Goal: Task Accomplishment & Management: Complete application form

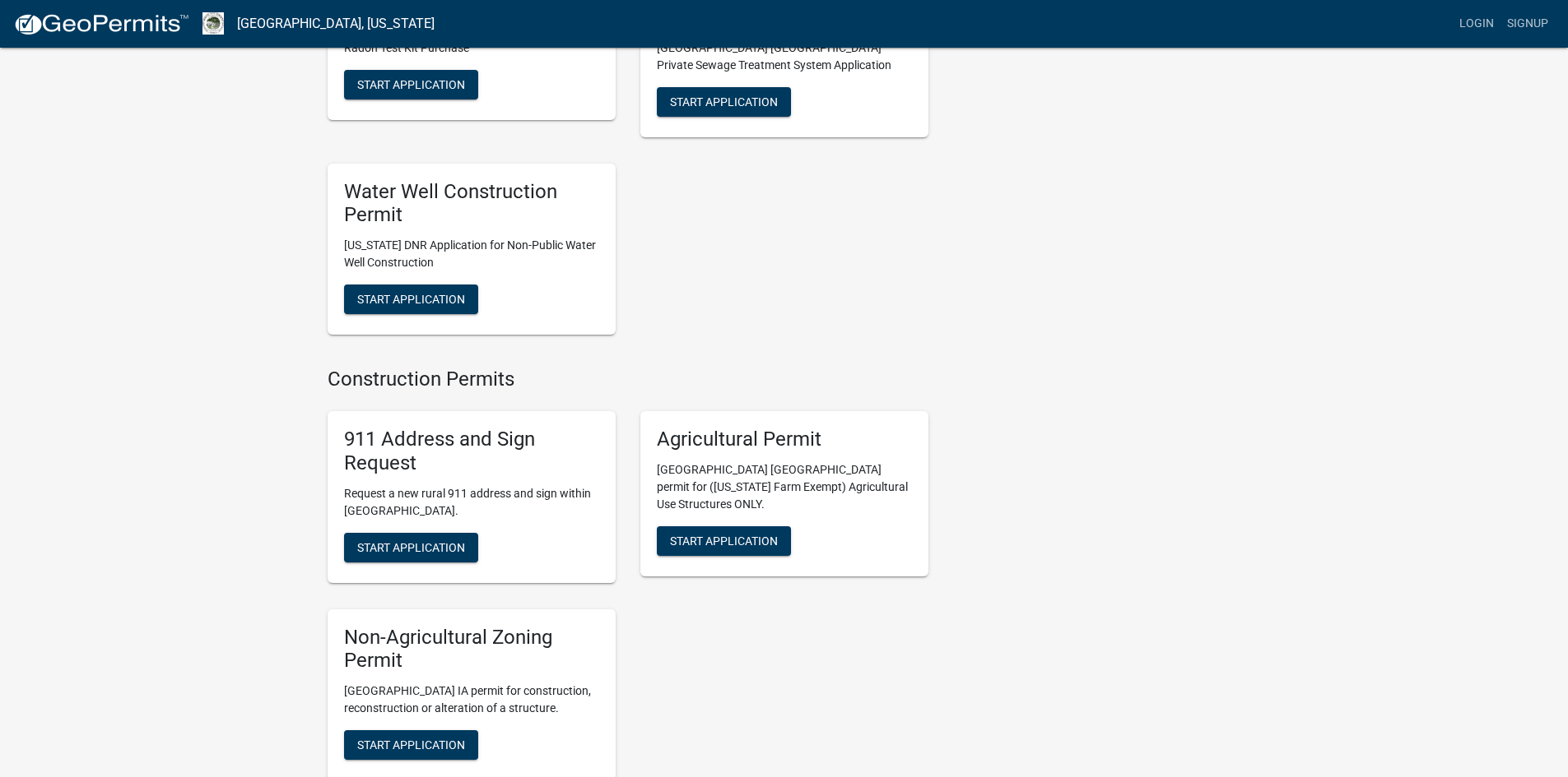
scroll to position [2057, 0]
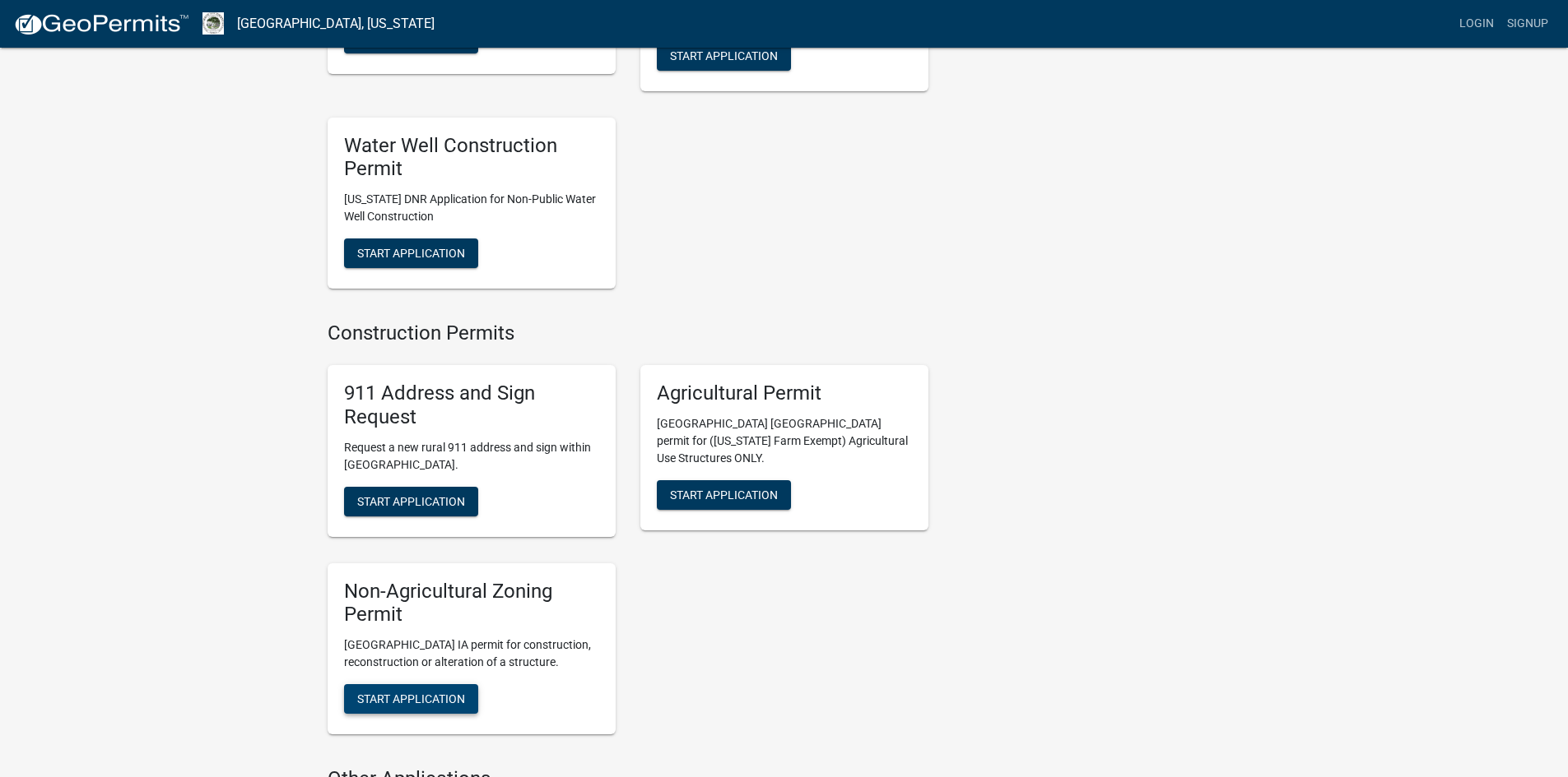
click at [385, 693] on span "Start Application" at bounding box center [411, 699] width 108 height 13
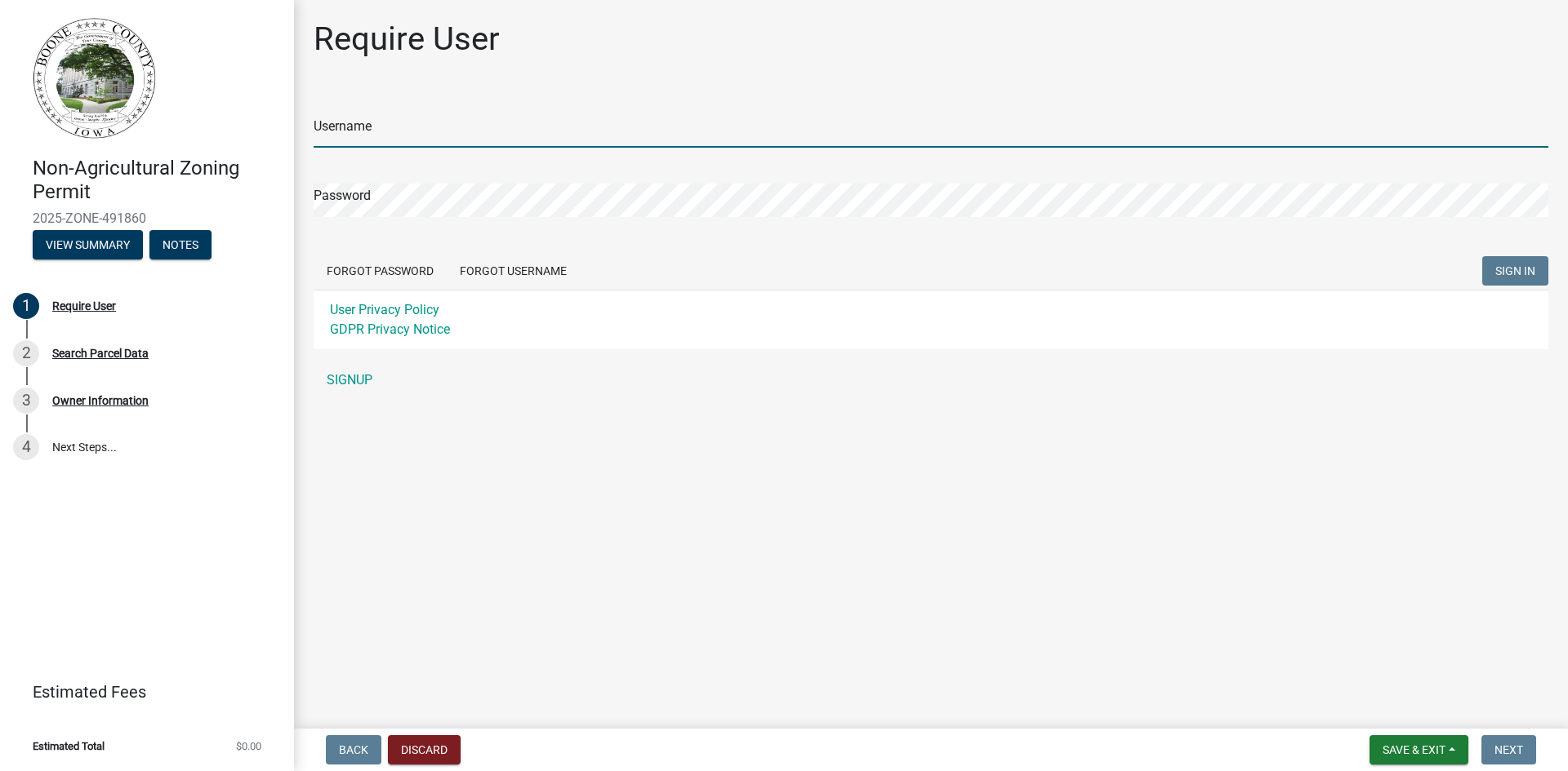
type input "[EMAIL_ADDRESS][DOMAIN_NAME]"
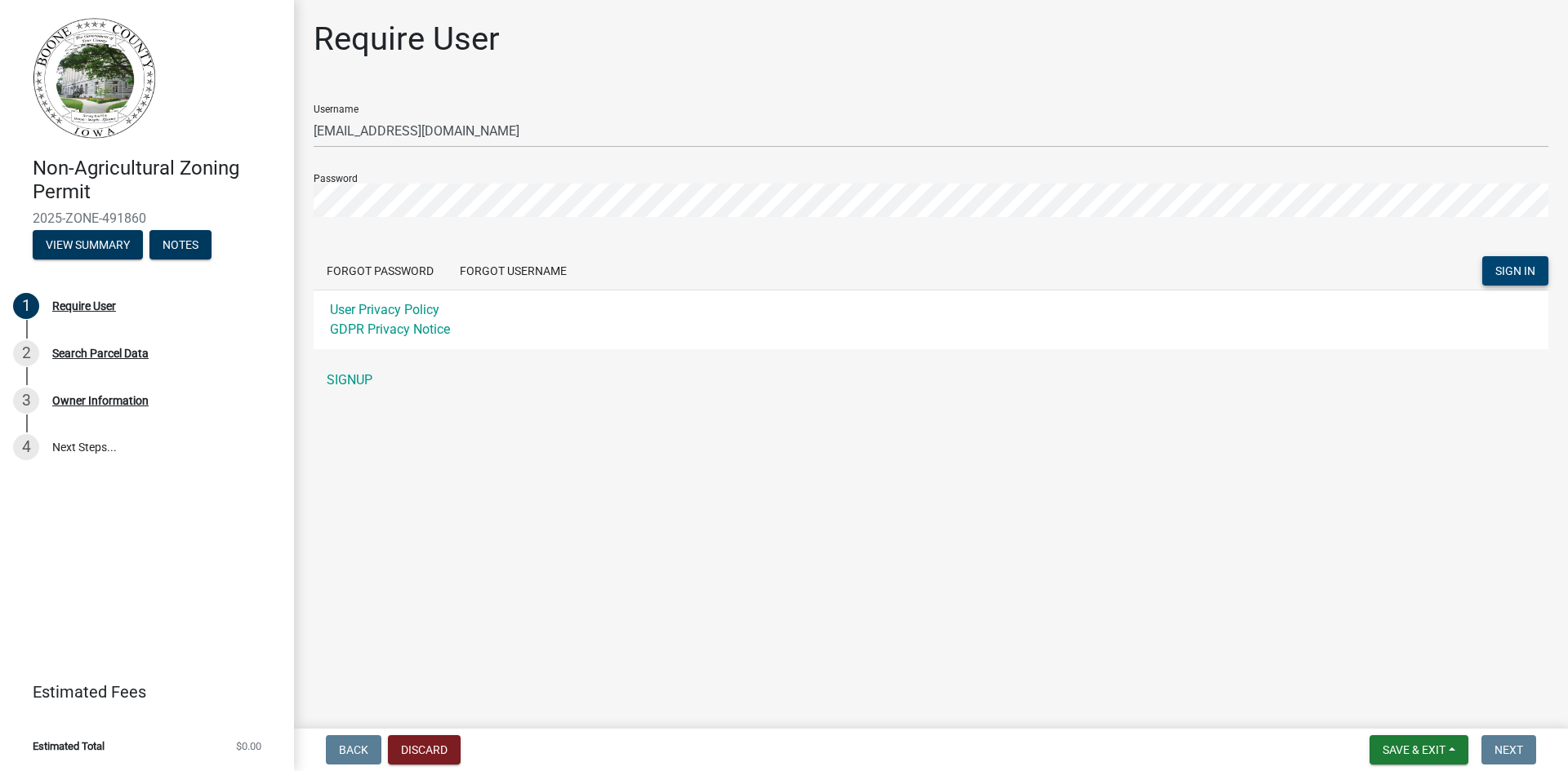
click at [1523, 267] on span "SIGN IN" at bounding box center [1515, 271] width 40 height 13
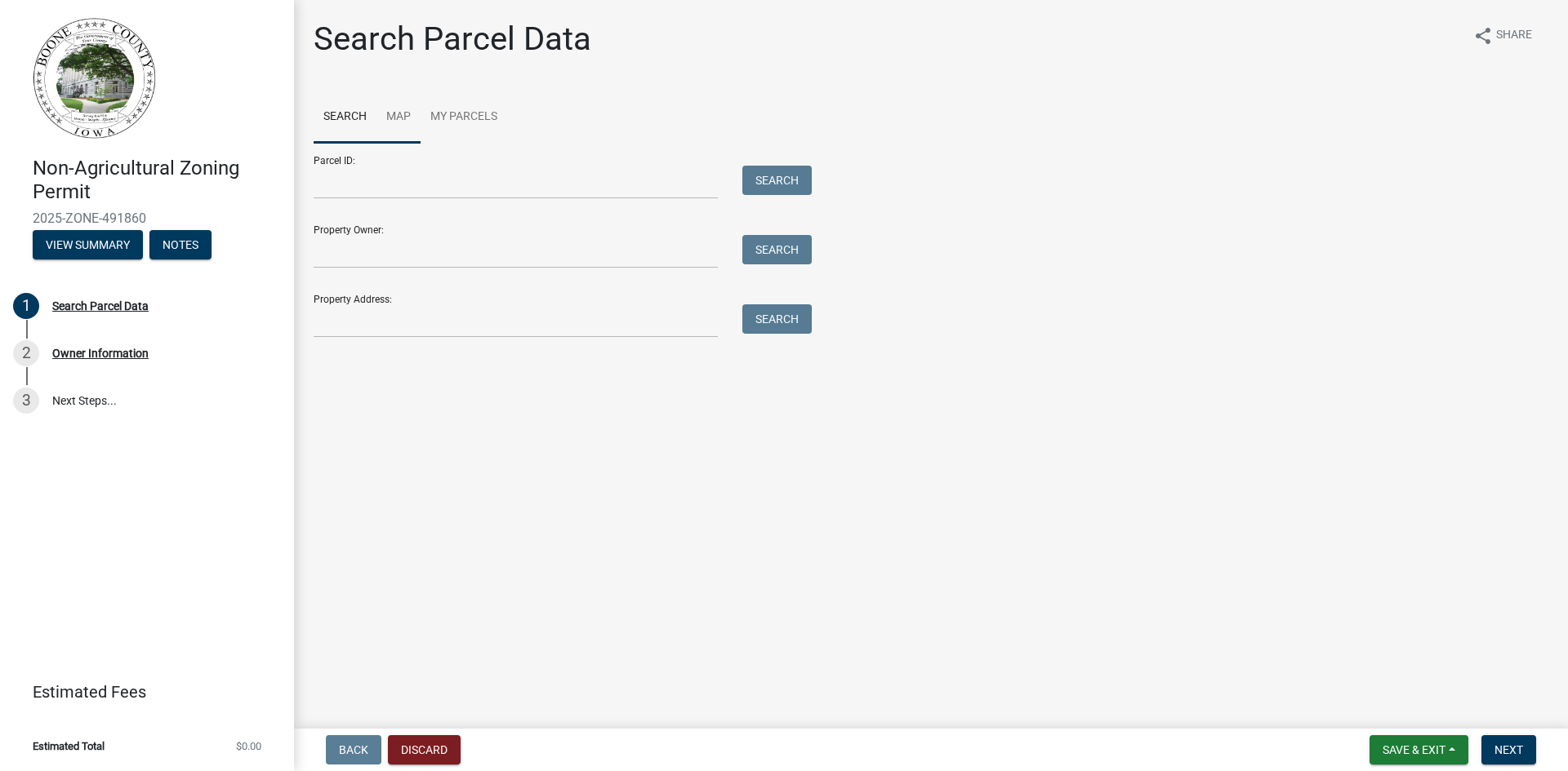
click at [396, 115] on link "Map" at bounding box center [398, 117] width 44 height 52
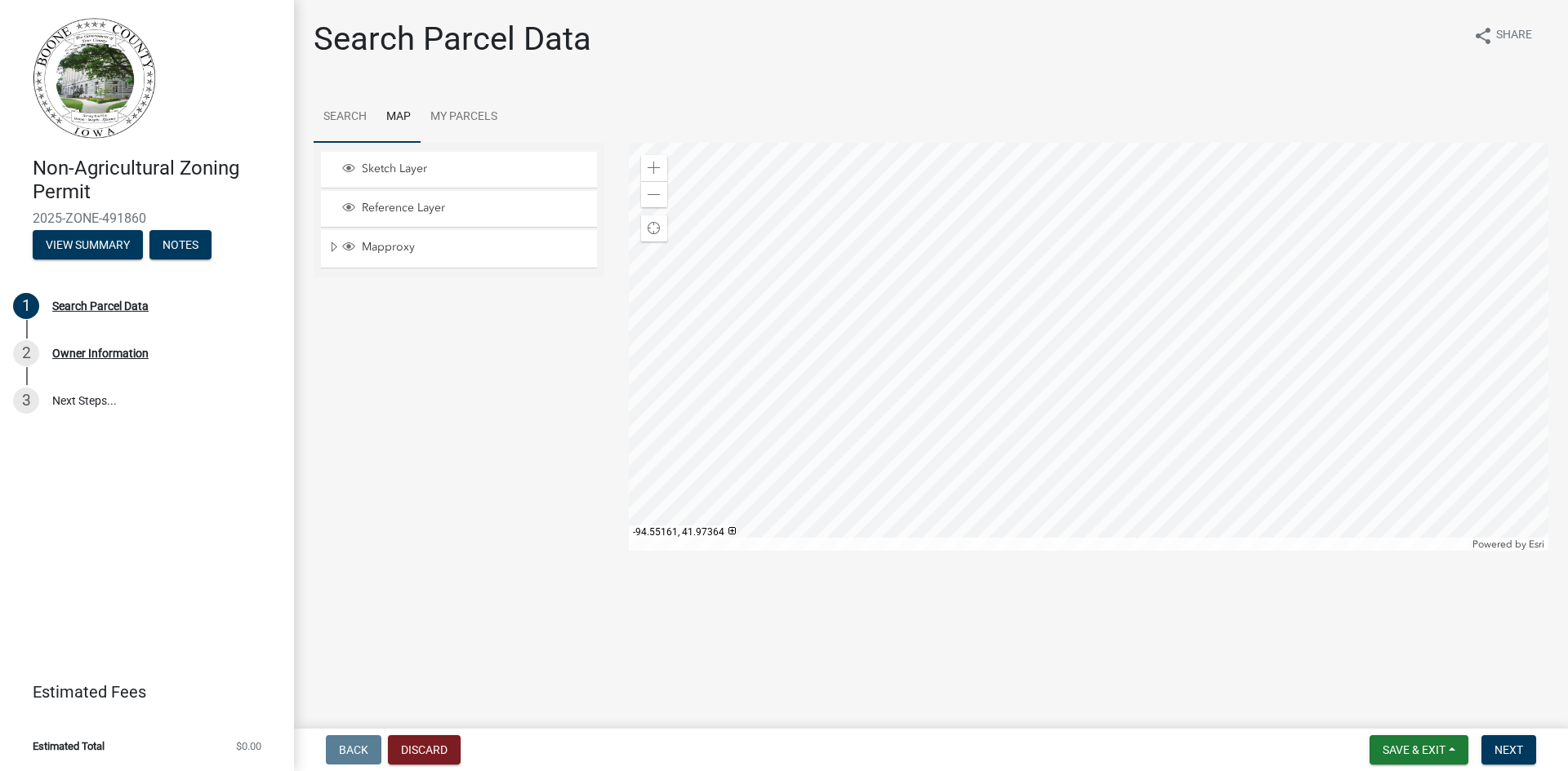
click at [351, 111] on link "Search" at bounding box center [345, 117] width 63 height 52
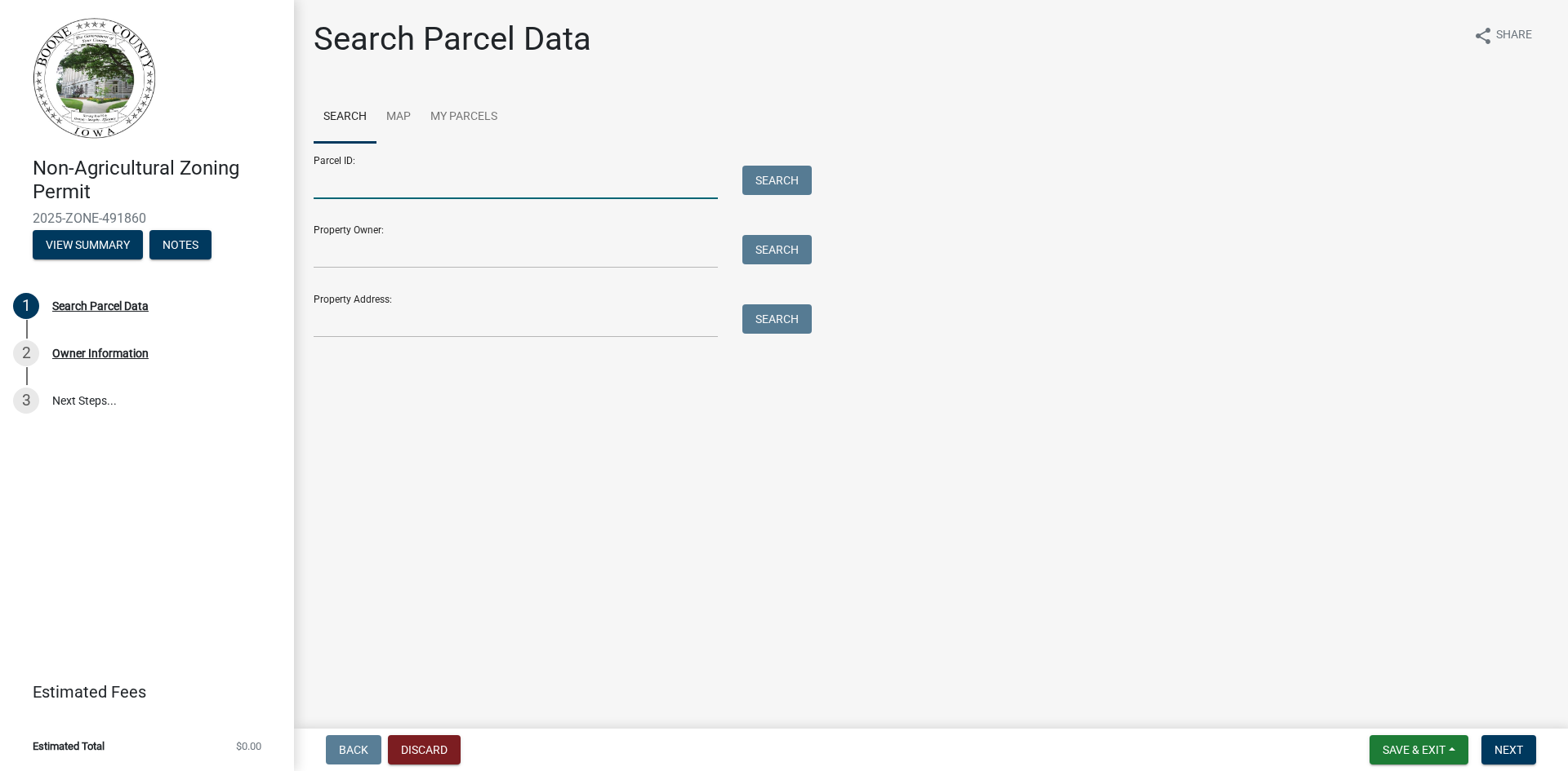
click at [396, 187] on input "Parcel ID:" at bounding box center [515, 183] width 404 height 34
click at [338, 189] on input "Parcel ID:" at bounding box center [515, 183] width 404 height 34
paste input "088226324250015"
type input "088226324250015"
click at [392, 255] on input "Property Owner:" at bounding box center [515, 252] width 404 height 34
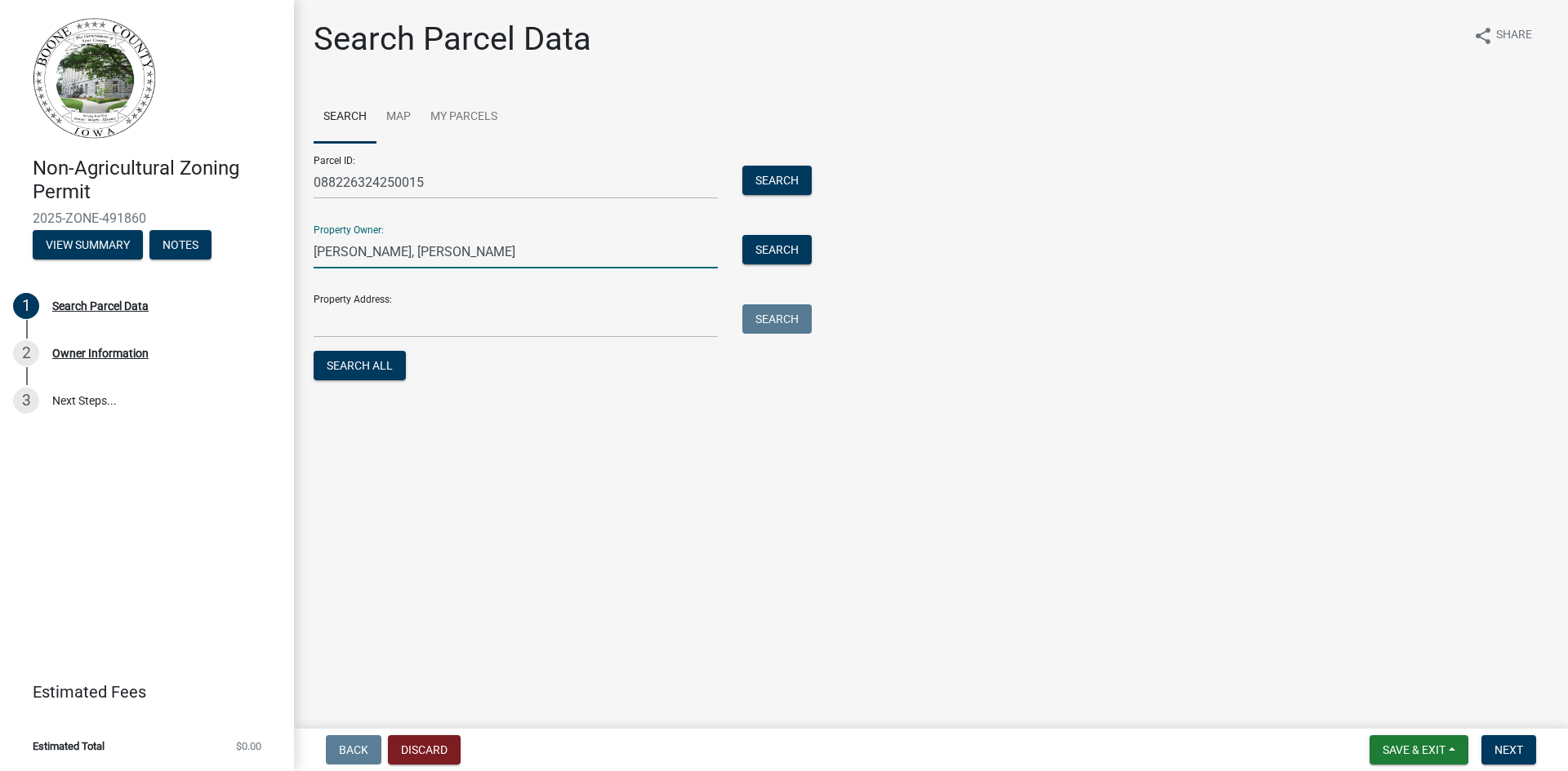
type input "[PERSON_NAME], [PERSON_NAME]"
click at [340, 330] on input "Property Address:" at bounding box center [515, 321] width 404 height 34
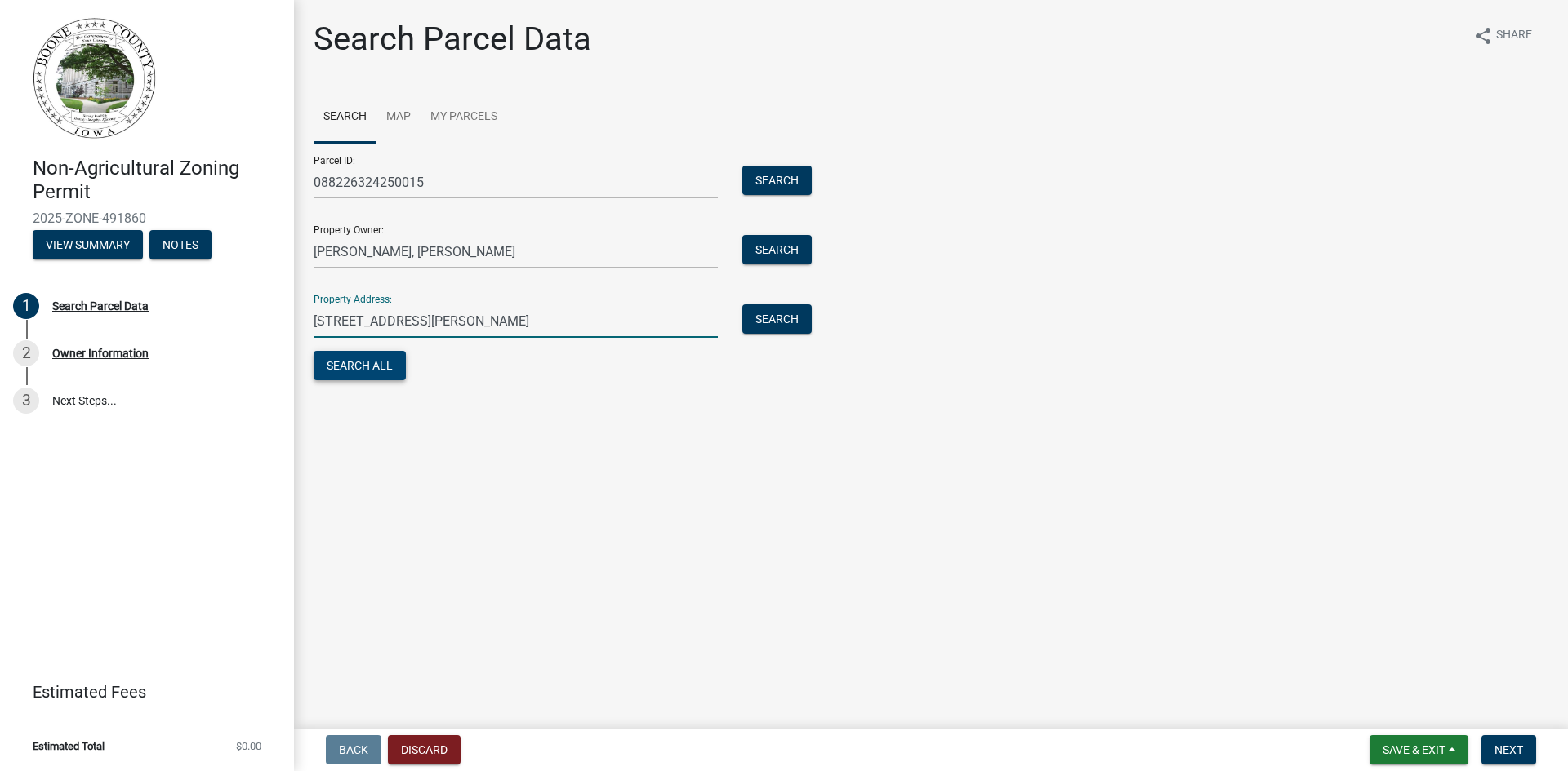
type input "[STREET_ADDRESS][PERSON_NAME]"
click at [347, 372] on button "Search All" at bounding box center [360, 365] width 92 height 29
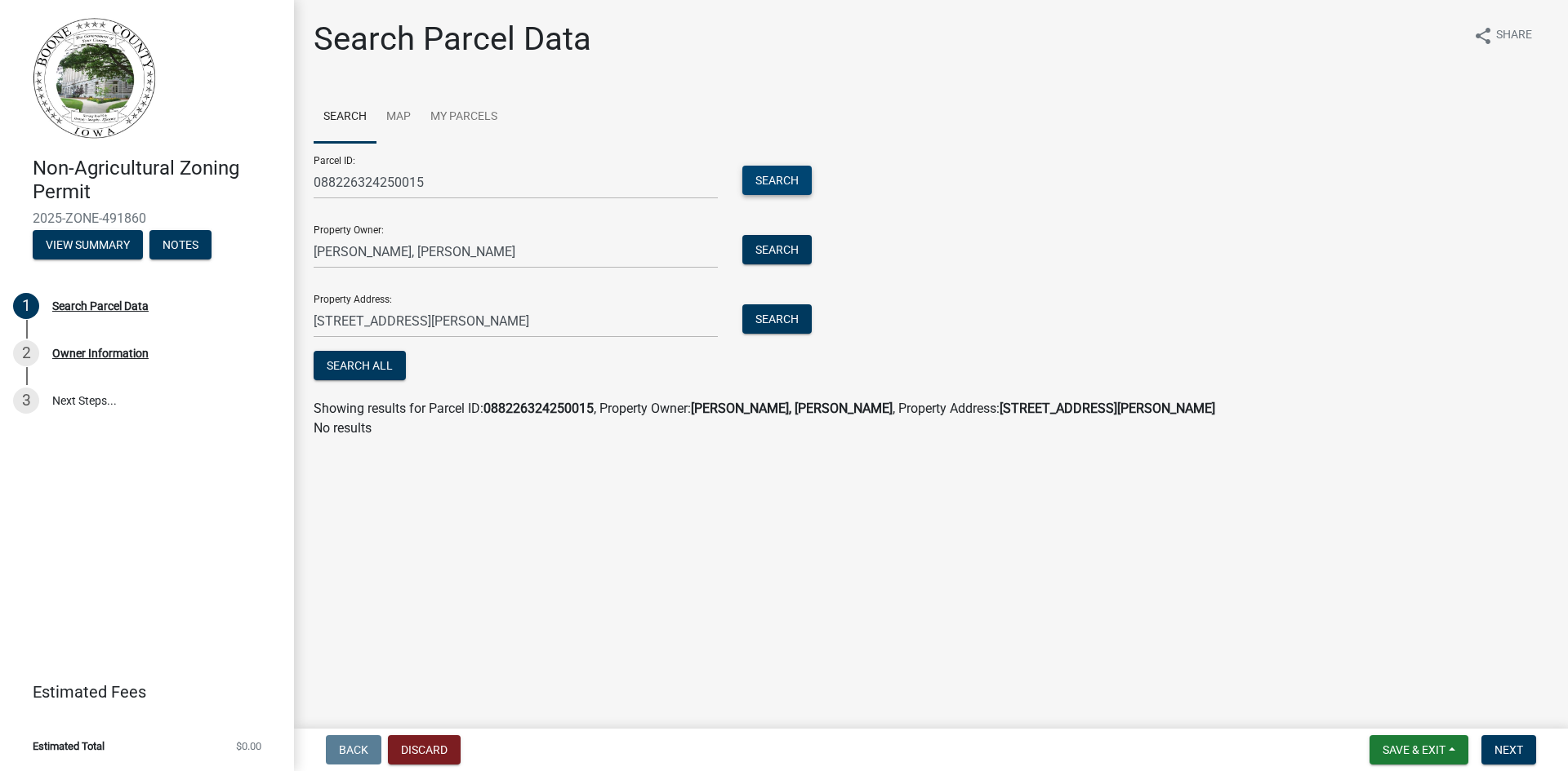
click at [781, 176] on button "Search" at bounding box center [777, 180] width 70 height 29
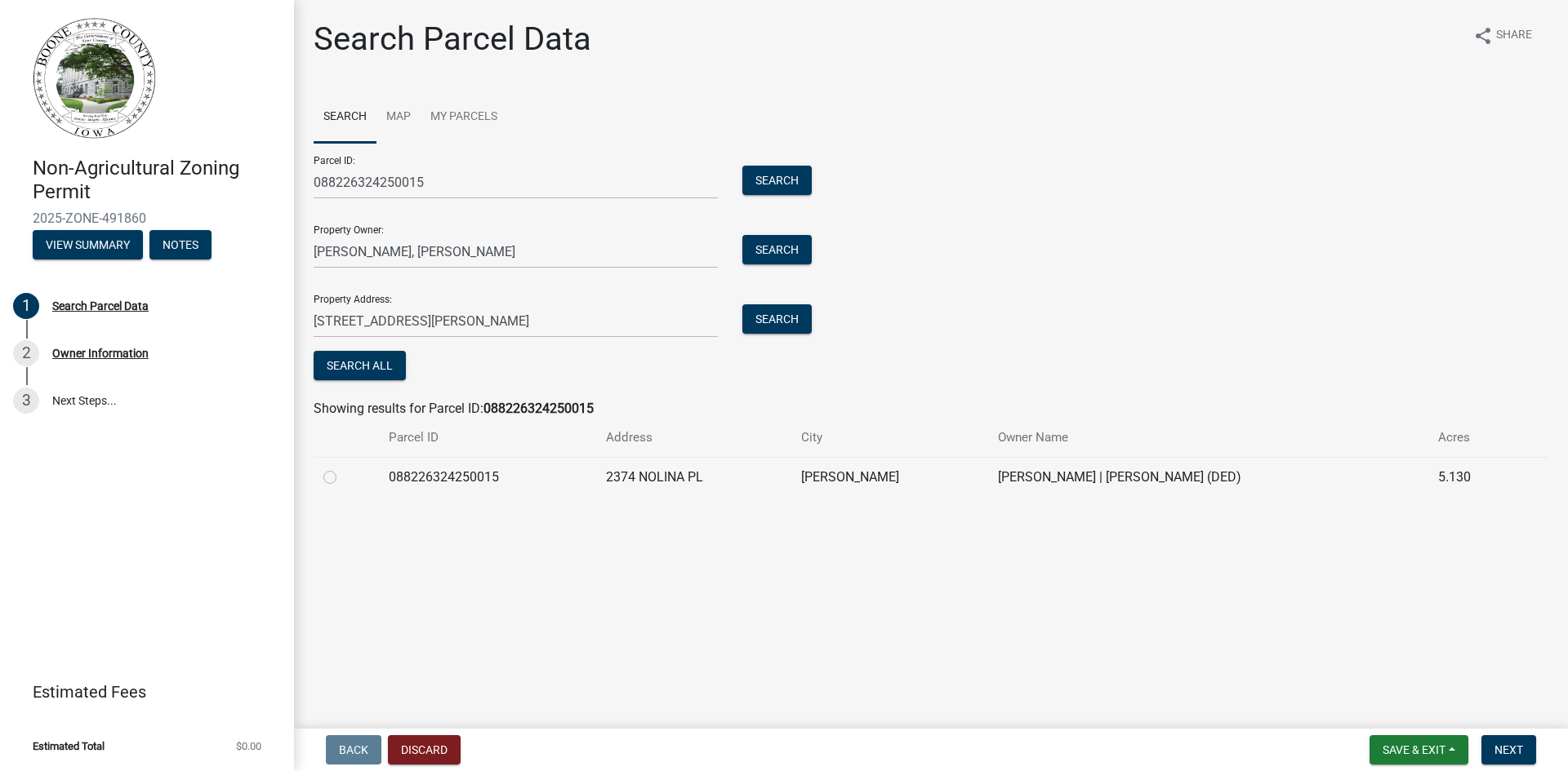
click at [343, 468] on label at bounding box center [343, 468] width 0 height 0
click at [343, 474] on input "radio" at bounding box center [348, 473] width 10 height 10
radio input "true"
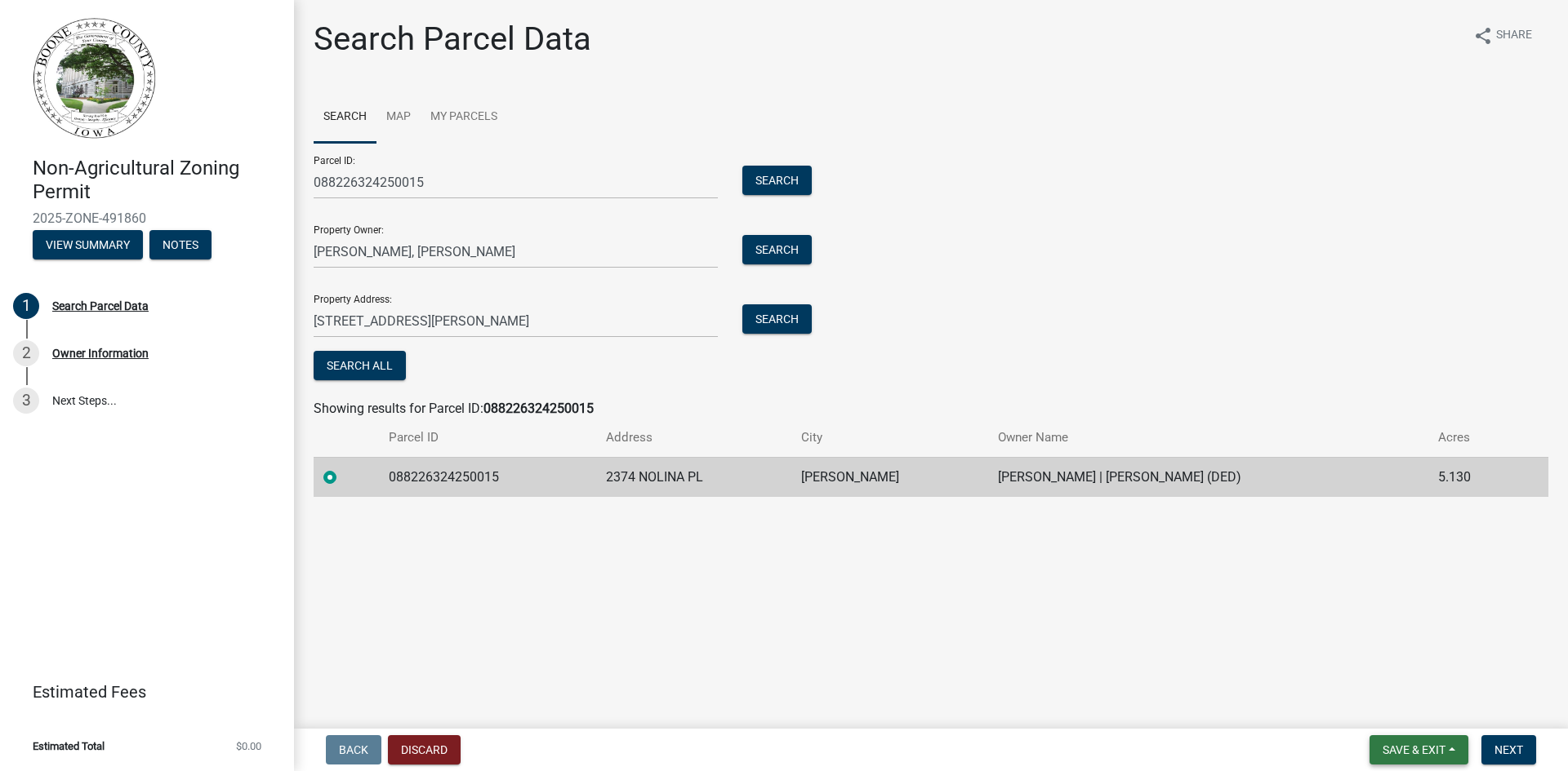
click at [1407, 752] on span "Save & Exit" at bounding box center [1414, 750] width 63 height 13
click at [1399, 670] on button "Save" at bounding box center [1402, 668] width 131 height 40
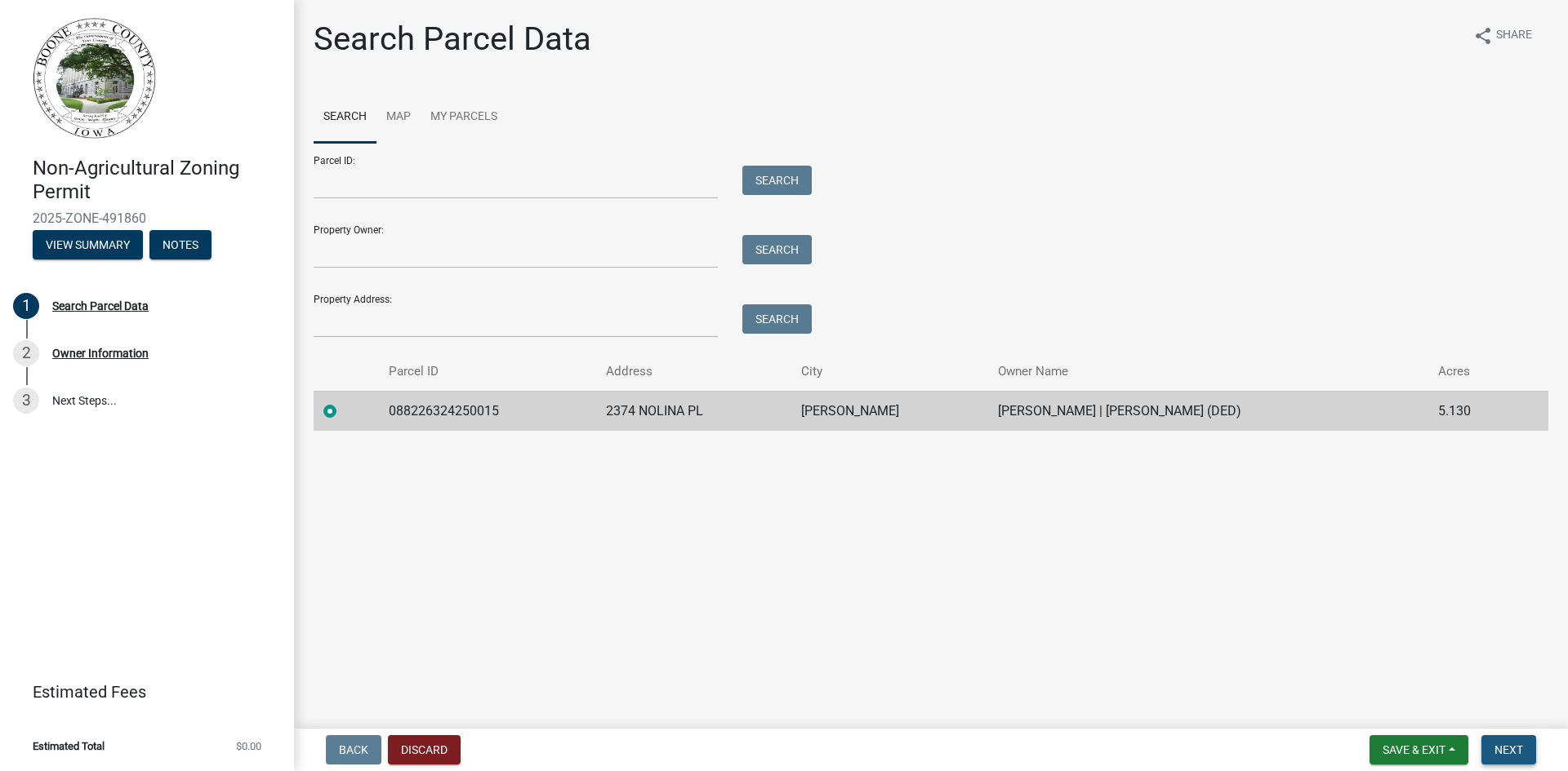
click at [1514, 750] on span "Next" at bounding box center [1509, 750] width 28 height 13
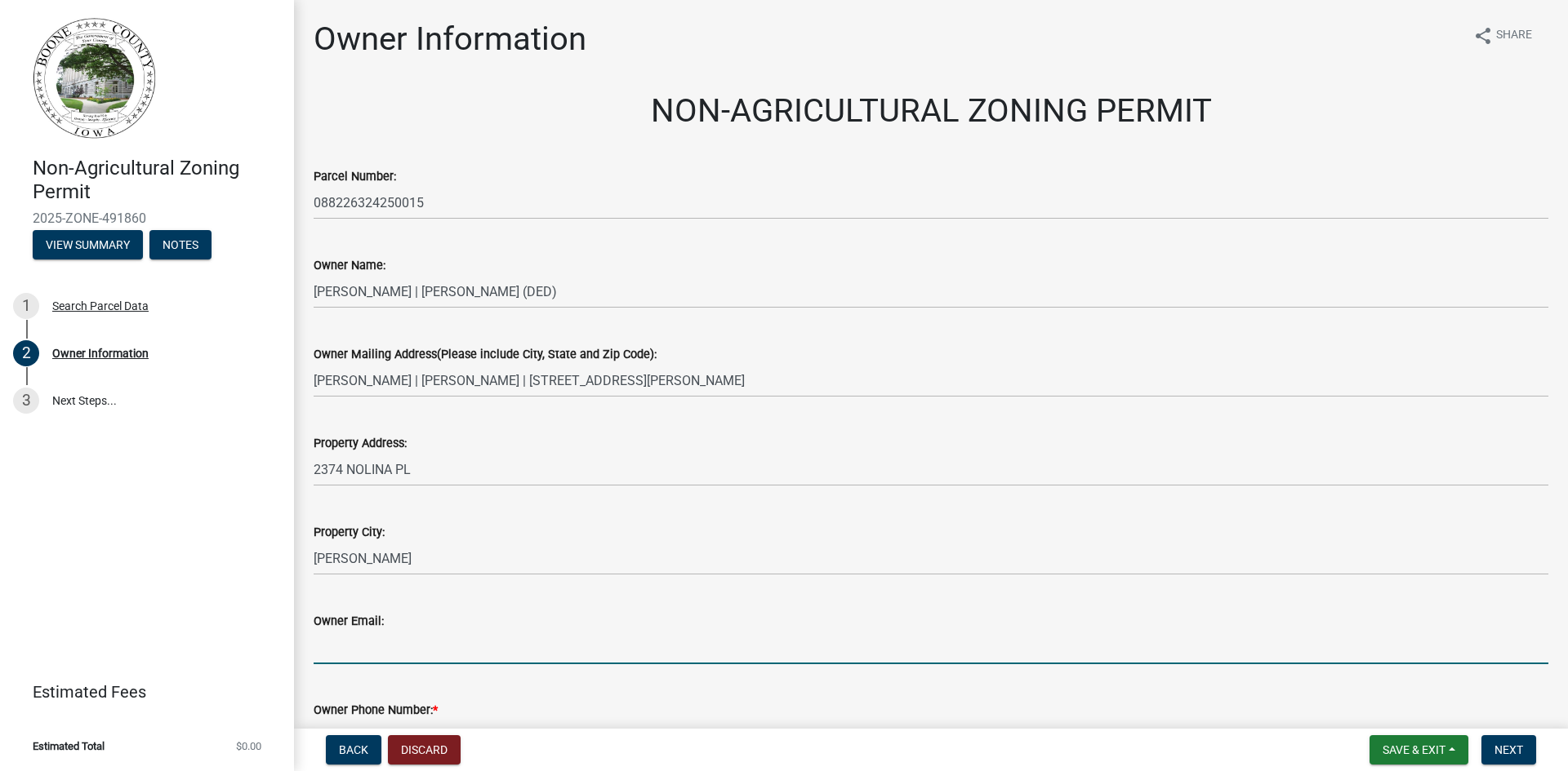
click at [427, 654] on input "Owner Email:" at bounding box center [930, 648] width 1235 height 34
type input "[EMAIL_ADDRESS][DOMAIN_NAME]"
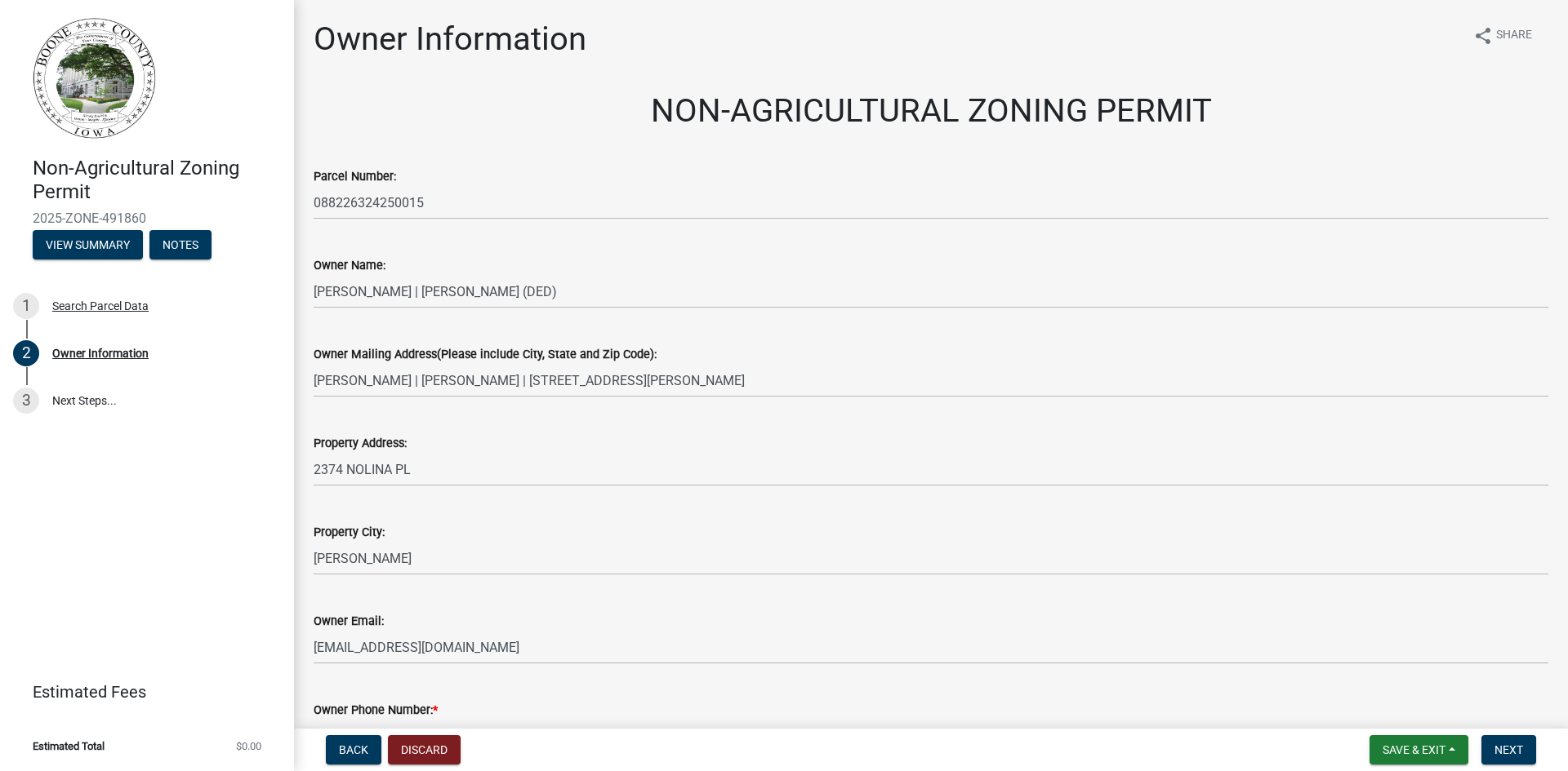
scroll to position [31, 0]
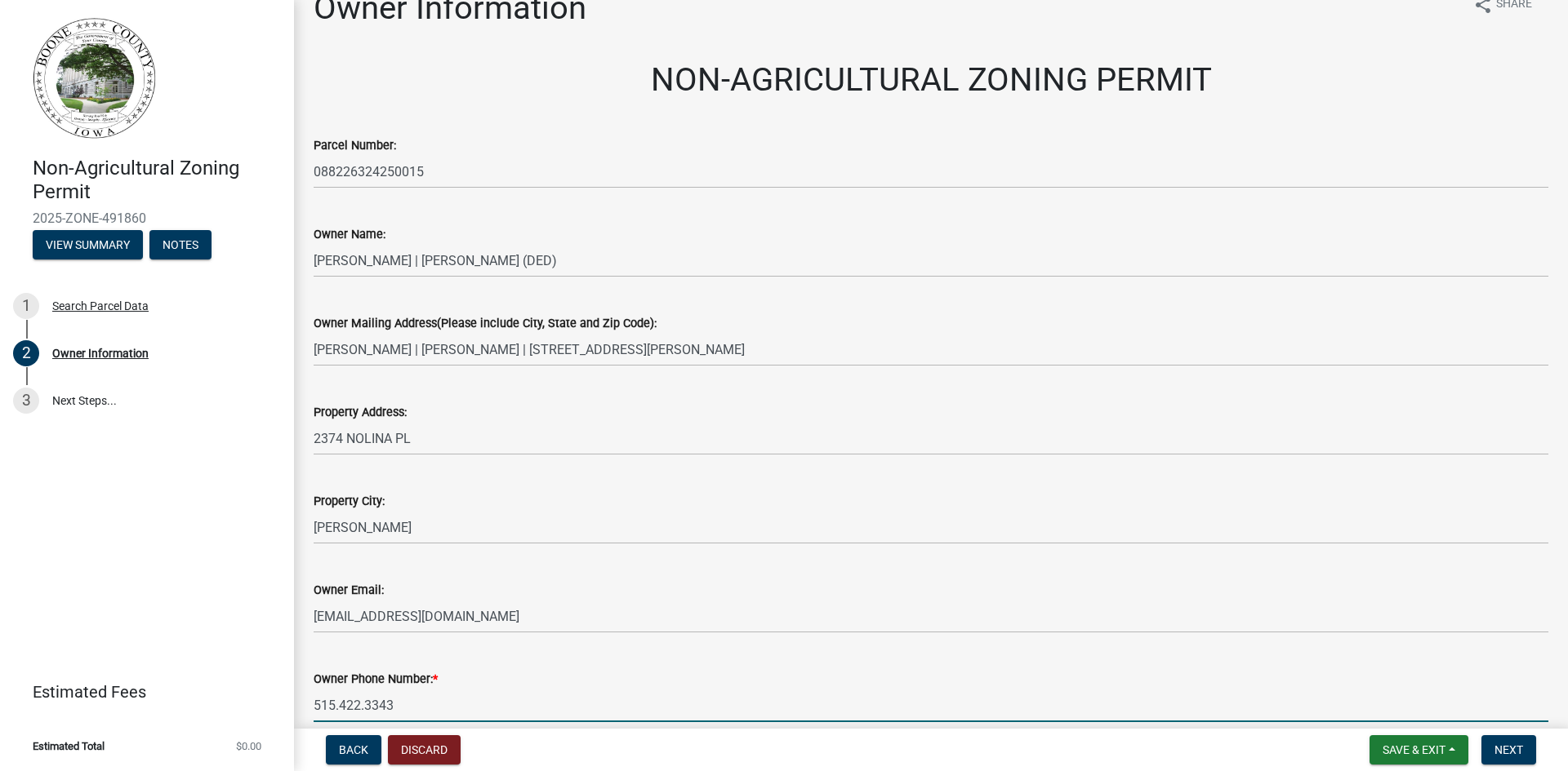
type input "515.422.3343"
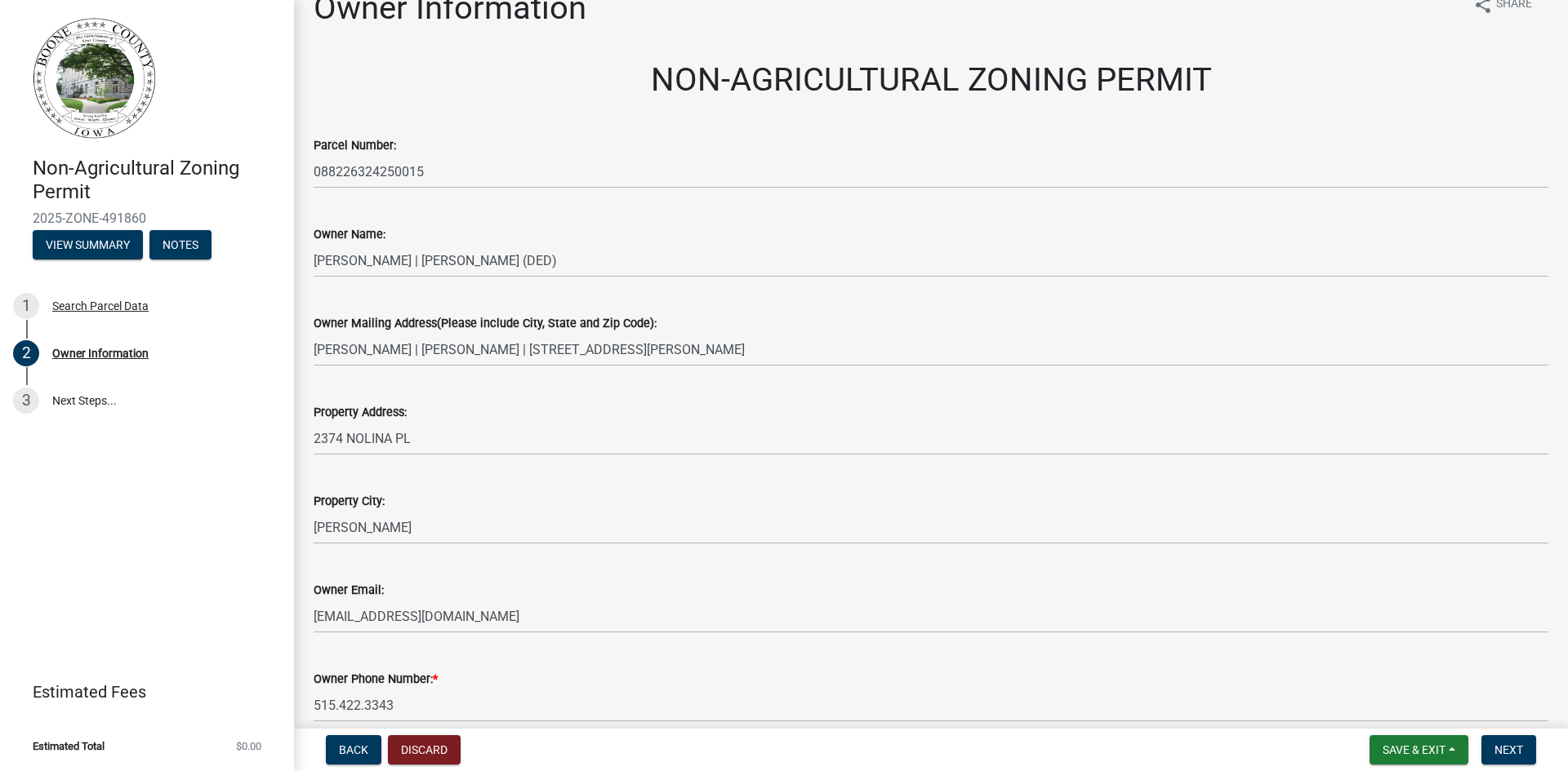
scroll to position [255, 0]
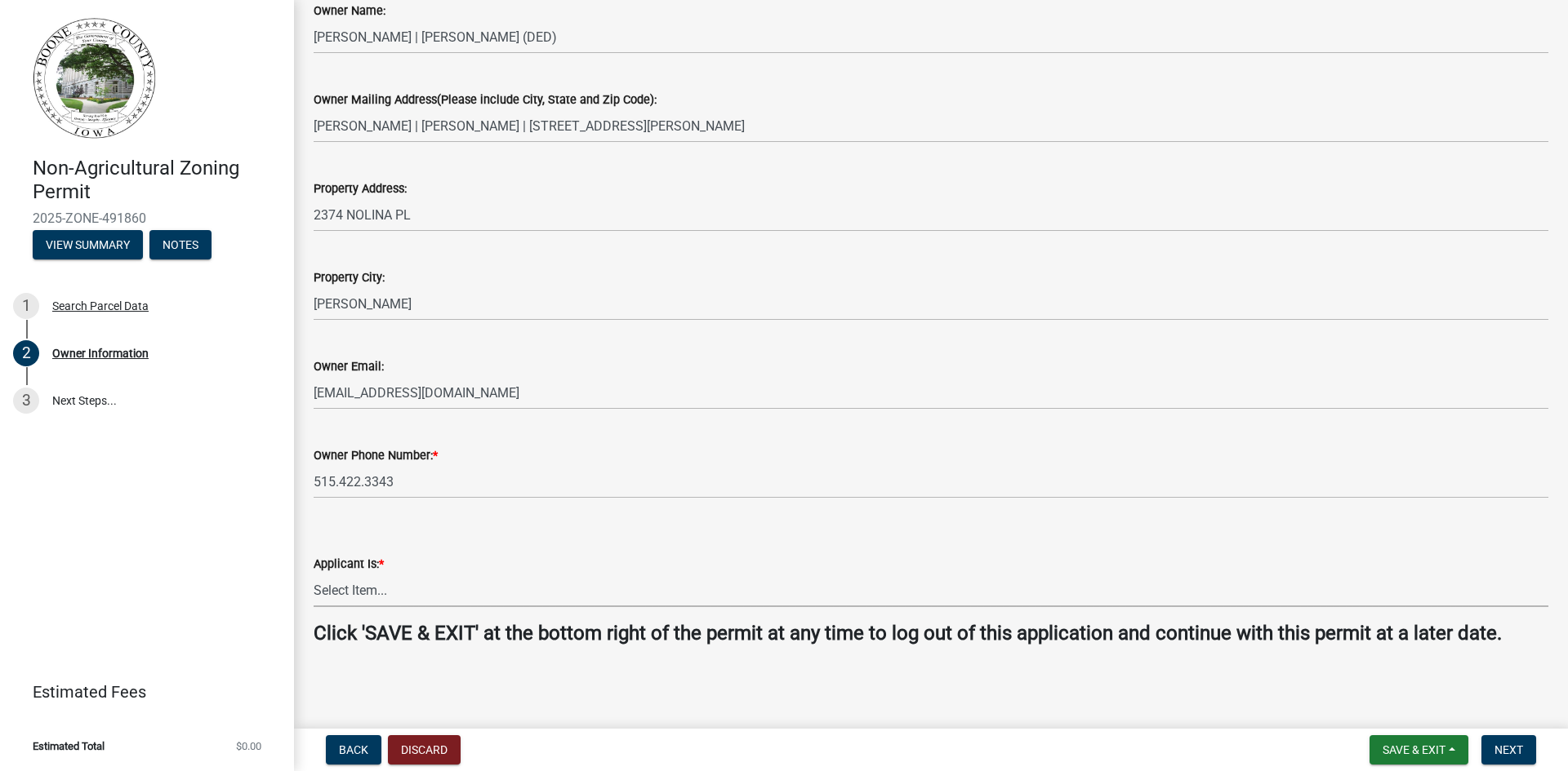
click at [379, 591] on select "Select Item... The Property Owner A contractor who has registered with Boone Co…" at bounding box center [930, 591] width 1235 height 34
click at [314, 574] on select "Select Item... The Property Owner A contractor who has registered with Boone Co…" at bounding box center [930, 591] width 1235 height 34
select select "38c7e77b-1303-488d-b958-87c851393774"
click at [1512, 746] on span "Next" at bounding box center [1509, 750] width 28 height 13
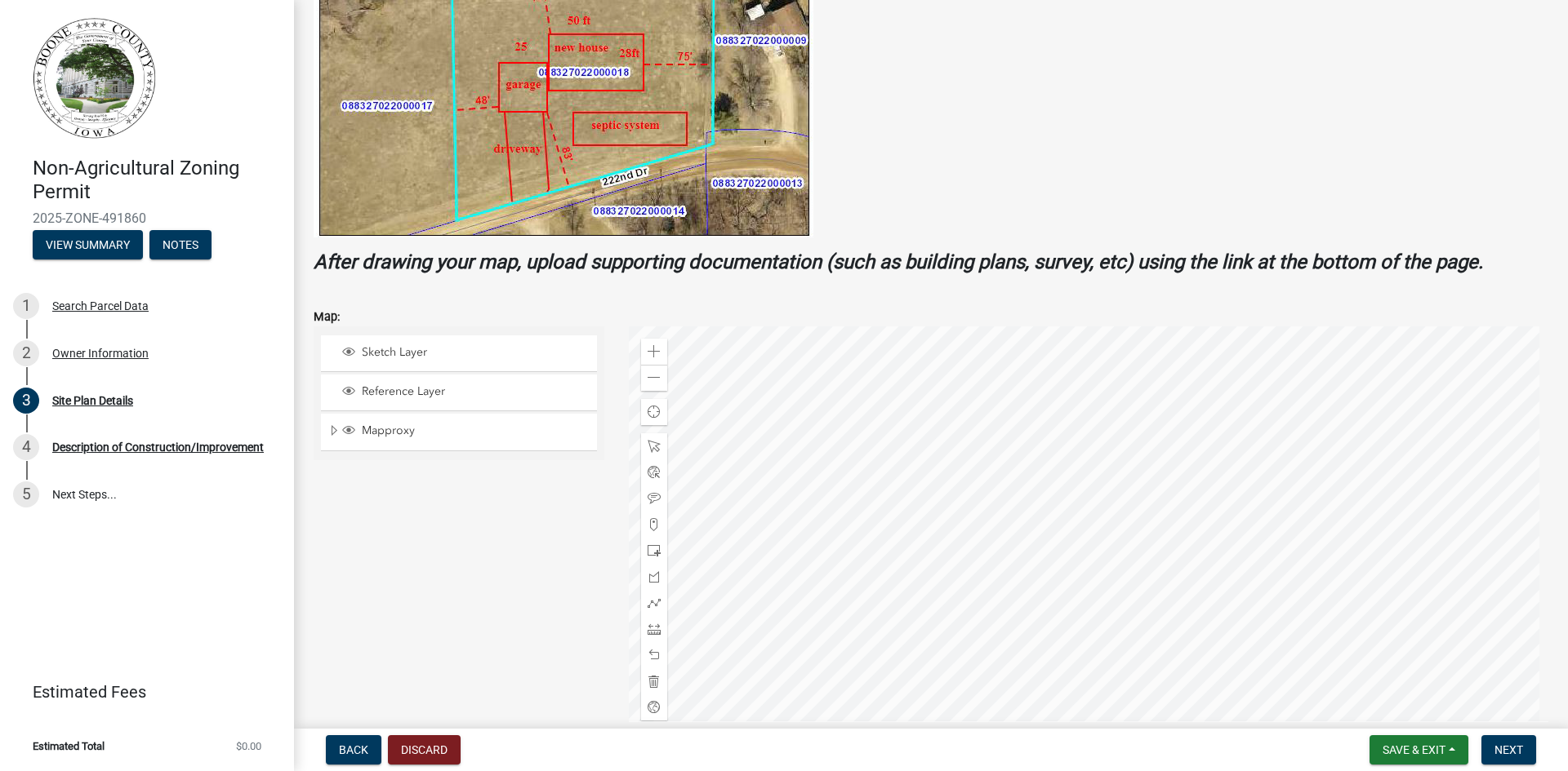
scroll to position [490, 0]
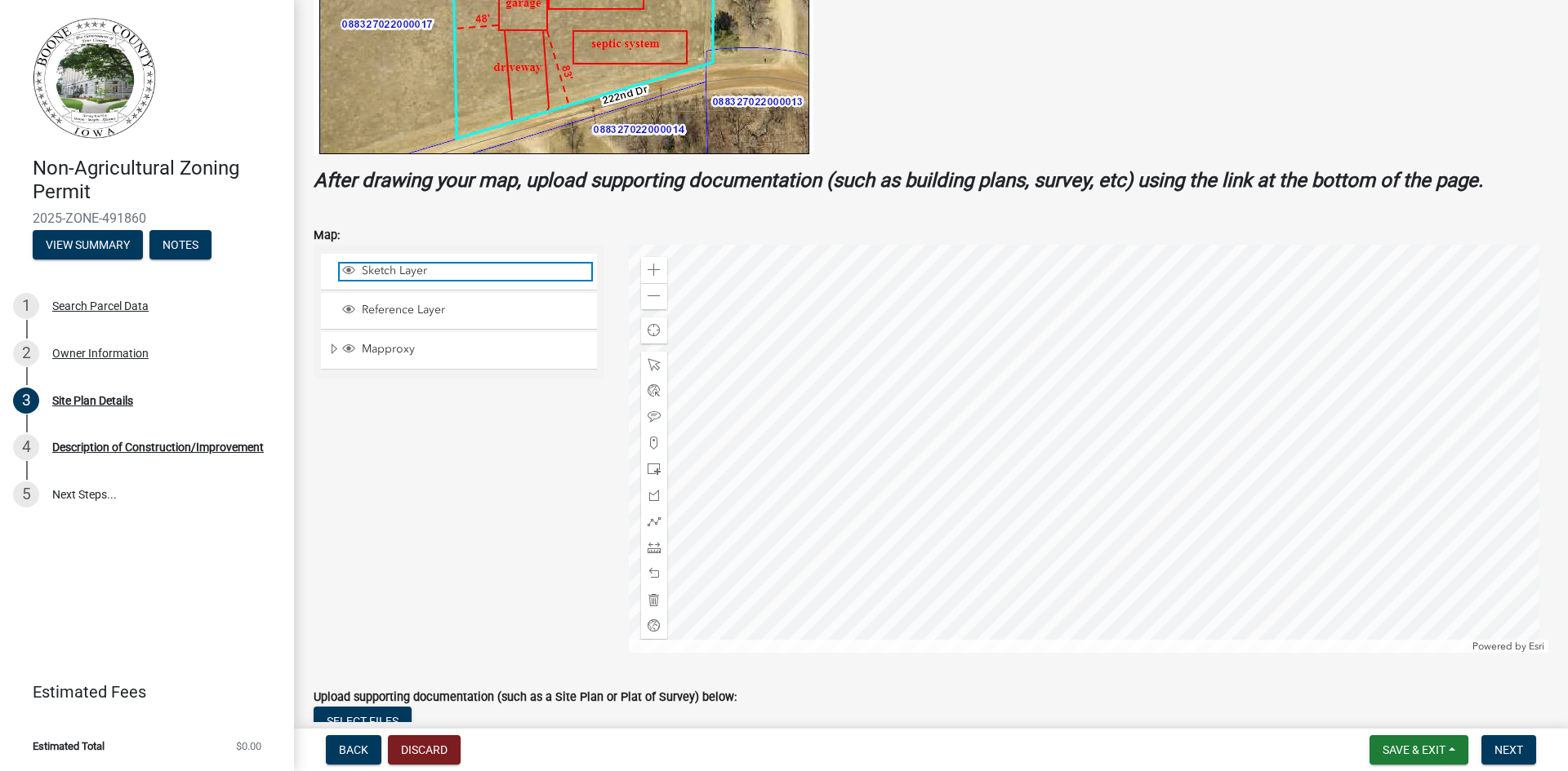
click at [406, 272] on span "Sketch Layer" at bounding box center [475, 271] width 234 height 15
click at [1059, 511] on div at bounding box center [1089, 449] width 920 height 409
click at [414, 270] on span "Sketch Layer" at bounding box center [475, 271] width 234 height 15
click at [1063, 501] on div at bounding box center [1089, 449] width 920 height 409
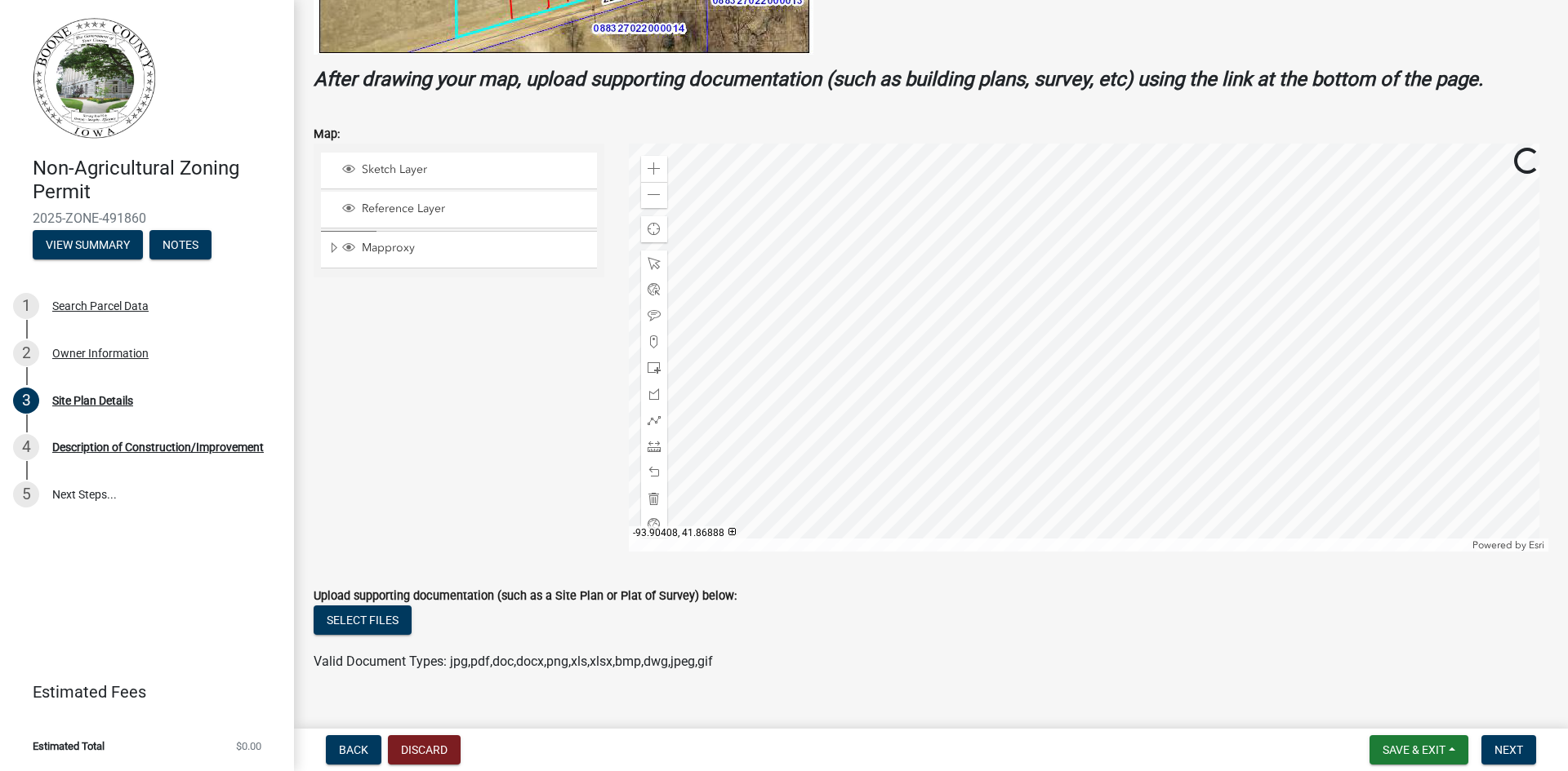
scroll to position [618, 0]
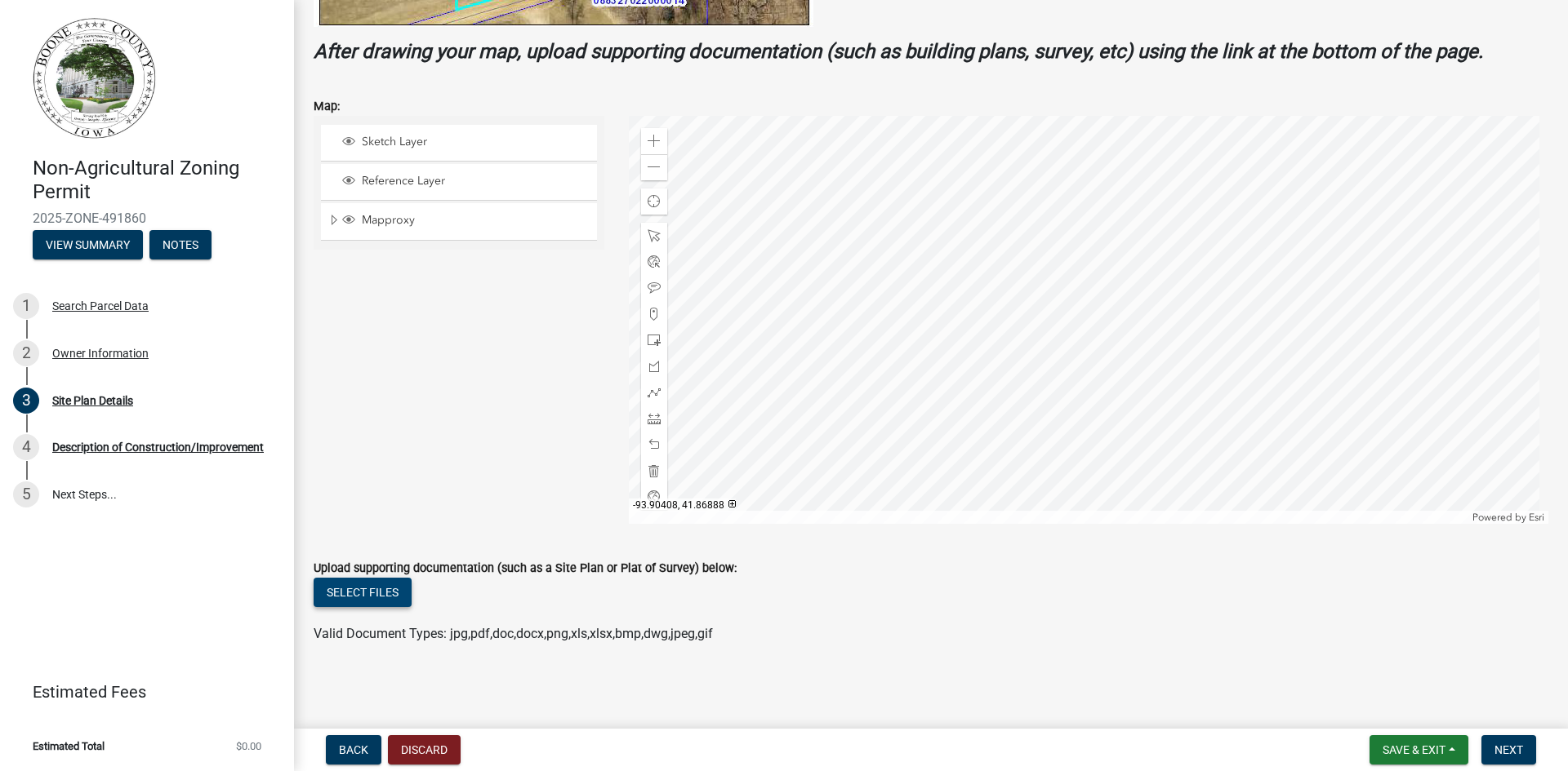
click at [383, 595] on button "Select files" at bounding box center [363, 592] width 98 height 29
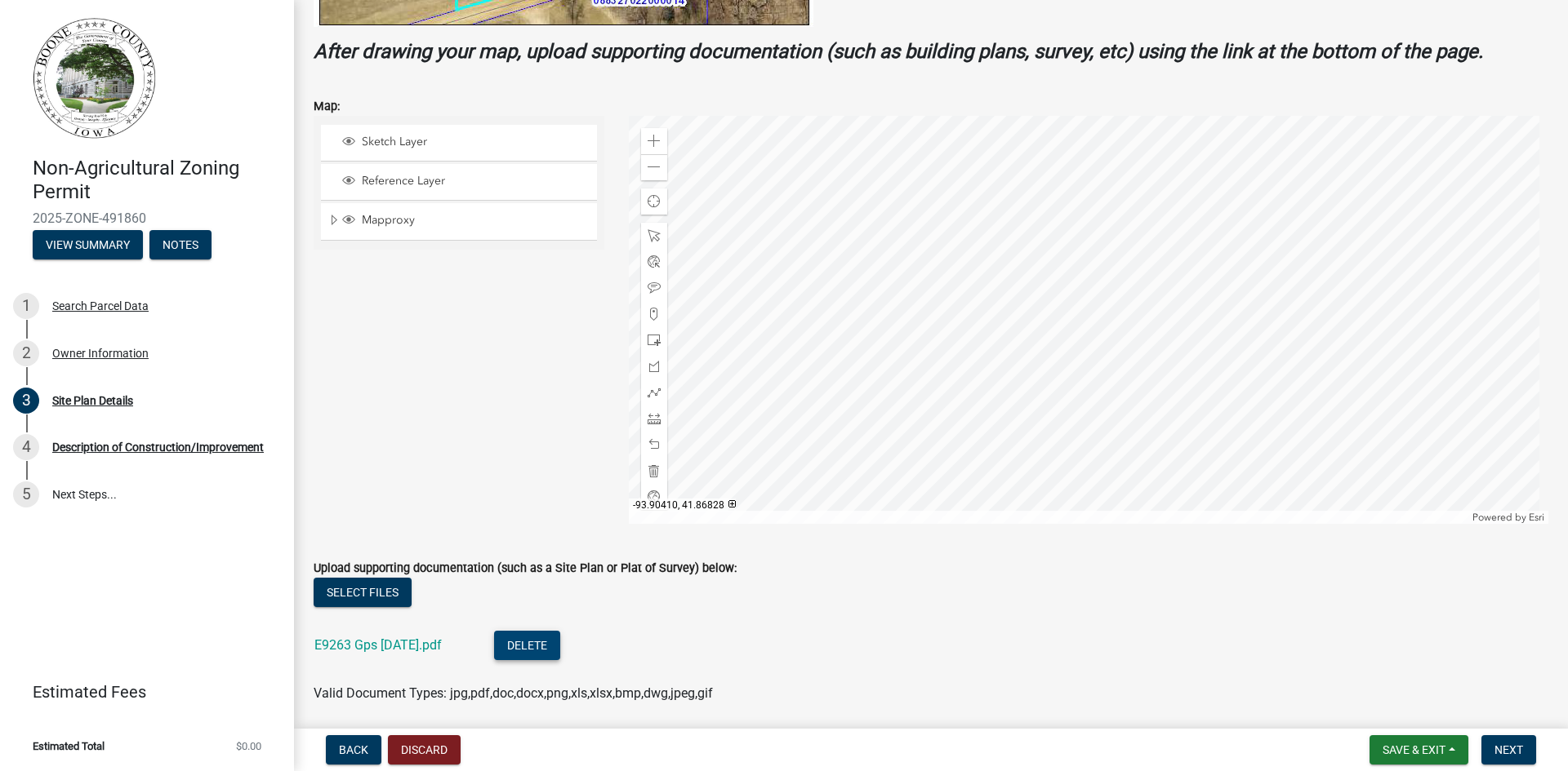
click at [560, 645] on button "Delete" at bounding box center [527, 645] width 66 height 29
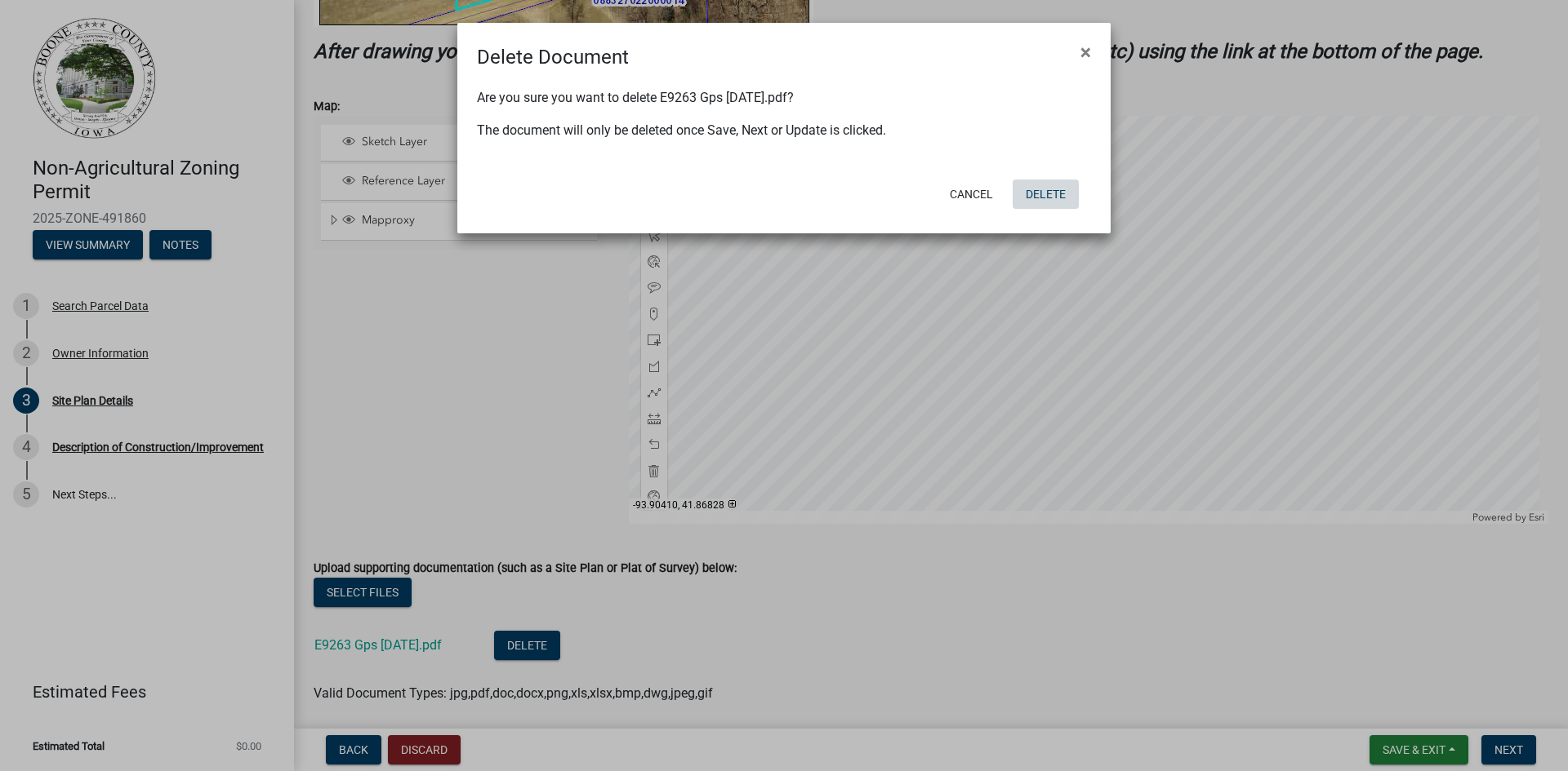
click at [1054, 192] on button "Delete" at bounding box center [1045, 194] width 66 height 29
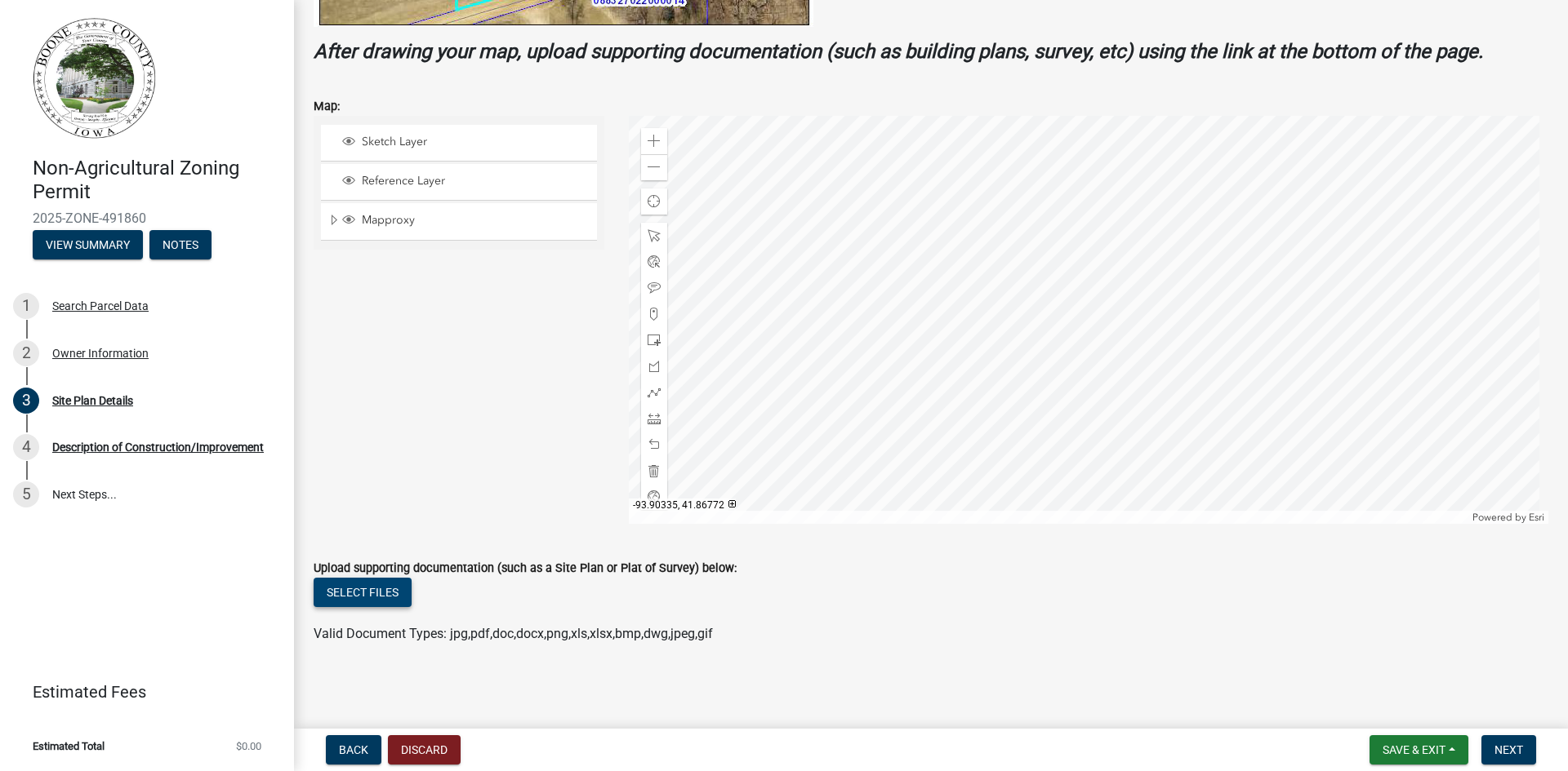
click at [388, 599] on button "Select files" at bounding box center [363, 592] width 98 height 29
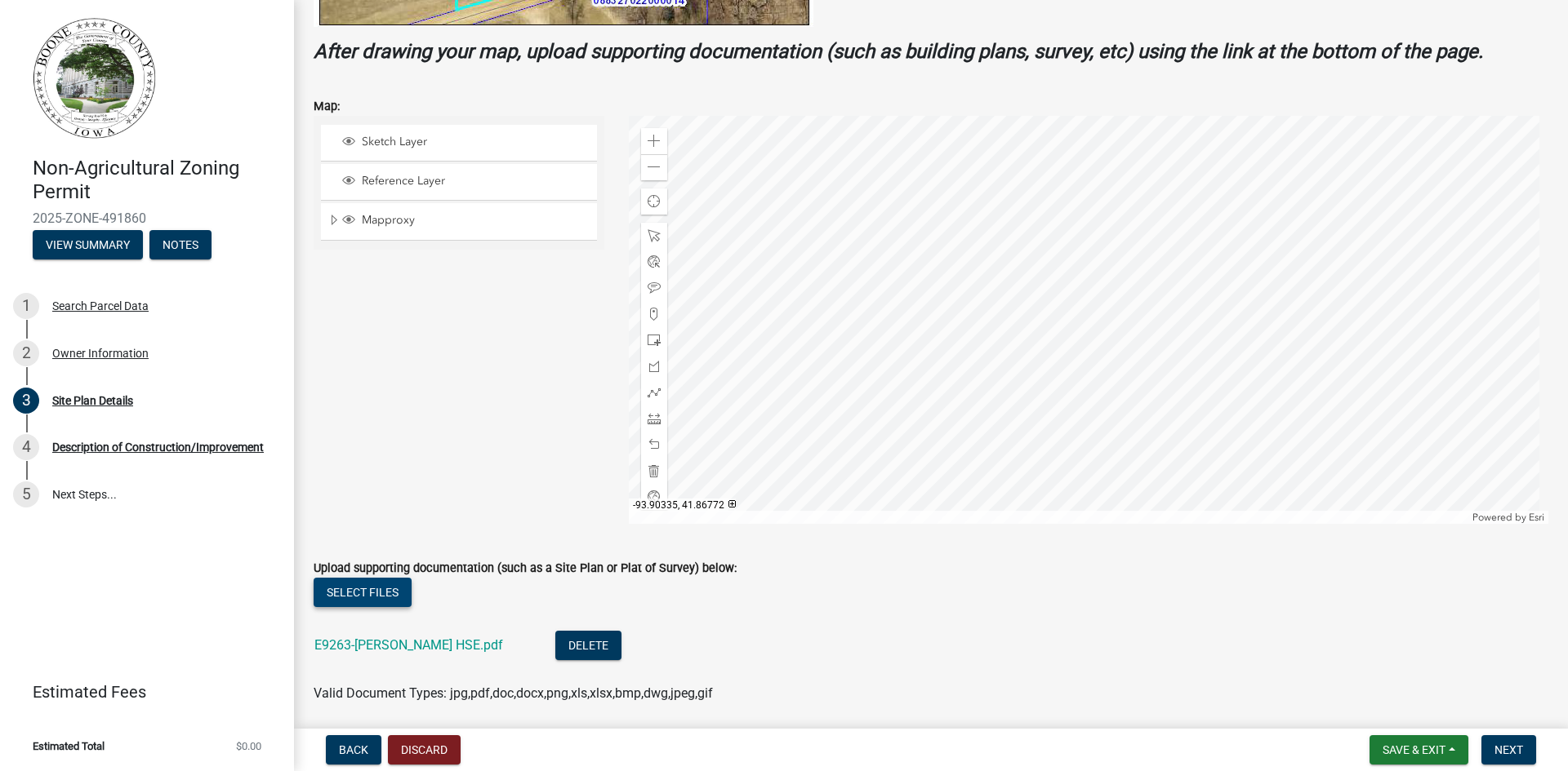
scroll to position [679, 0]
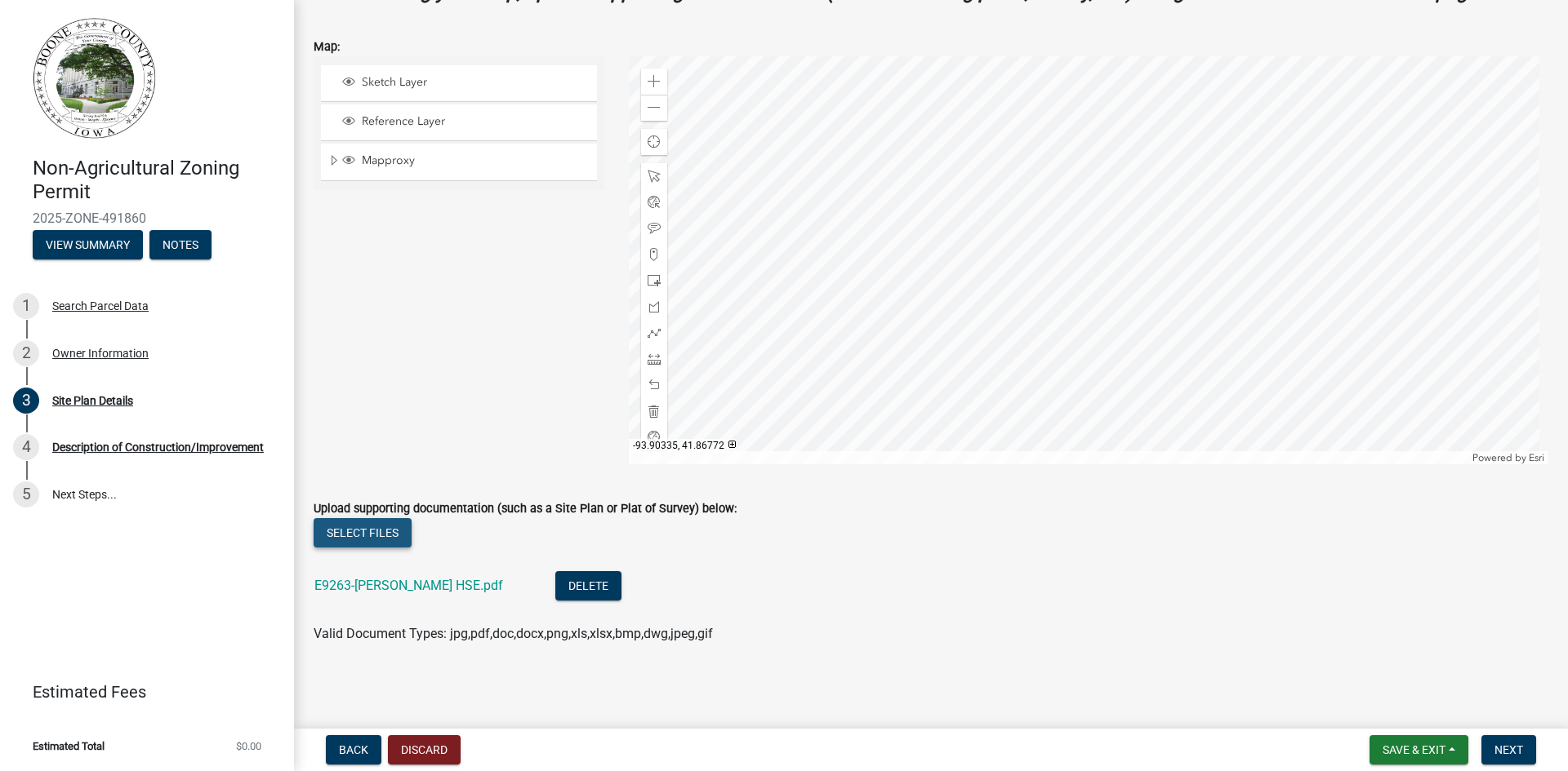
click at [351, 530] on button "Select files" at bounding box center [363, 533] width 98 height 29
click at [372, 537] on button "Select files" at bounding box center [363, 533] width 98 height 29
click at [355, 530] on button "Select files" at bounding box center [363, 533] width 98 height 29
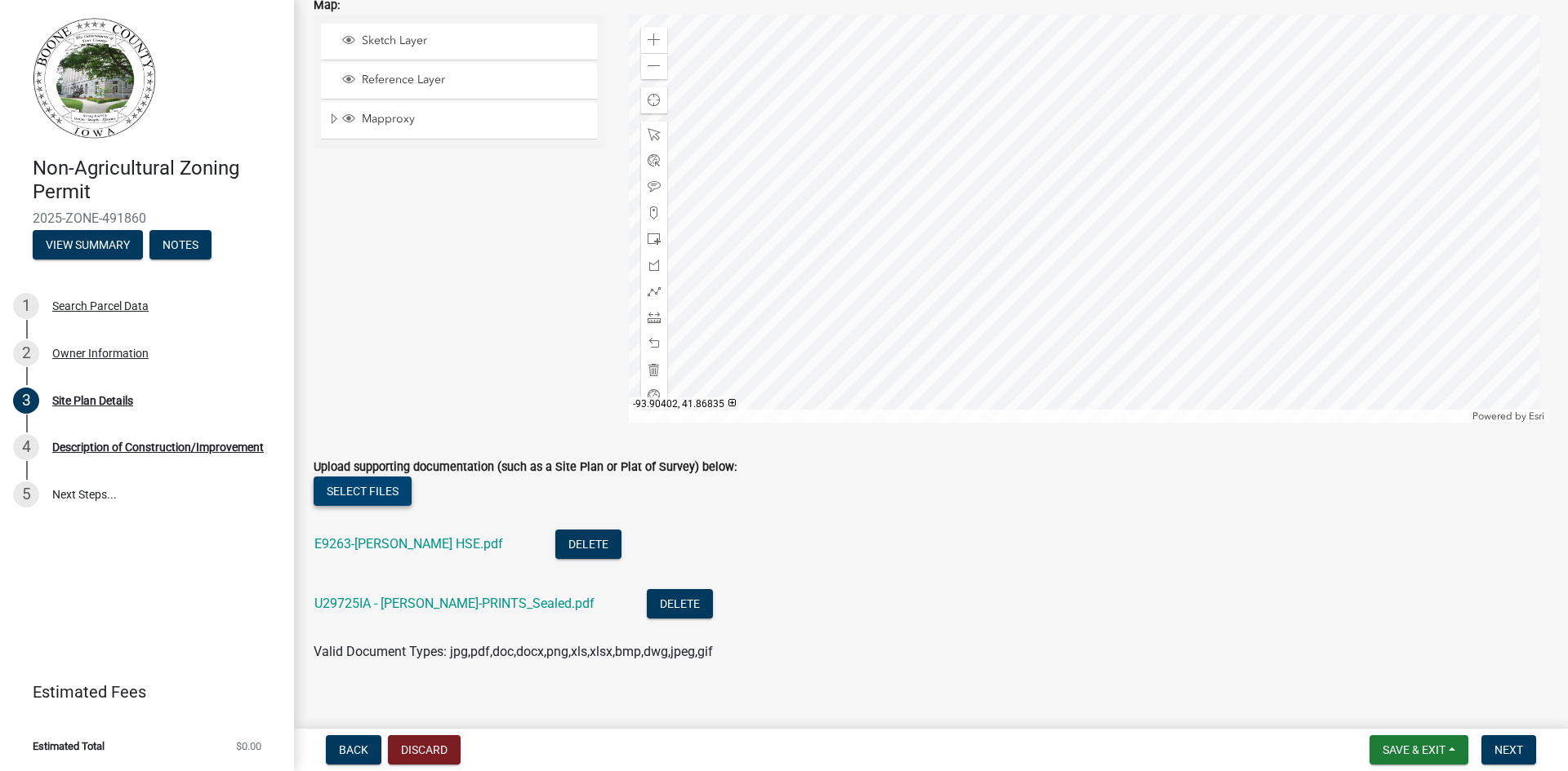
scroll to position [738, 0]
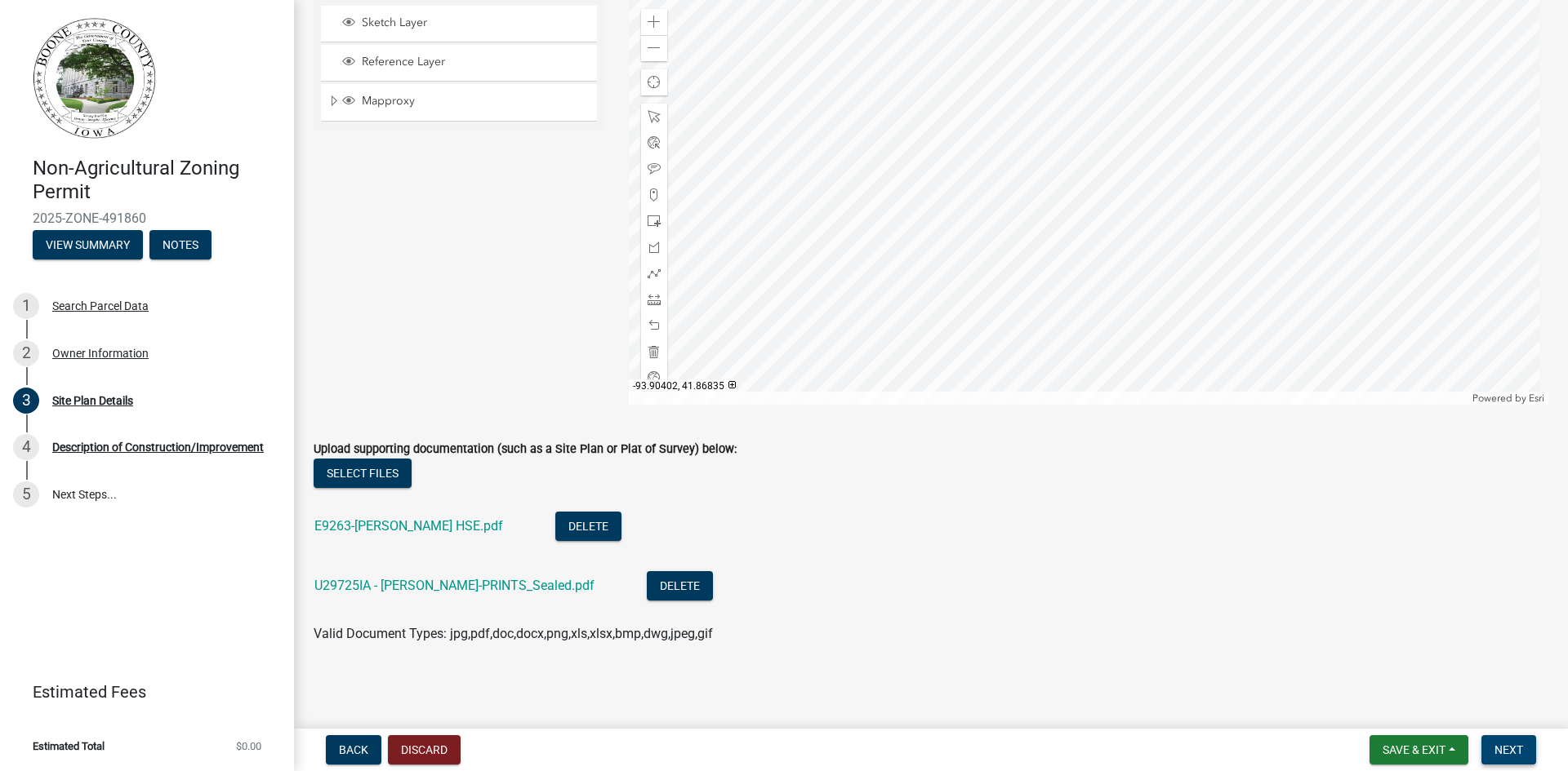
click at [1495, 741] on button "Next" at bounding box center [1509, 749] width 55 height 29
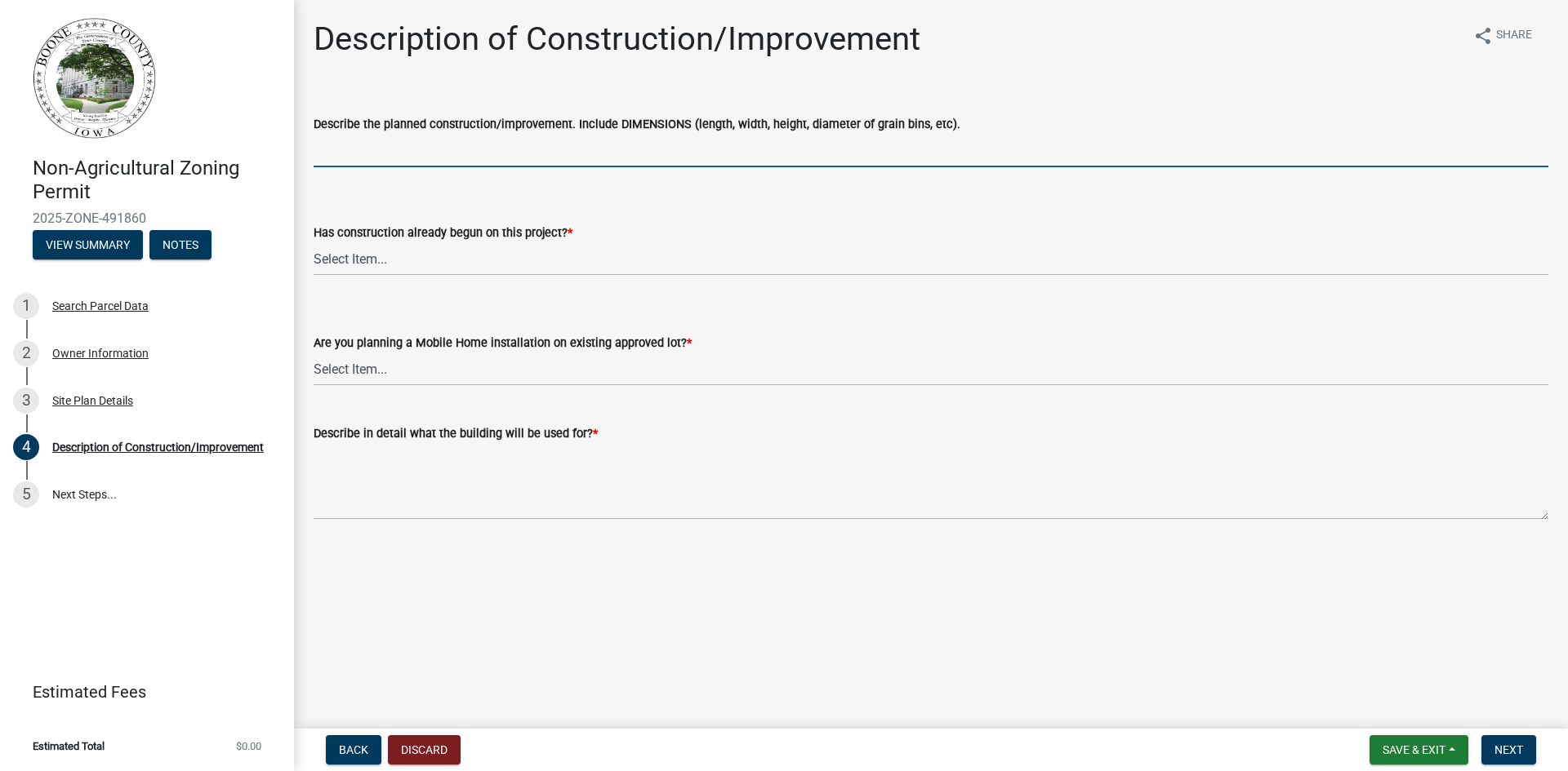
click at [523, 157] on input "Describe the planned construction/improvement. Include DIMENSIONS (length, widt…" at bounding box center [930, 151] width 1235 height 34
type input "Storage building with the attached plans. 40' x 72'"
click at [406, 259] on select "Select Item... Yes No" at bounding box center [930, 260] width 1235 height 34
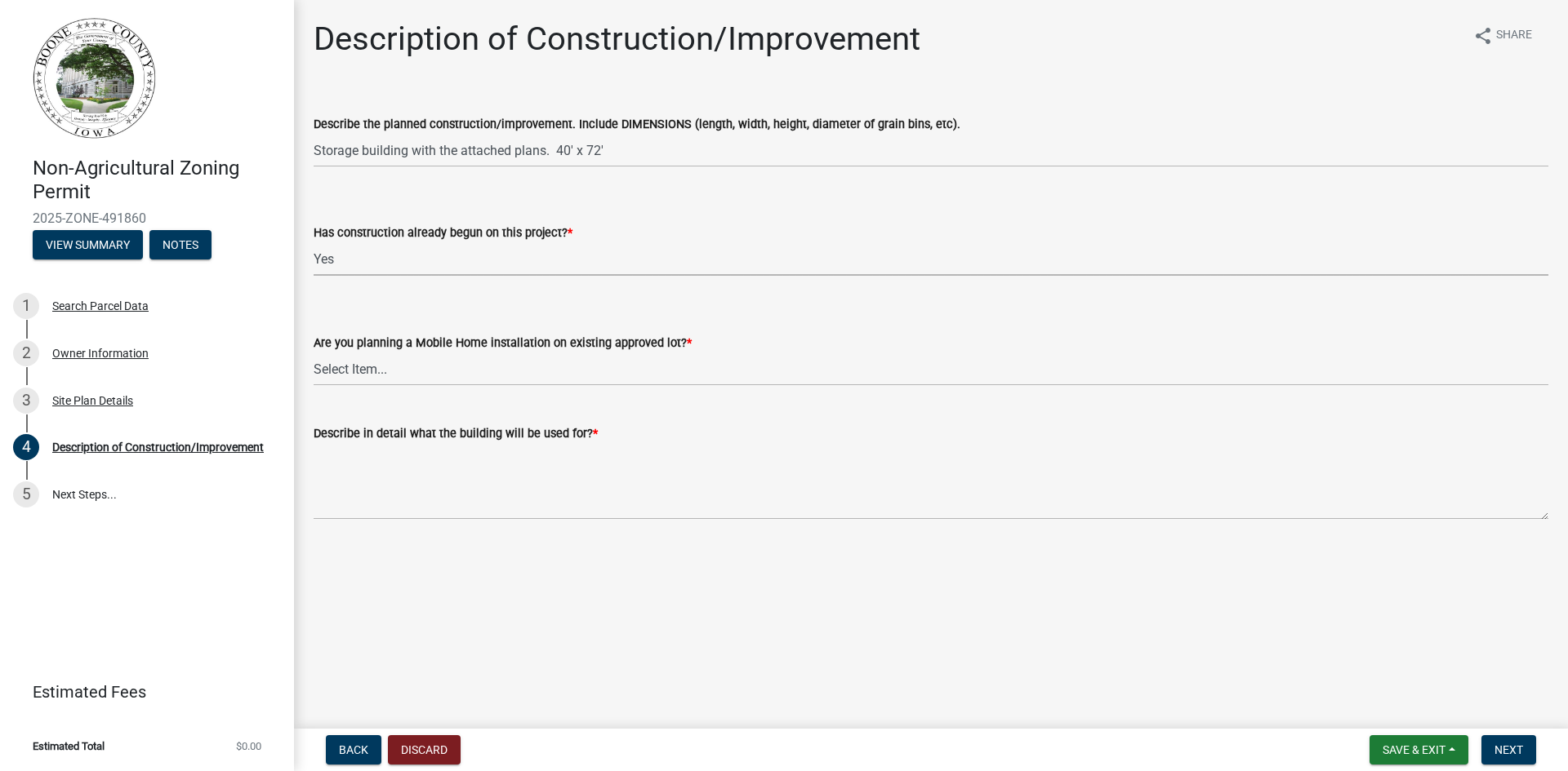
click at [314, 243] on select "Select Item... Yes No" at bounding box center [930, 260] width 1235 height 34
select select "01e8e1f9-3f2c-406e-ab60-ab2566a009f6"
click at [394, 369] on select "Select Item... Yes No" at bounding box center [930, 370] width 1235 height 34
click at [314, 353] on select "Select Item... Yes No" at bounding box center [930, 370] width 1235 height 34
select select "11cf4637-fcbf-4a36-af17-97ff4966c2e6"
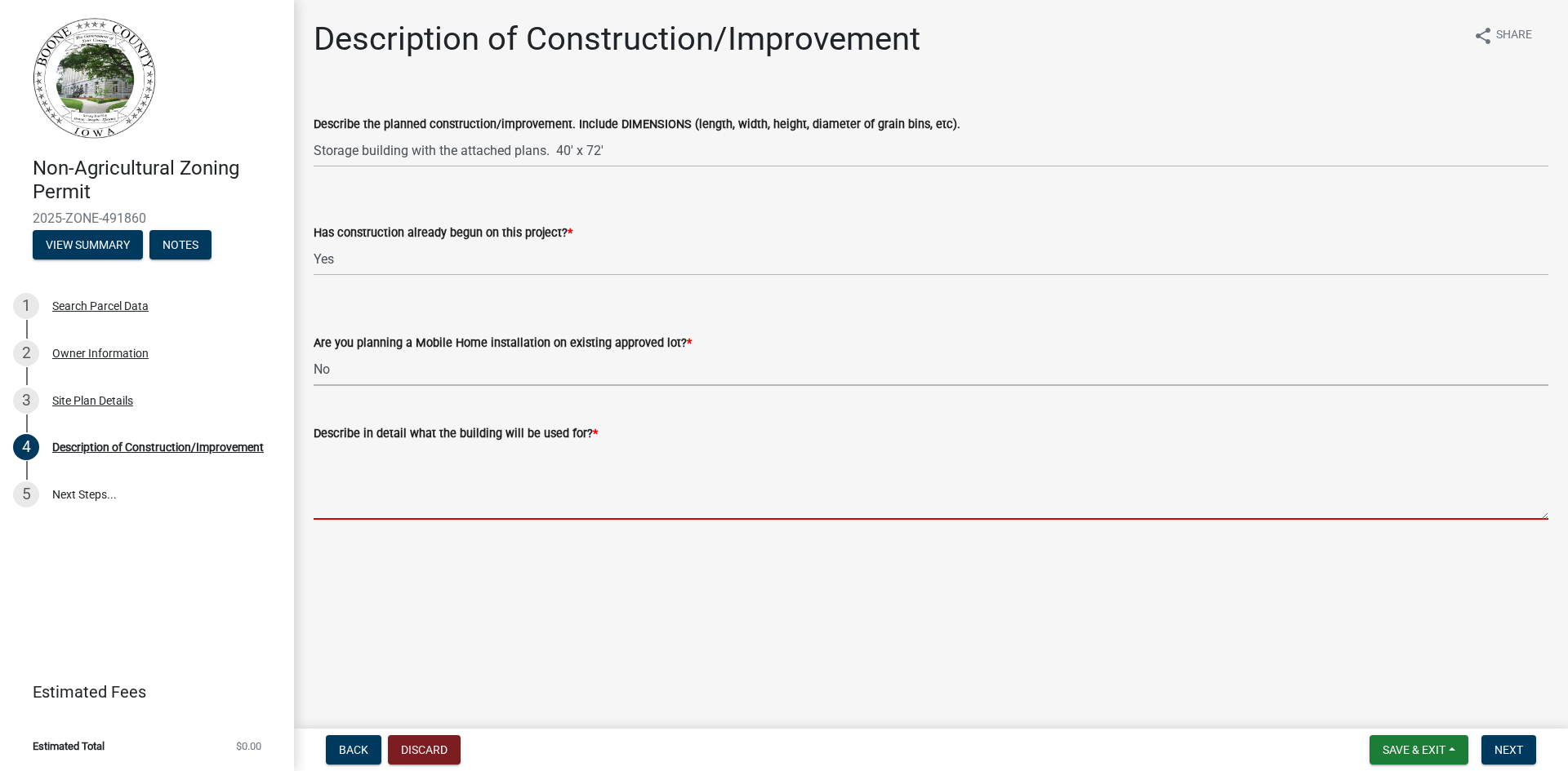
click at [494, 496] on textarea "Describe in detail what the building will be used for? *" at bounding box center [930, 482] width 1235 height 77
type textarea "m"
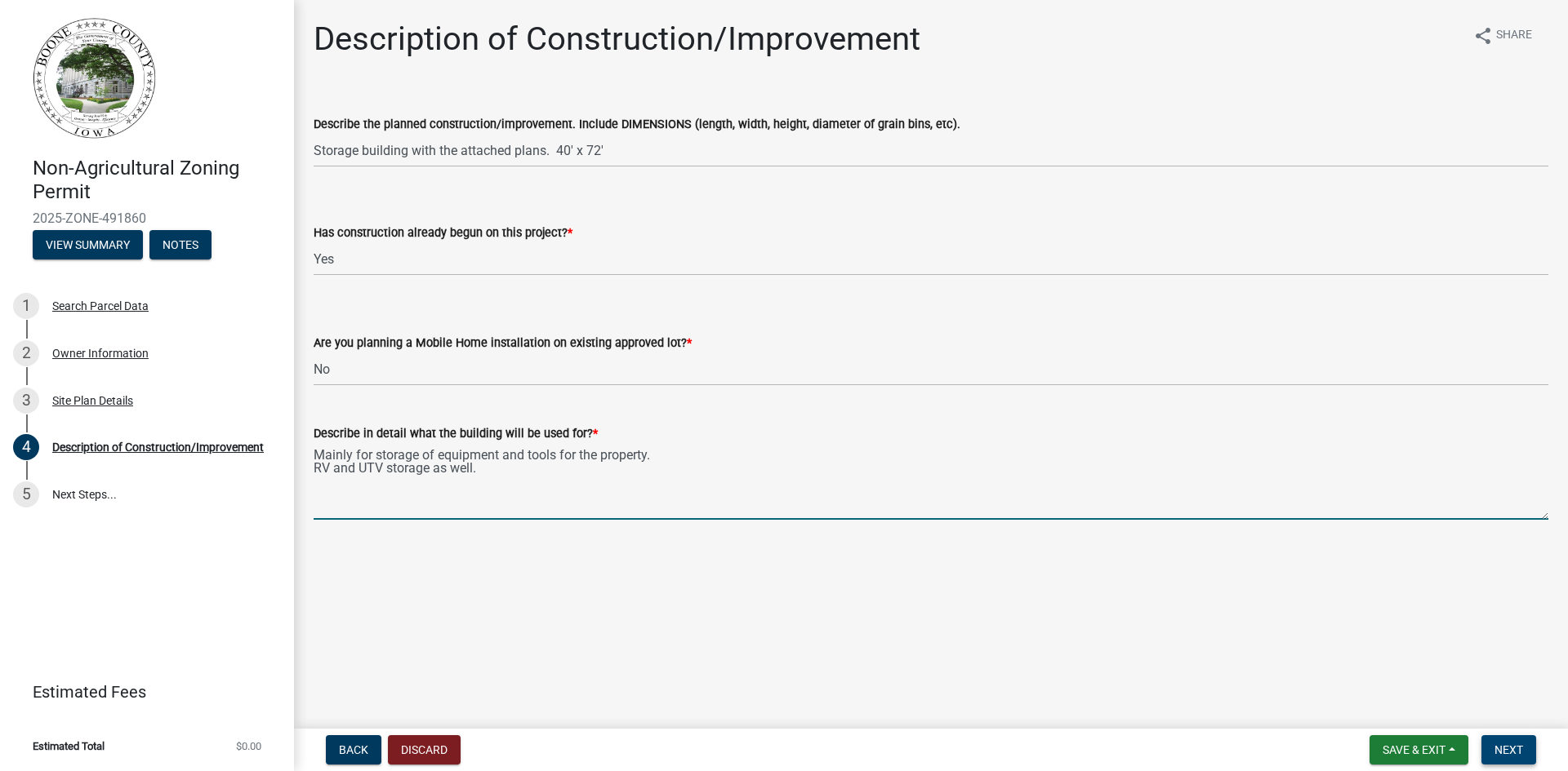
type textarea "Mainly for storage of equipment and tools for the property. RV and UTV storage …"
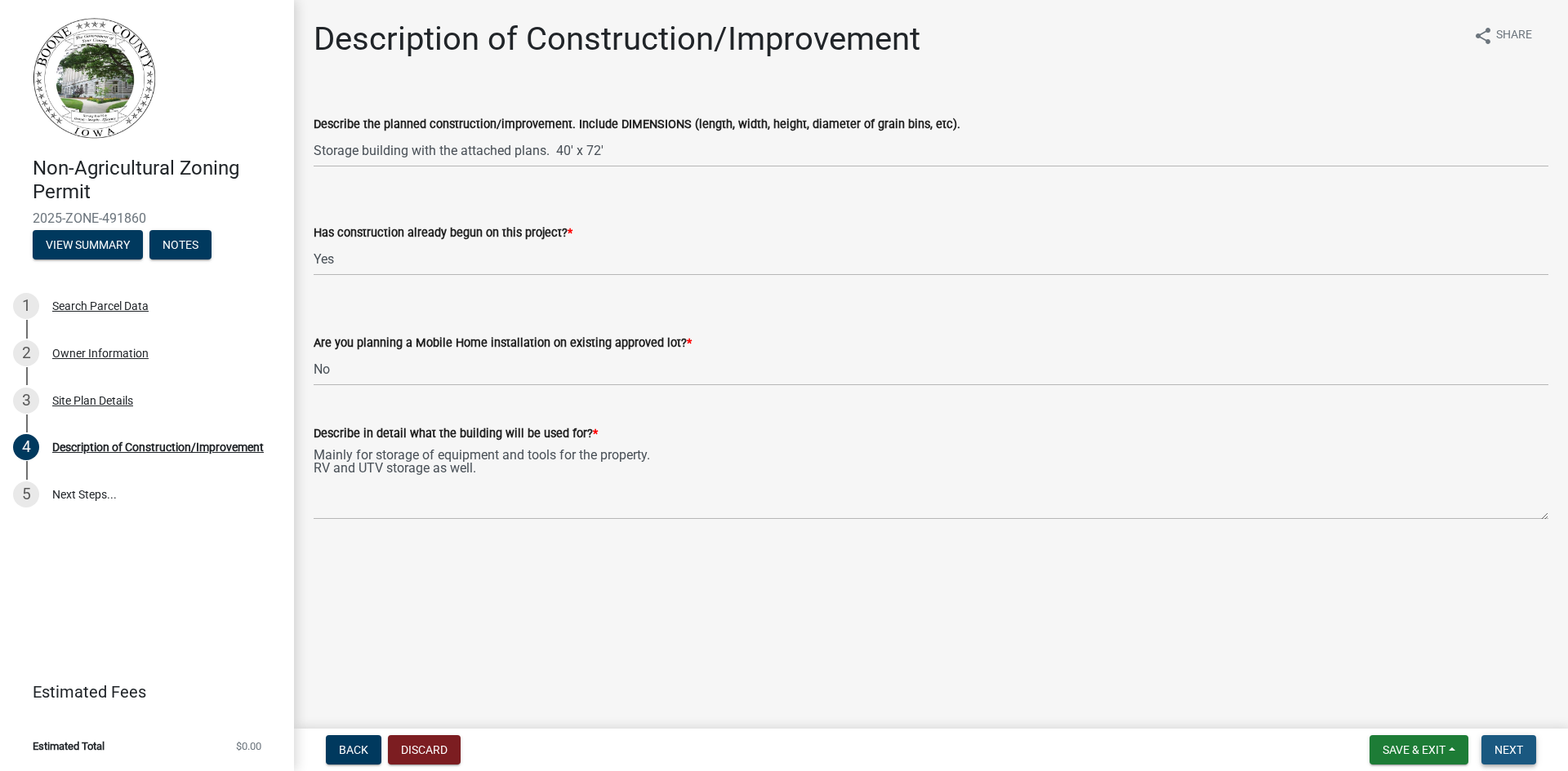
click at [1520, 752] on span "Next" at bounding box center [1509, 750] width 28 height 13
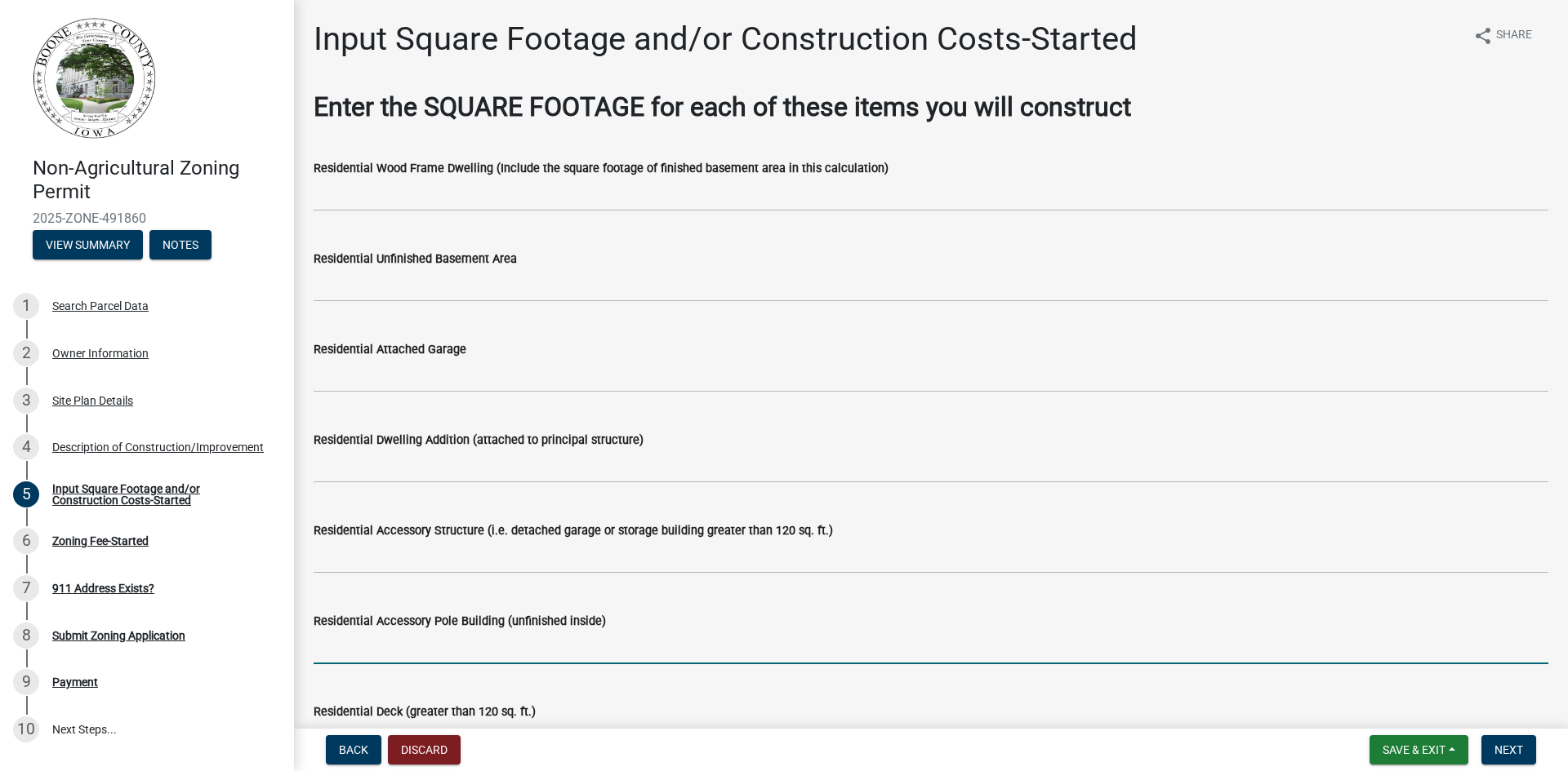
click at [421, 655] on input "text" at bounding box center [930, 648] width 1235 height 34
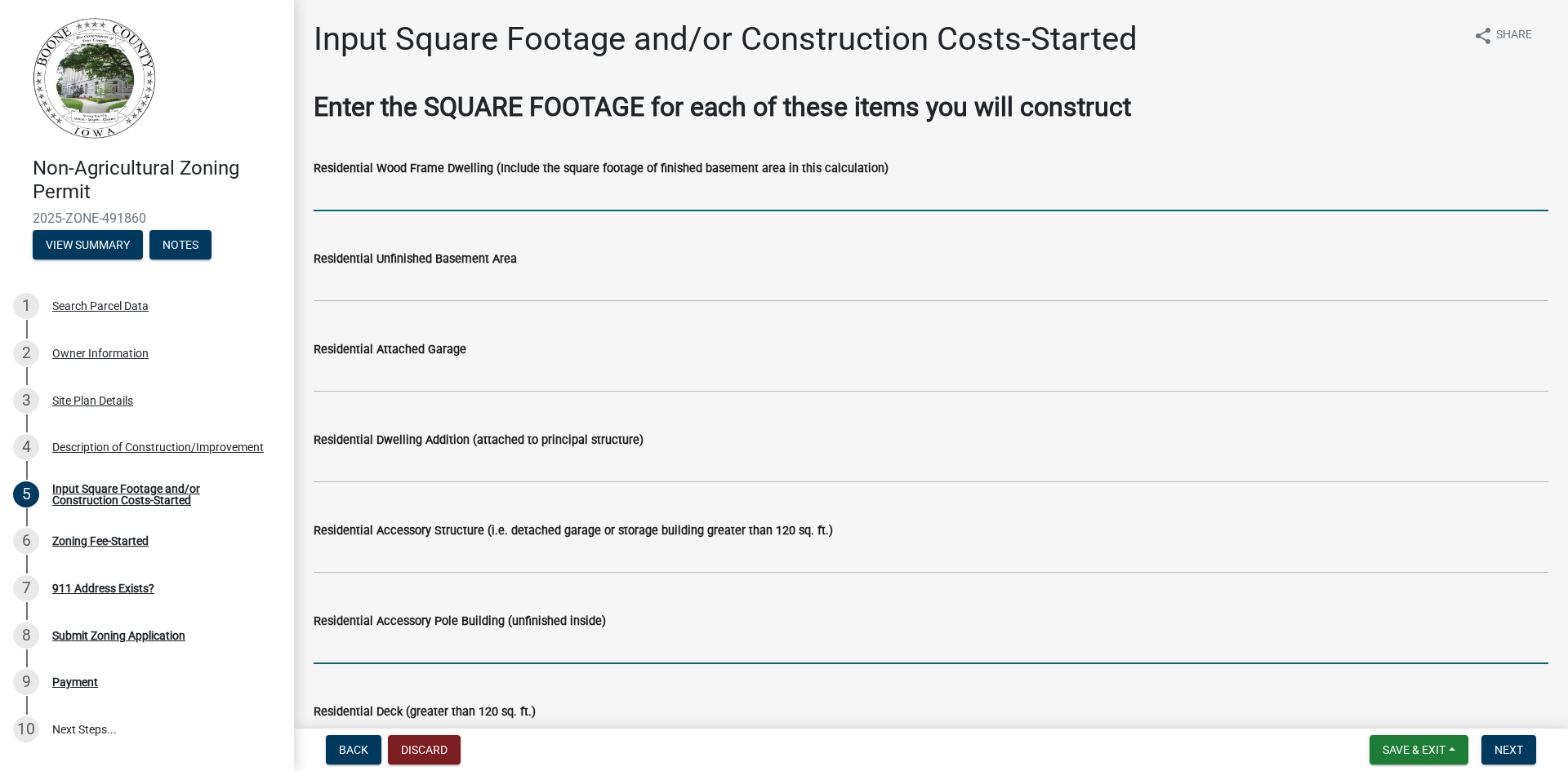
click at [411, 198] on input "text" at bounding box center [930, 195] width 1235 height 34
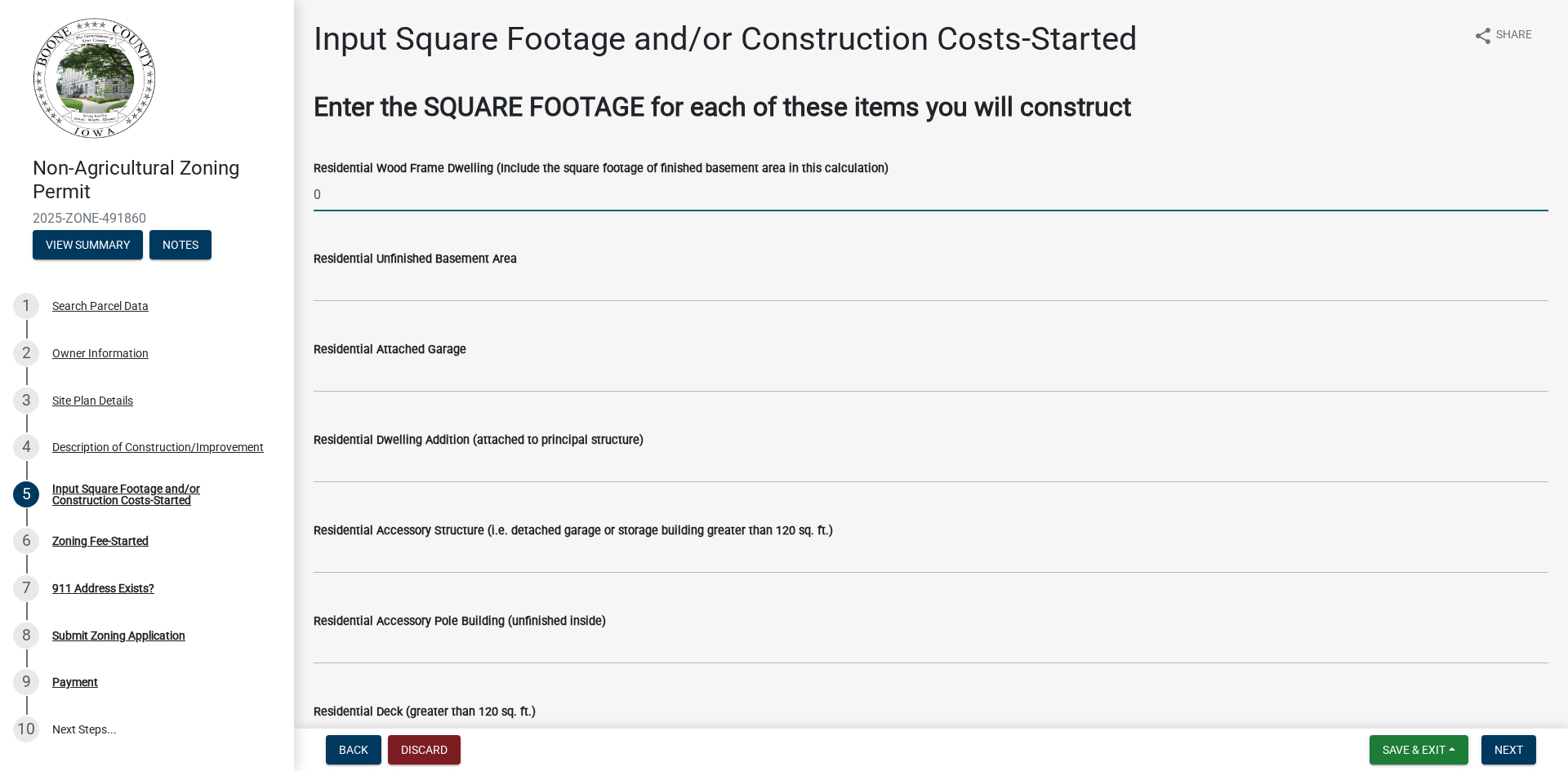
type input "0"
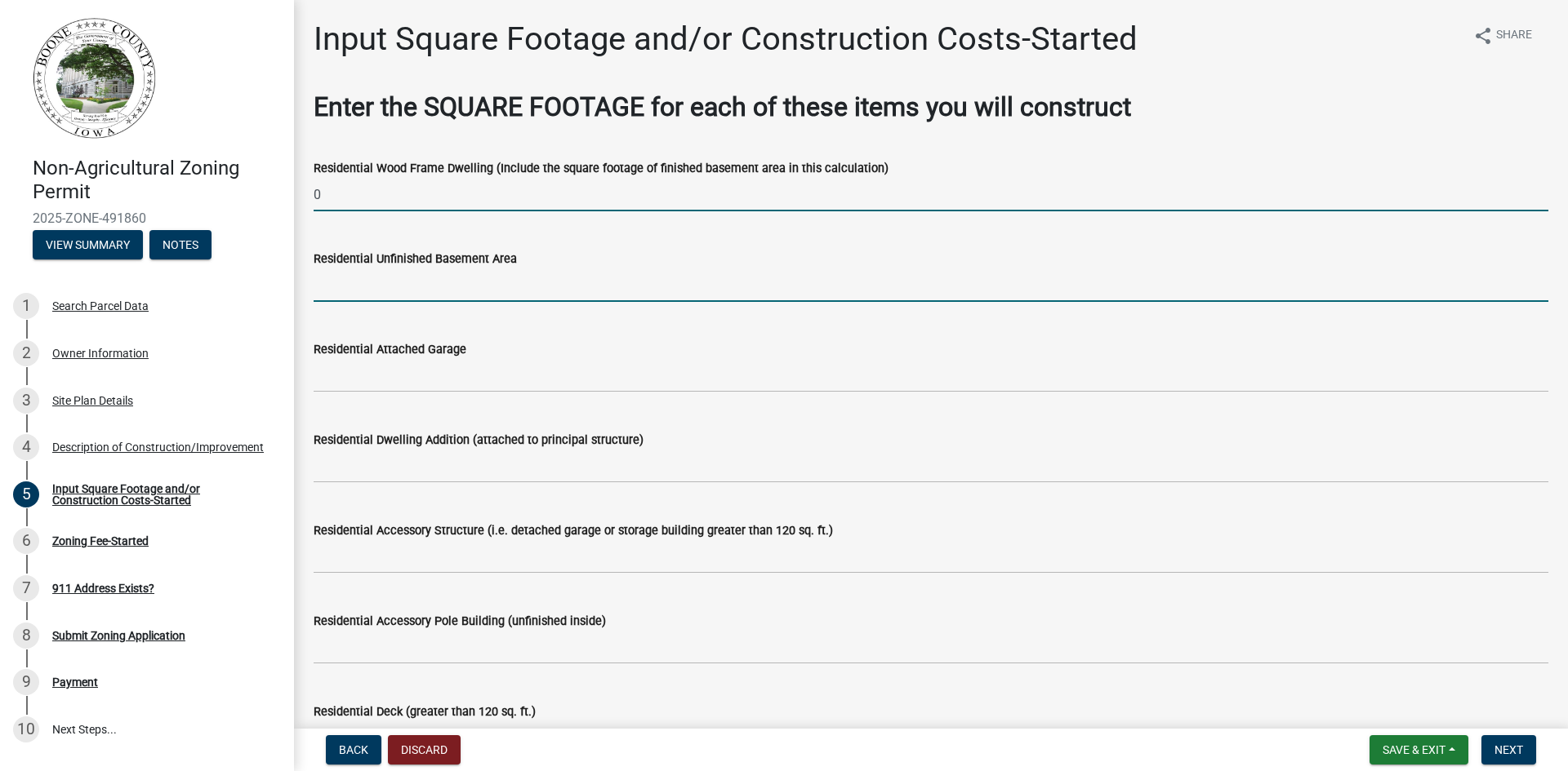
click at [392, 294] on input "text" at bounding box center [930, 285] width 1235 height 34
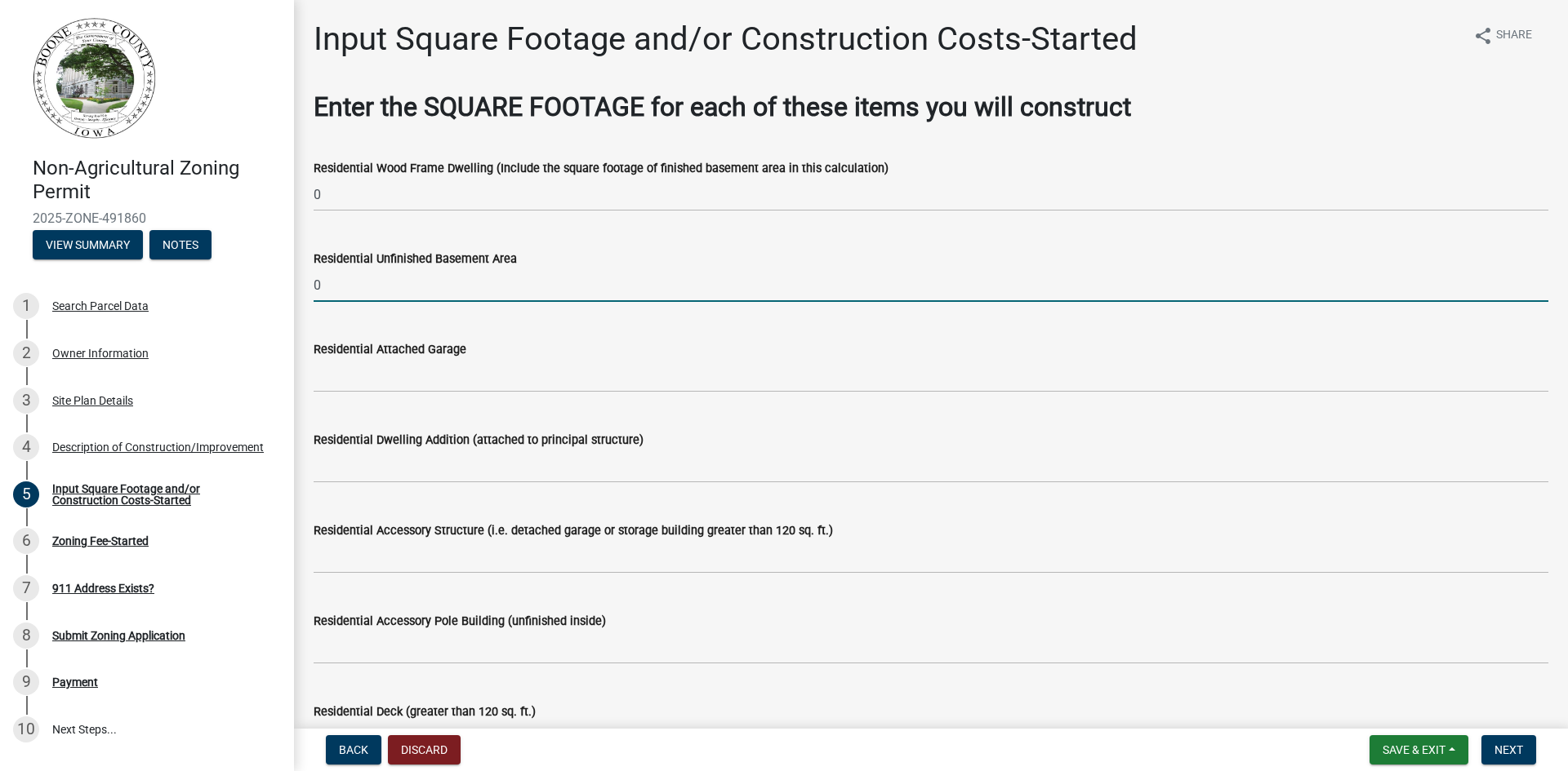
type input "0"
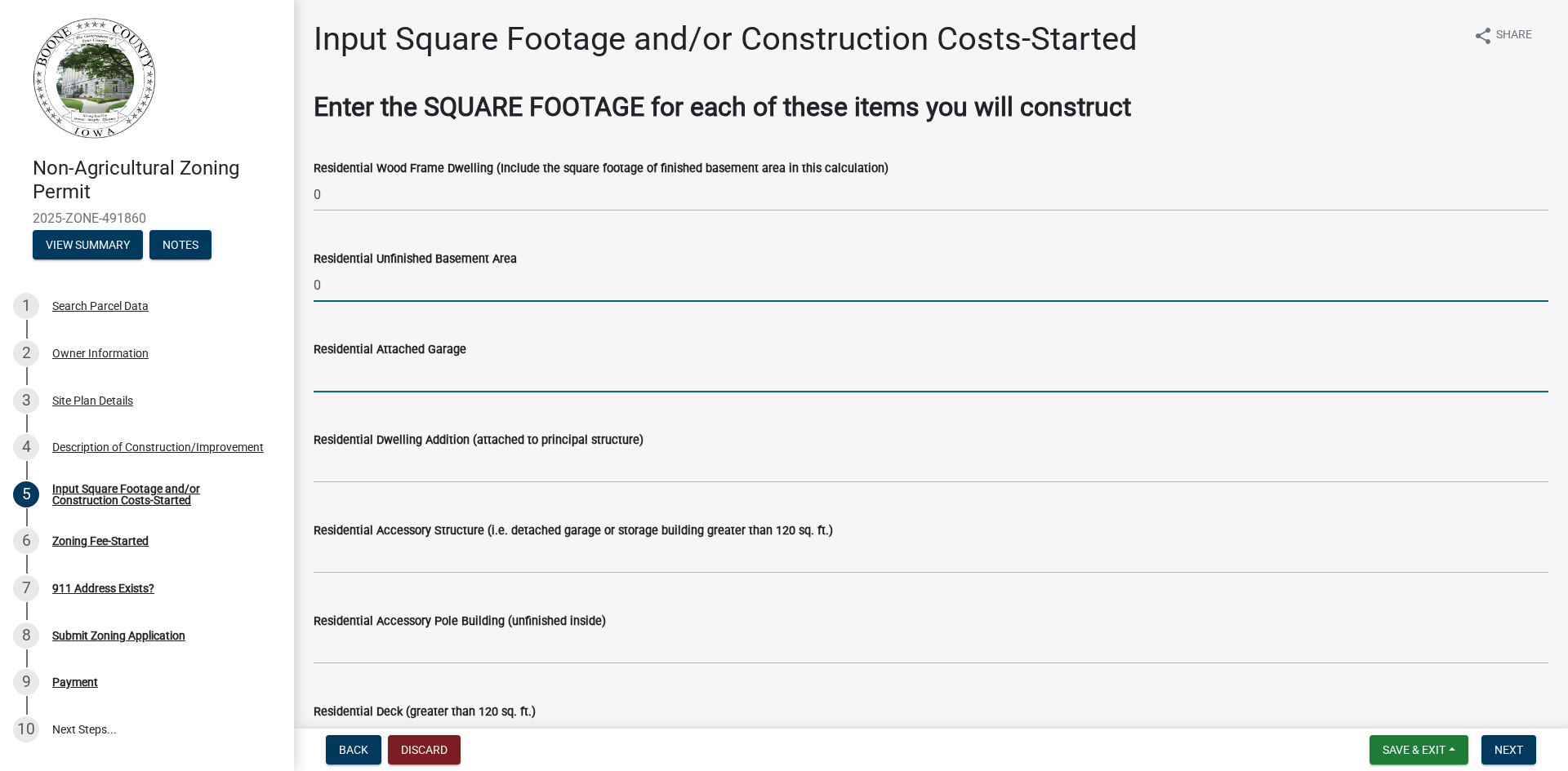
click at [378, 378] on input "text" at bounding box center [930, 377] width 1235 height 34
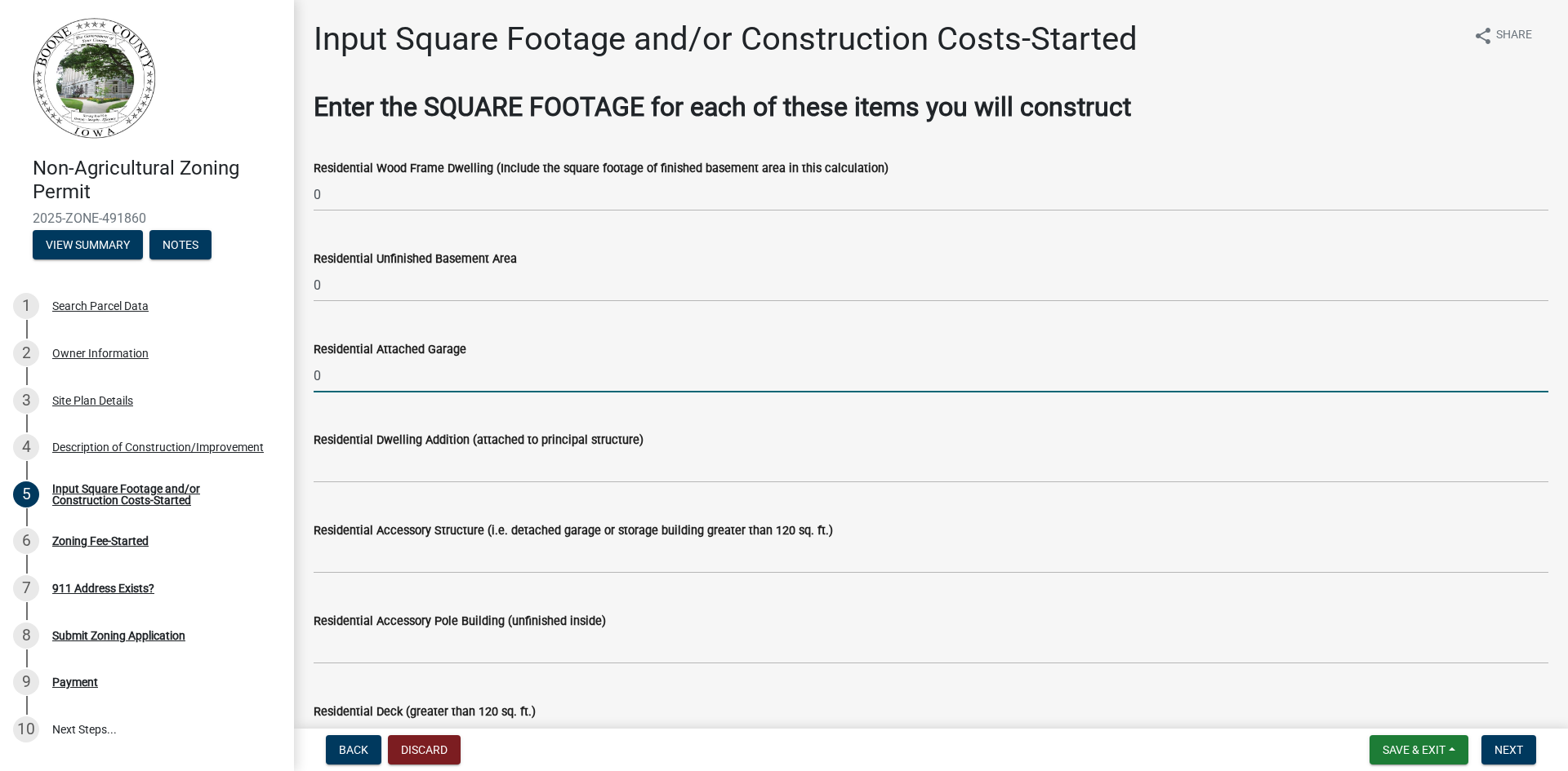
type input "0"
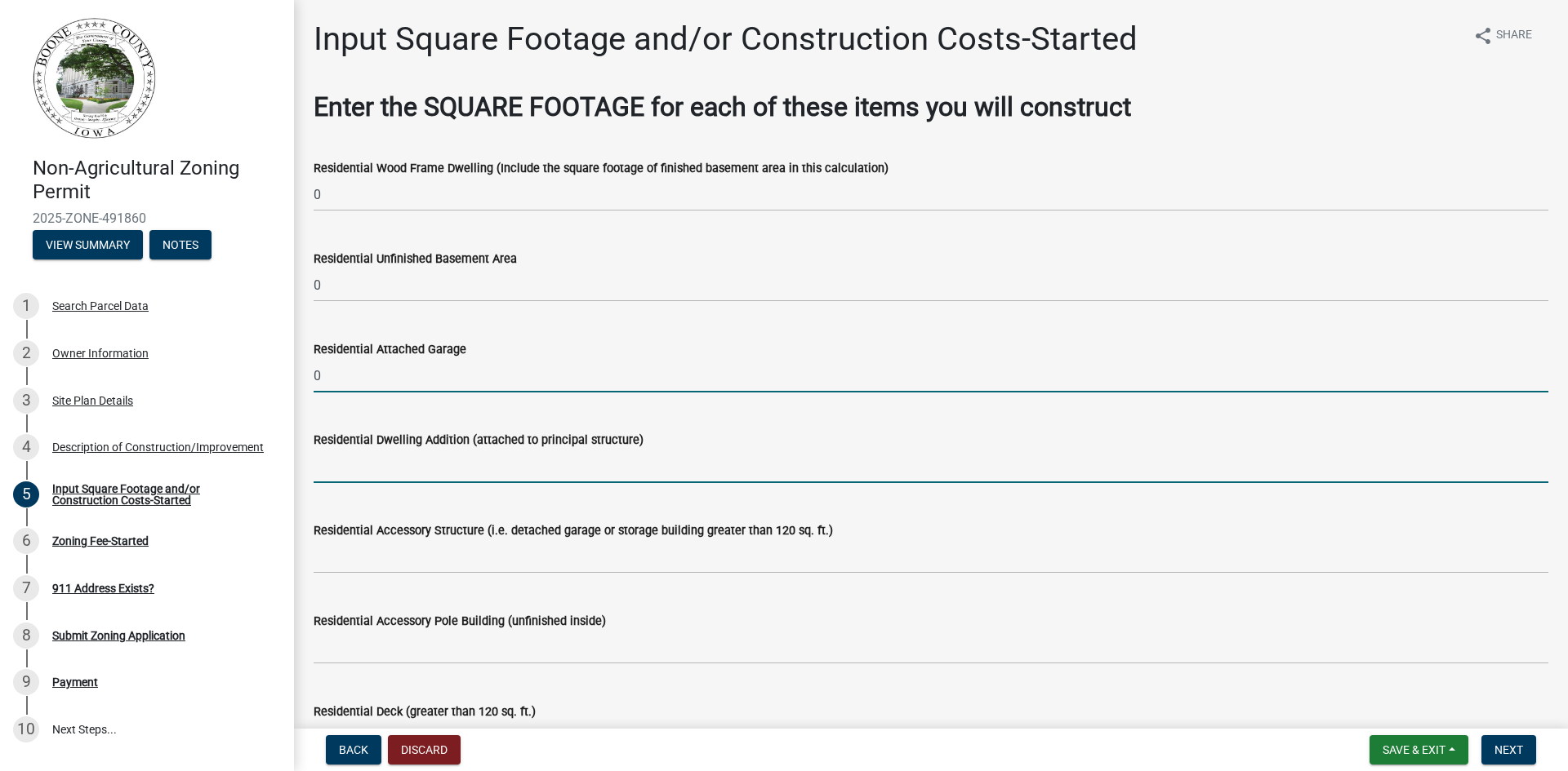
click at [372, 474] on input "text" at bounding box center [930, 467] width 1235 height 34
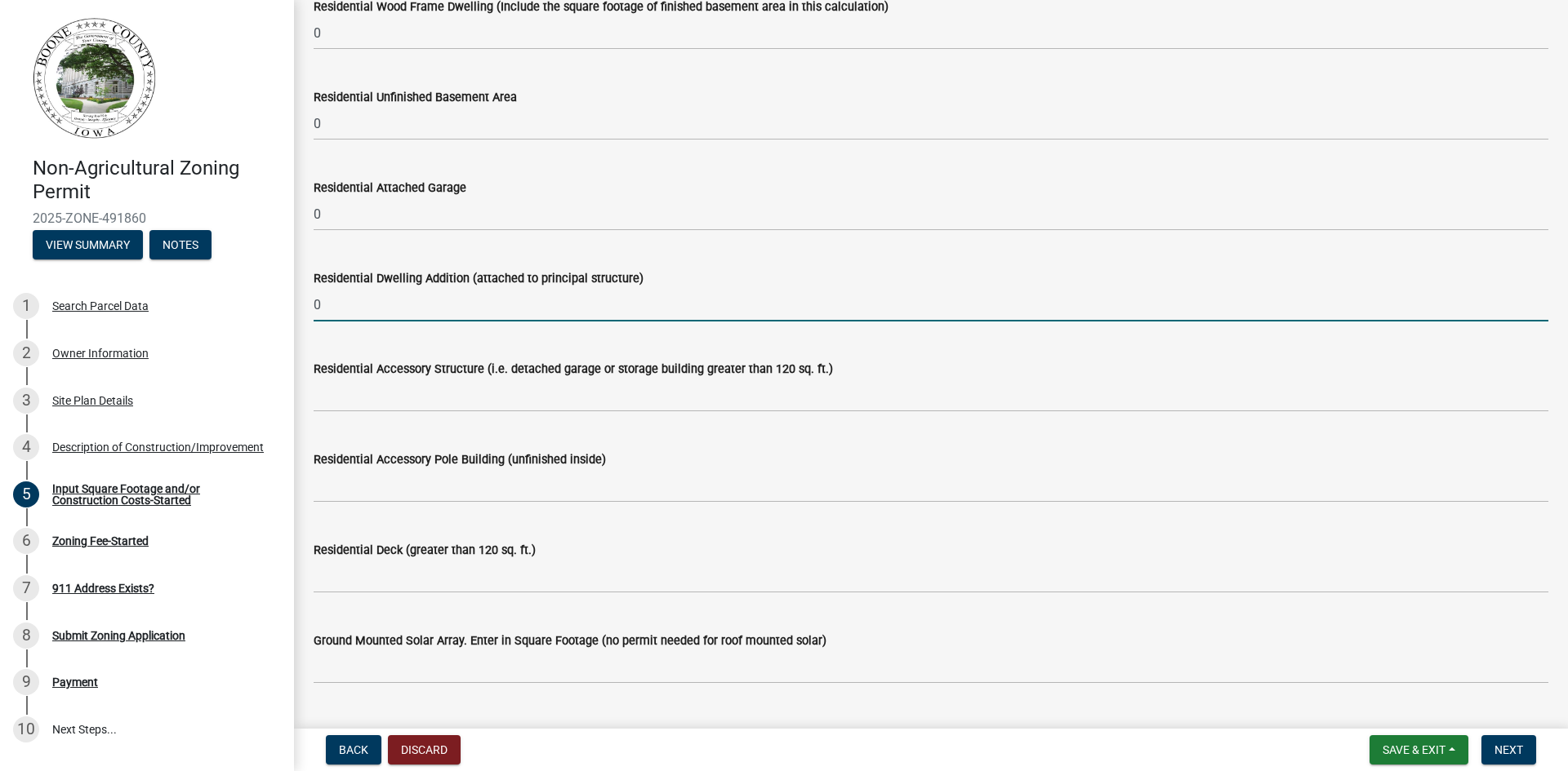
scroll to position [163, 0]
type input "0"
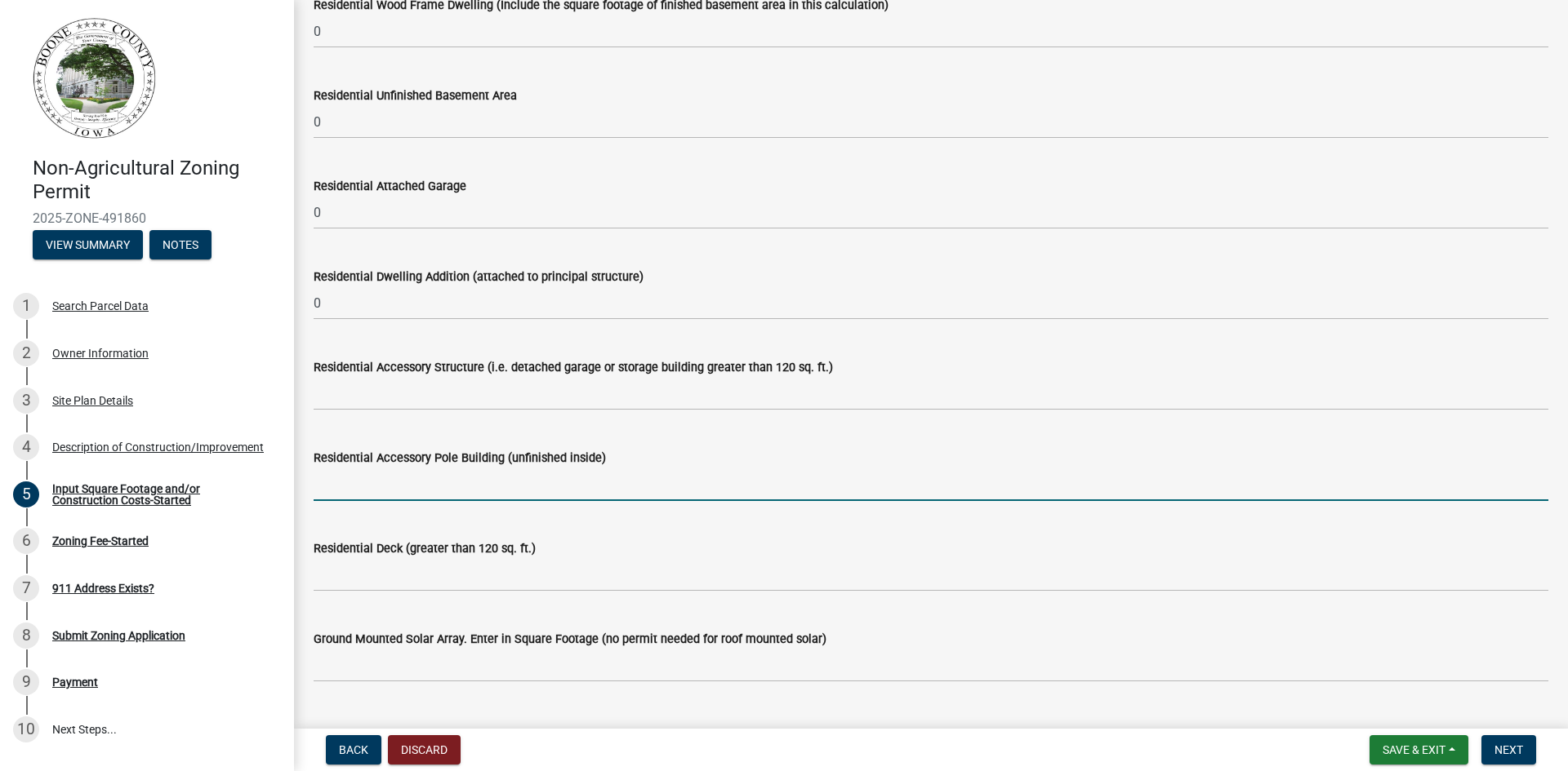
click at [367, 487] on input "text" at bounding box center [930, 485] width 1235 height 34
type input "0"
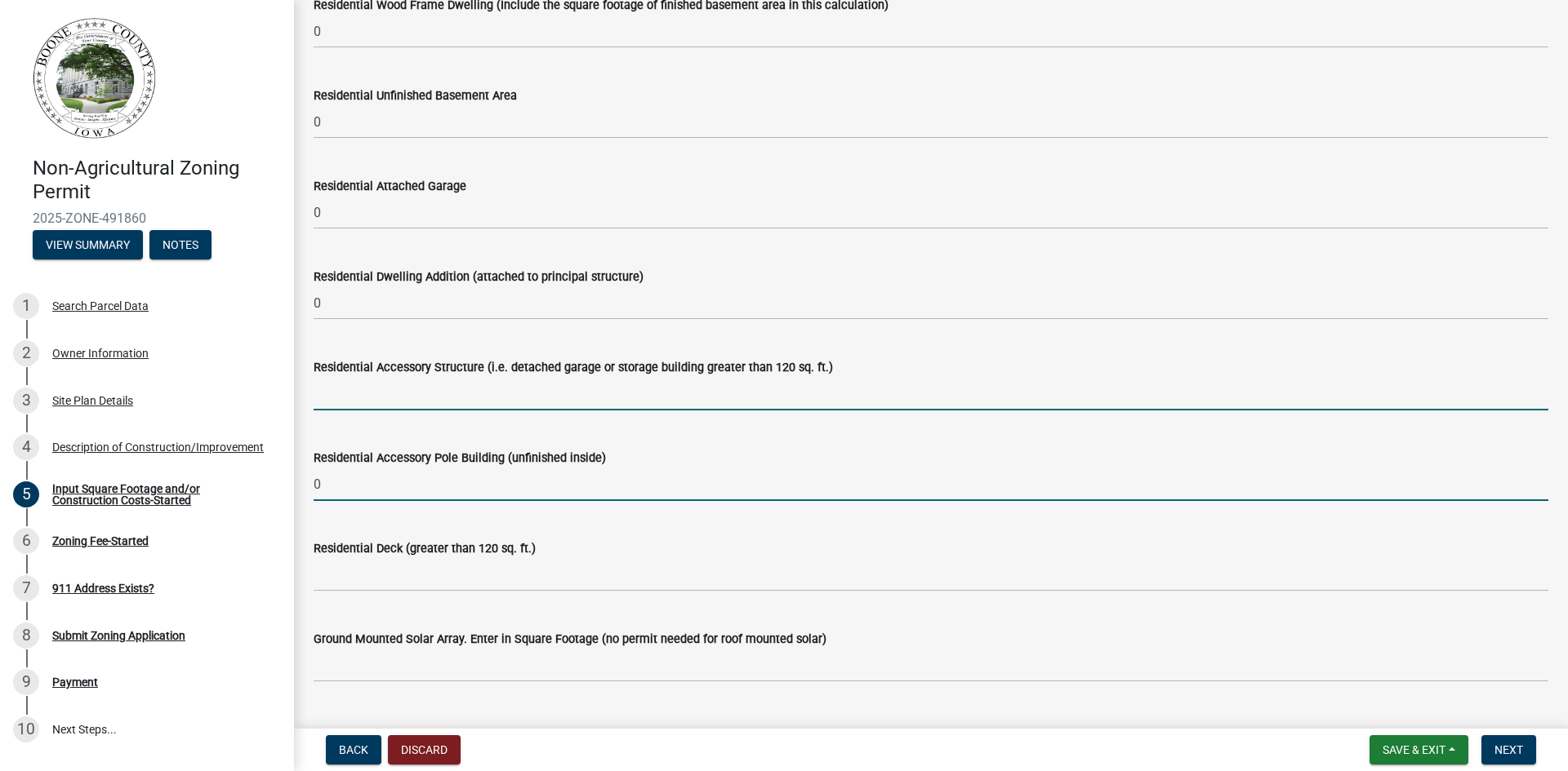
click at [364, 390] on input "text" at bounding box center [930, 394] width 1235 height 34
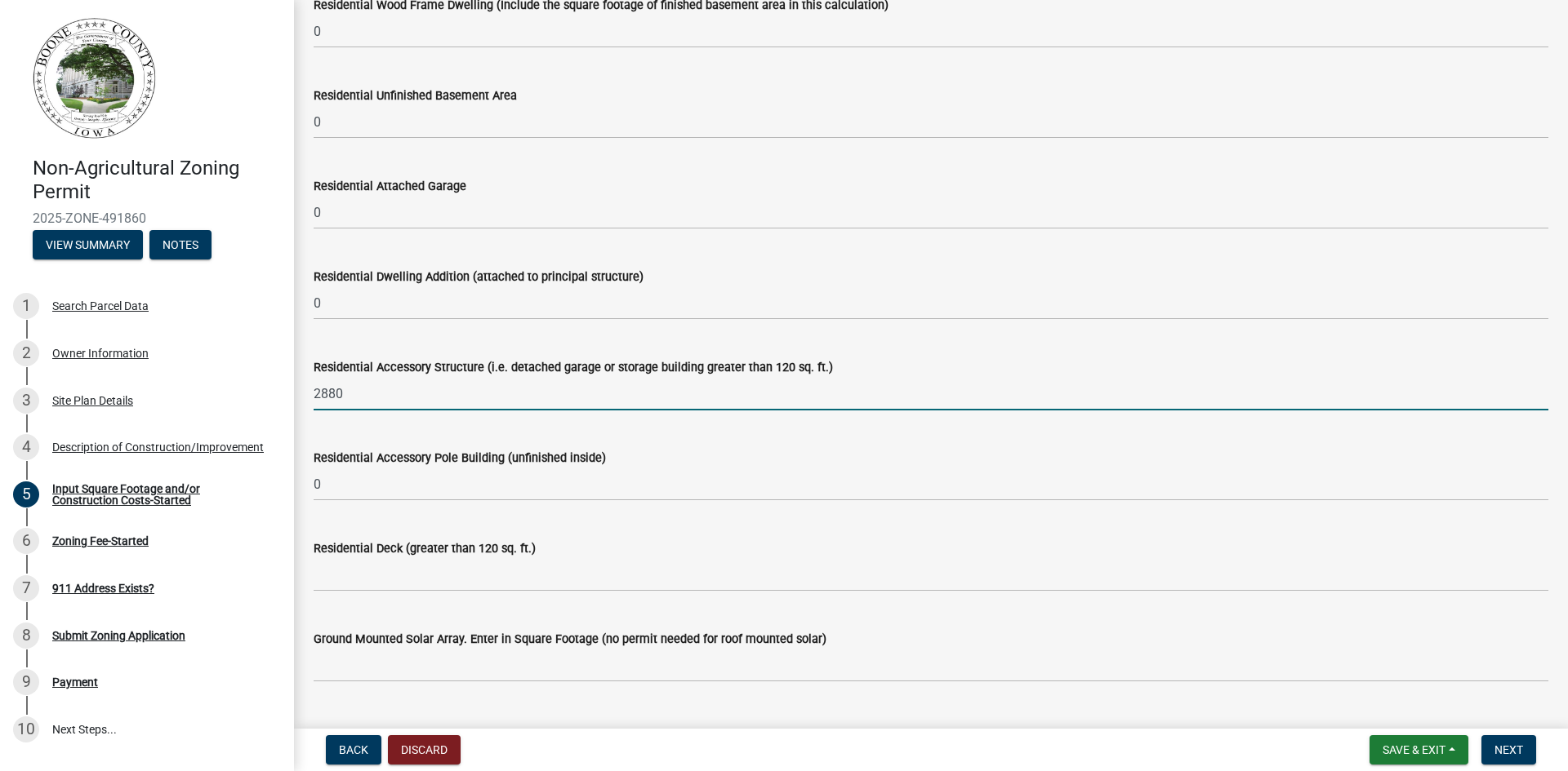
type input "2880"
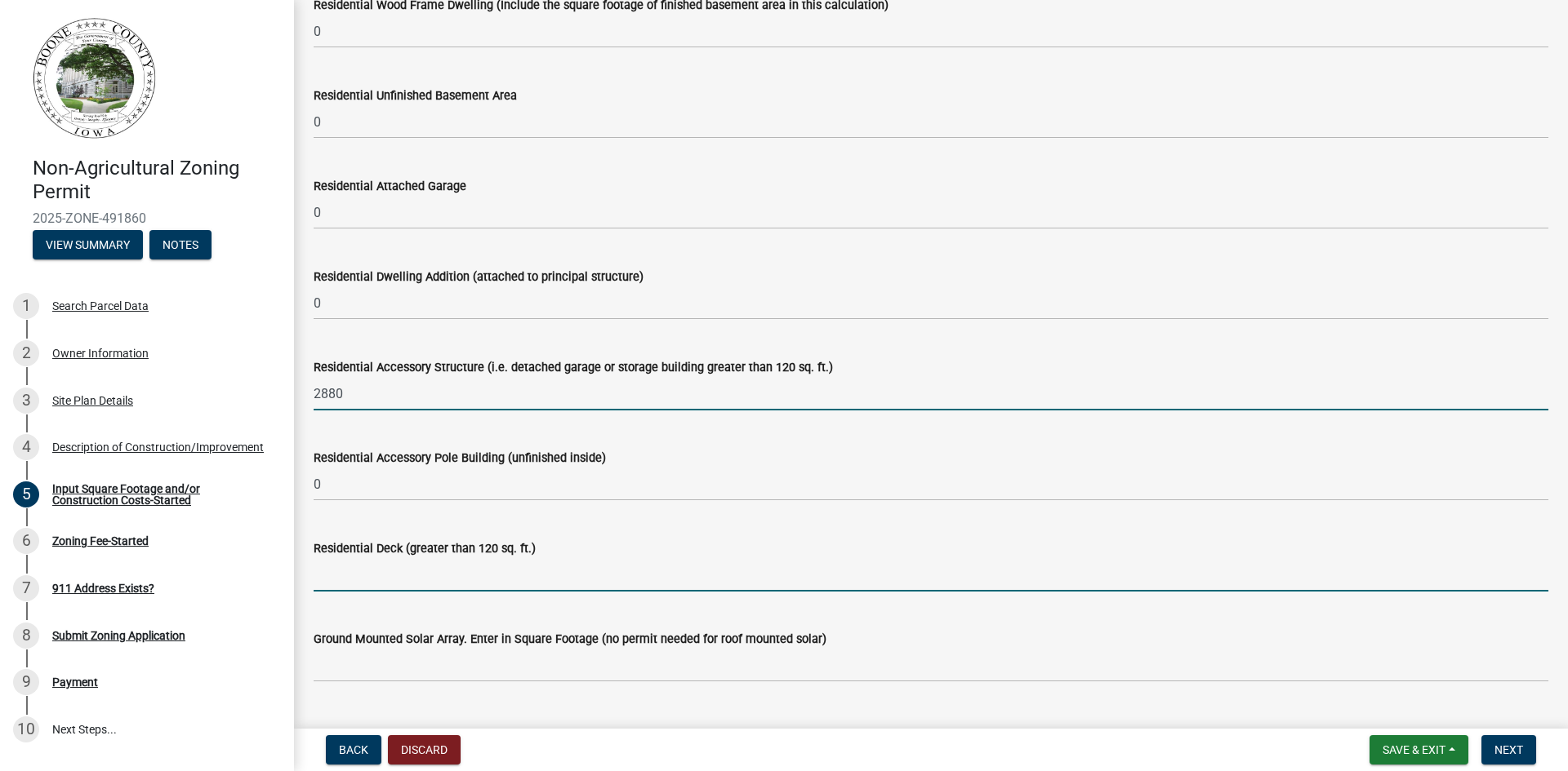
click at [351, 580] on input "text" at bounding box center [930, 575] width 1235 height 34
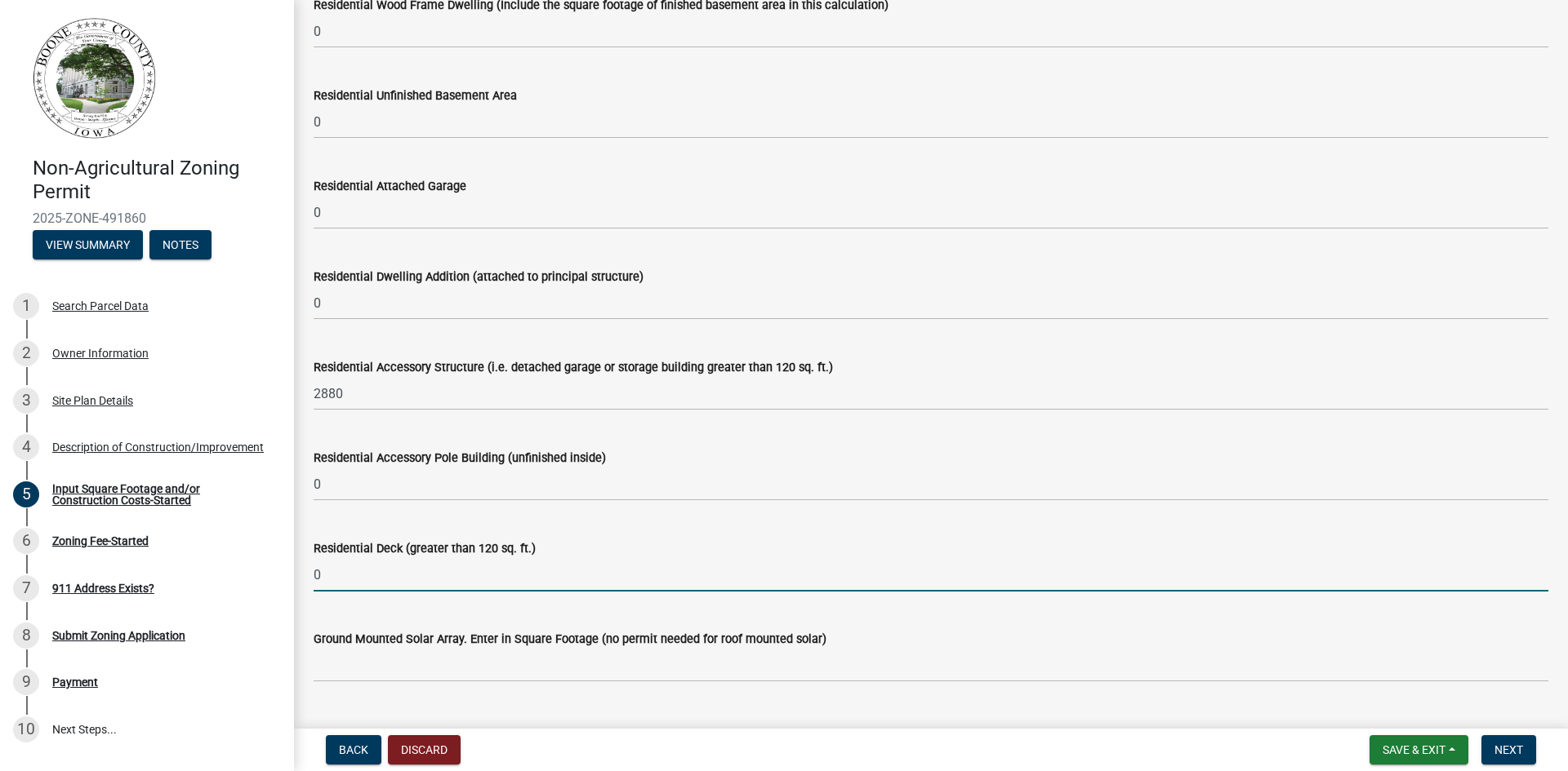
scroll to position [245, 0]
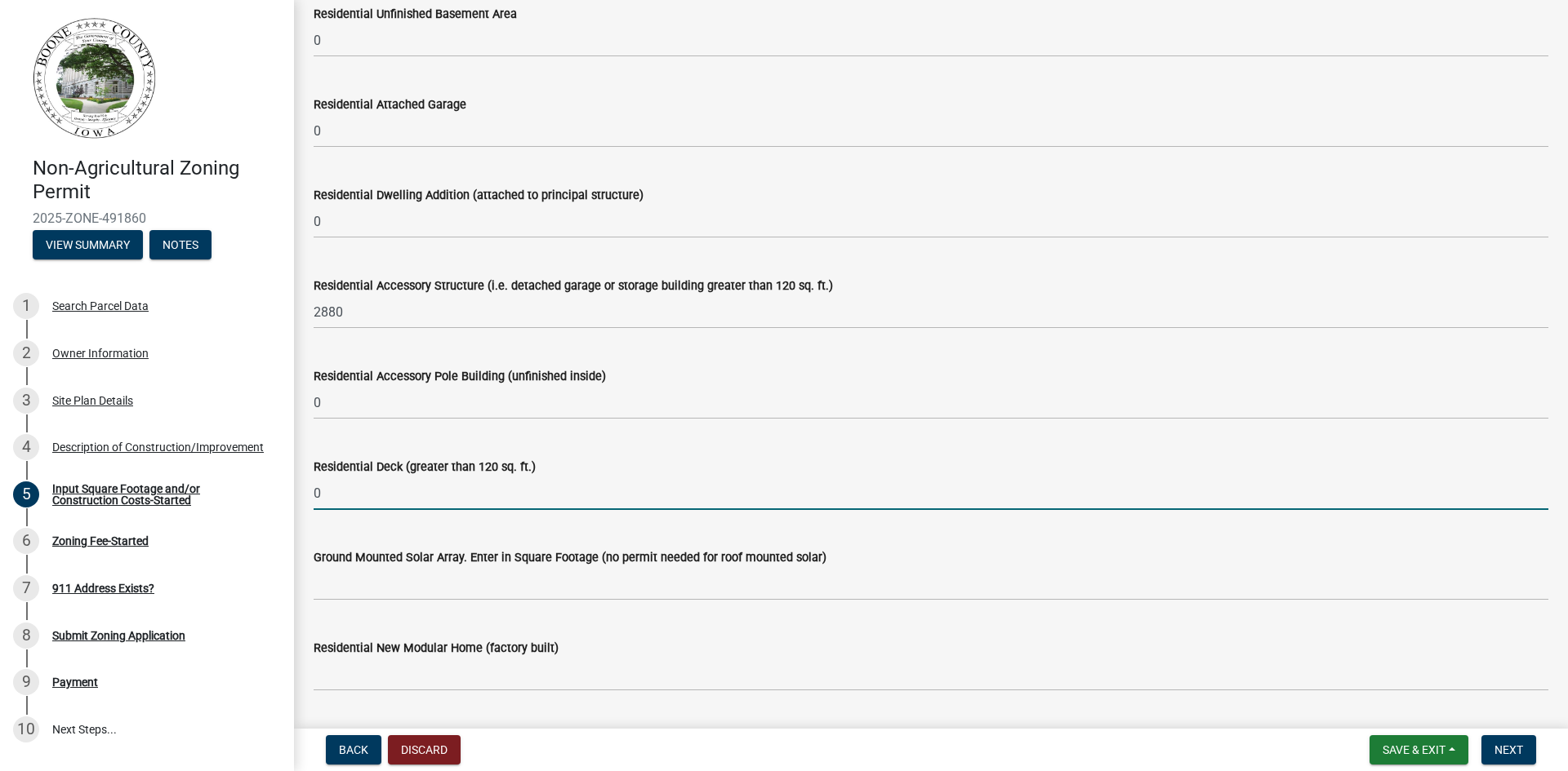
type input "0"
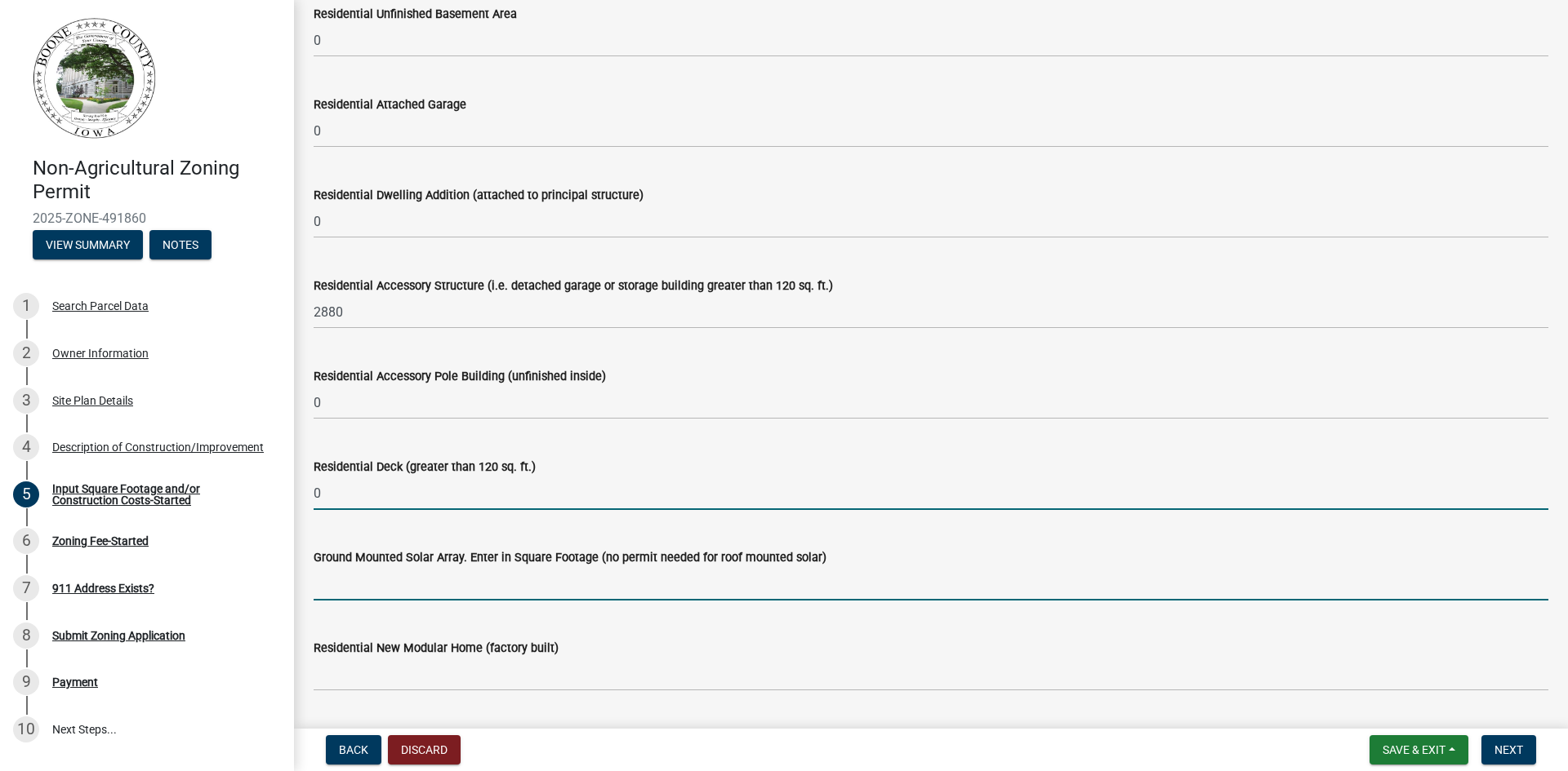
click at [417, 581] on input "text" at bounding box center [930, 585] width 1235 height 34
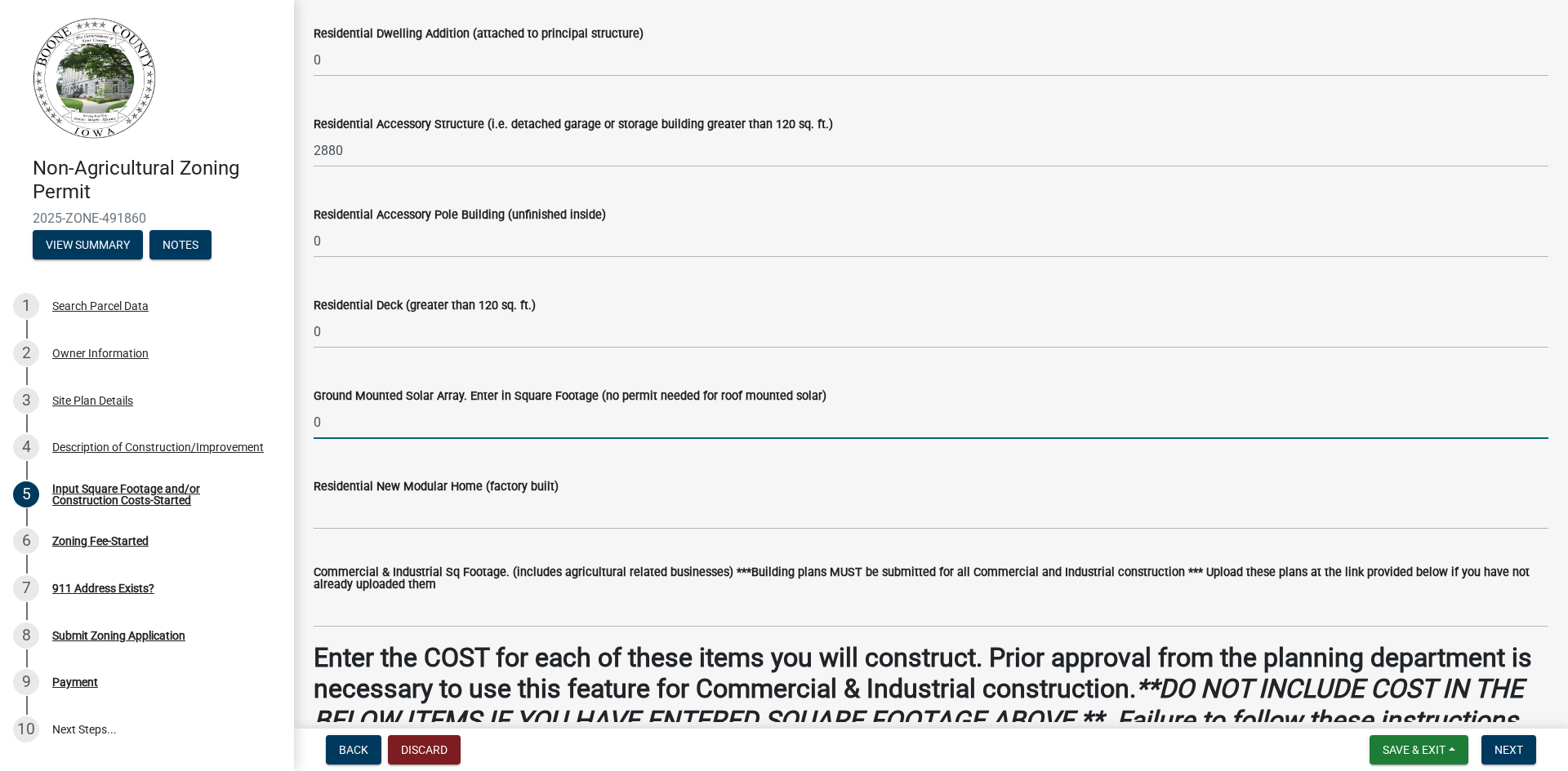
scroll to position [409, 0]
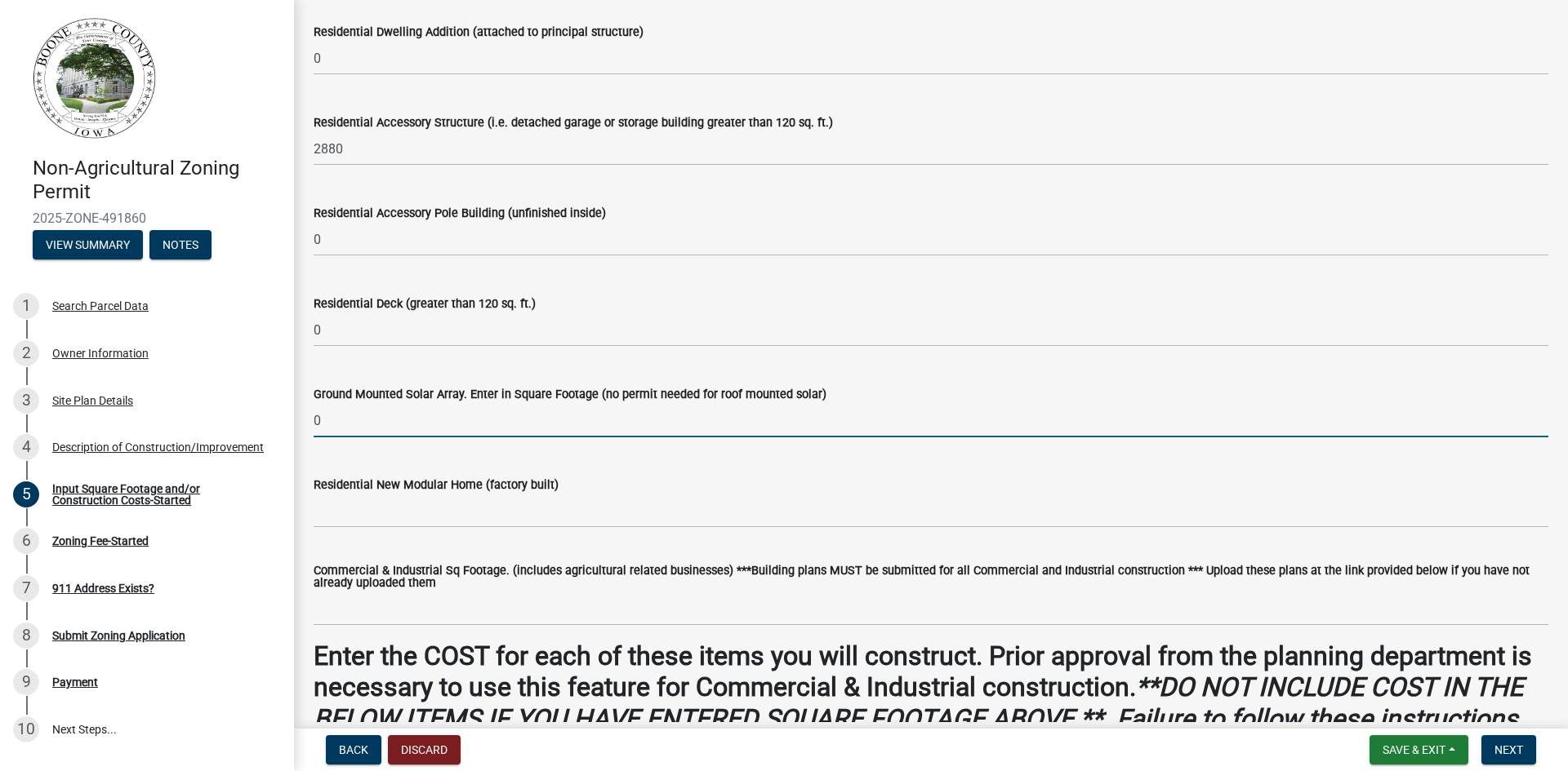
type input "0"
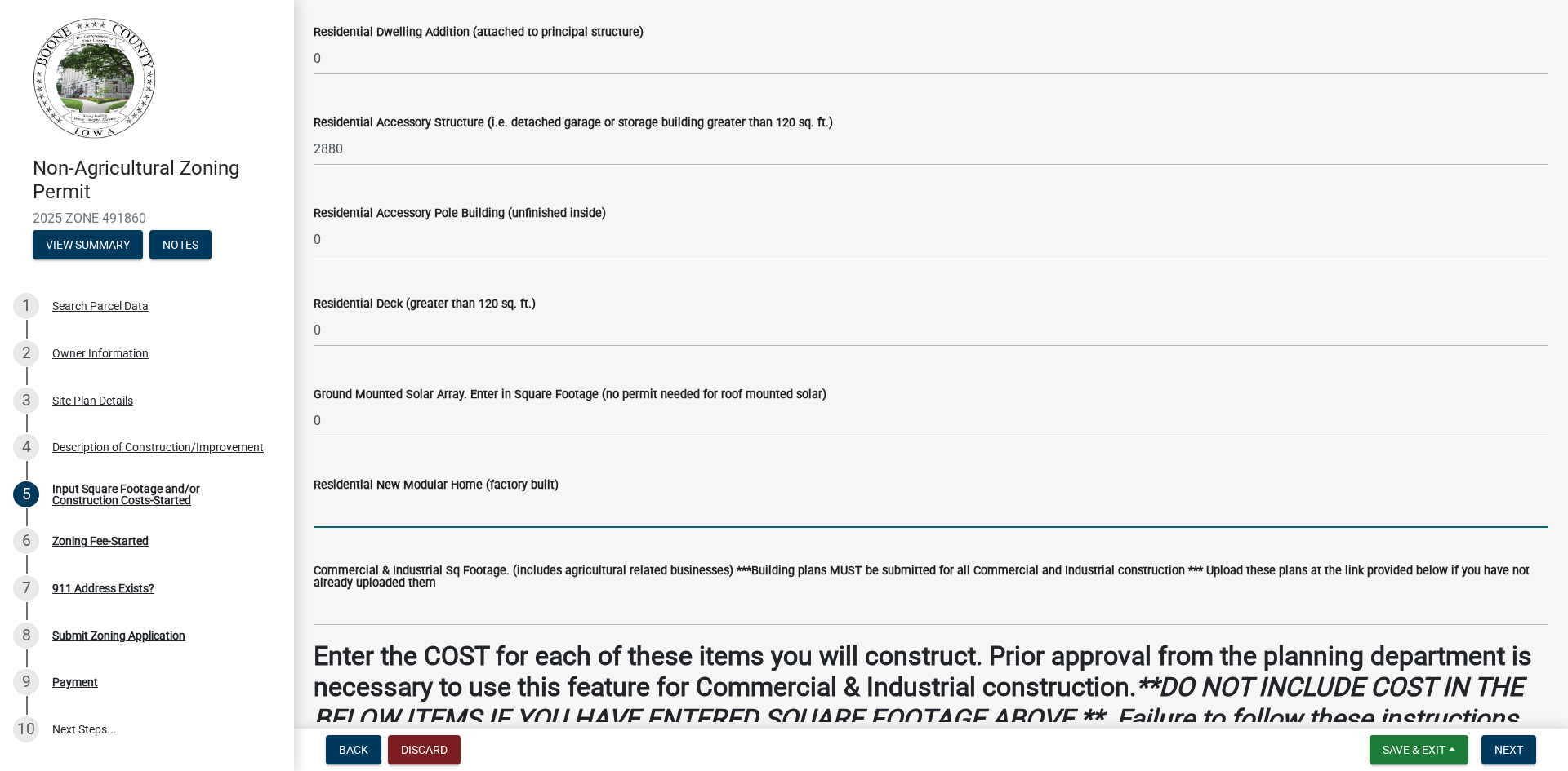
click at [381, 508] on input "text" at bounding box center [930, 511] width 1235 height 34
type input "0"
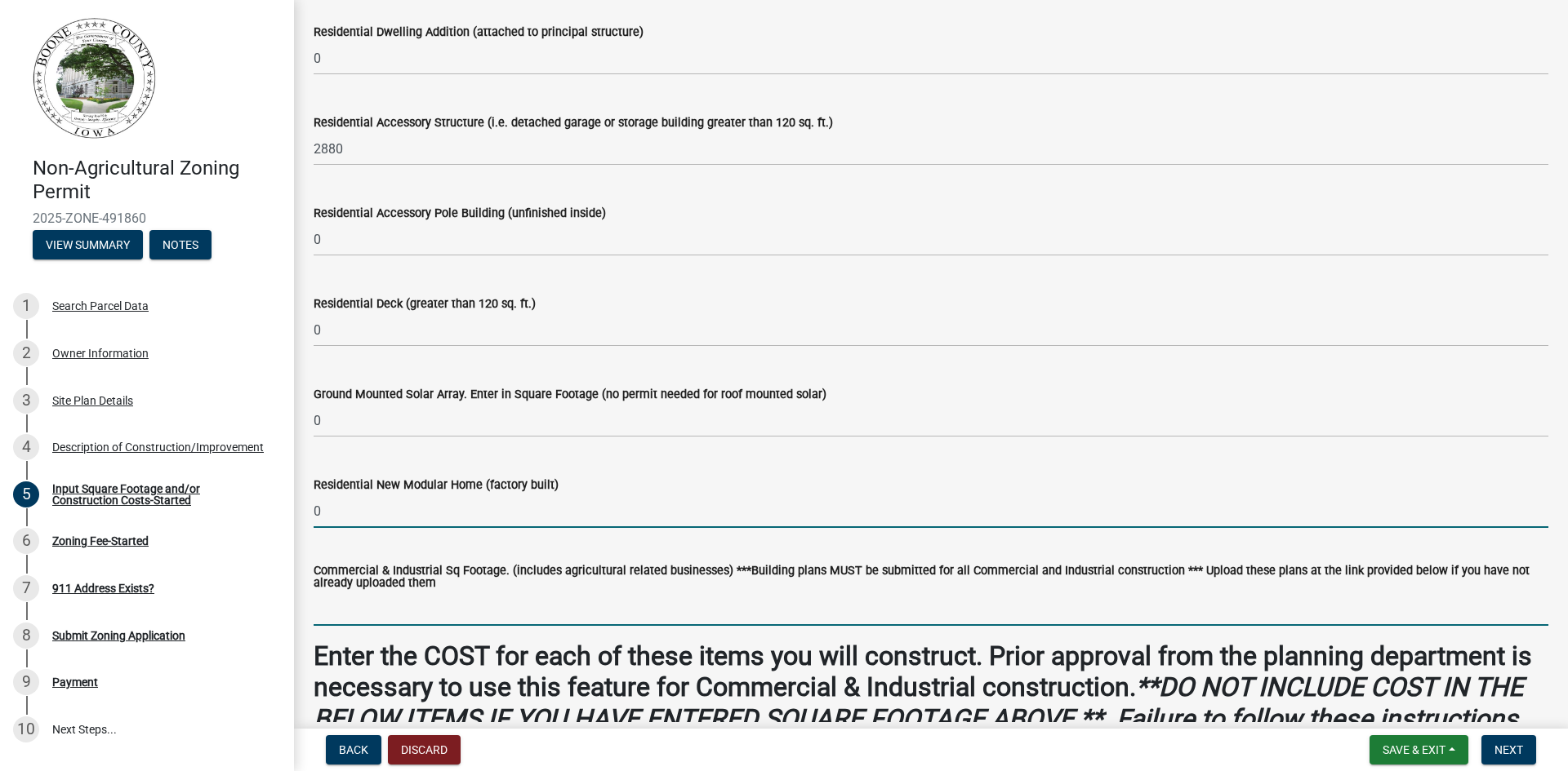
click at [344, 605] on input "text" at bounding box center [930, 609] width 1235 height 34
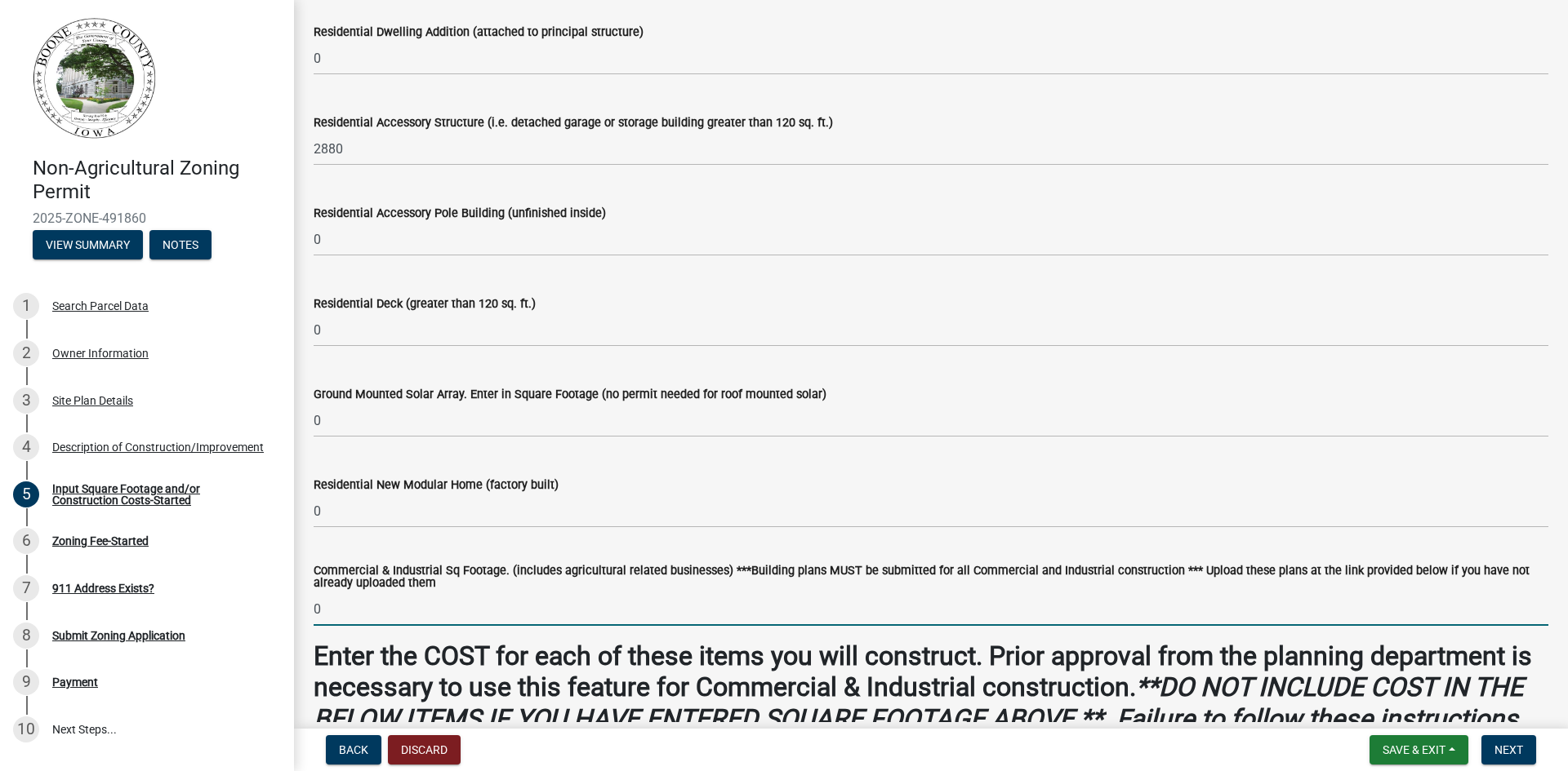
type input "0"
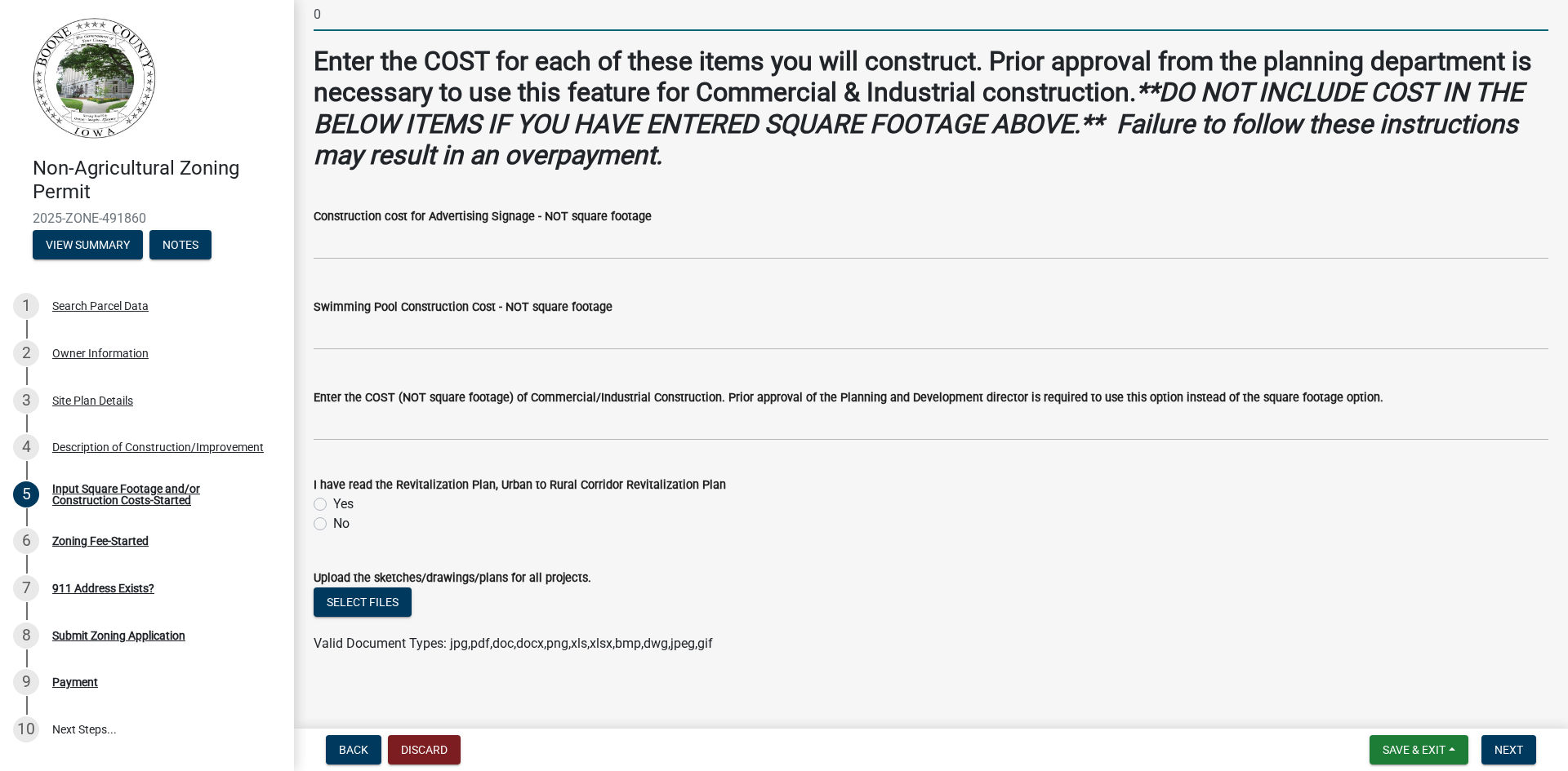
scroll to position [1014, 0]
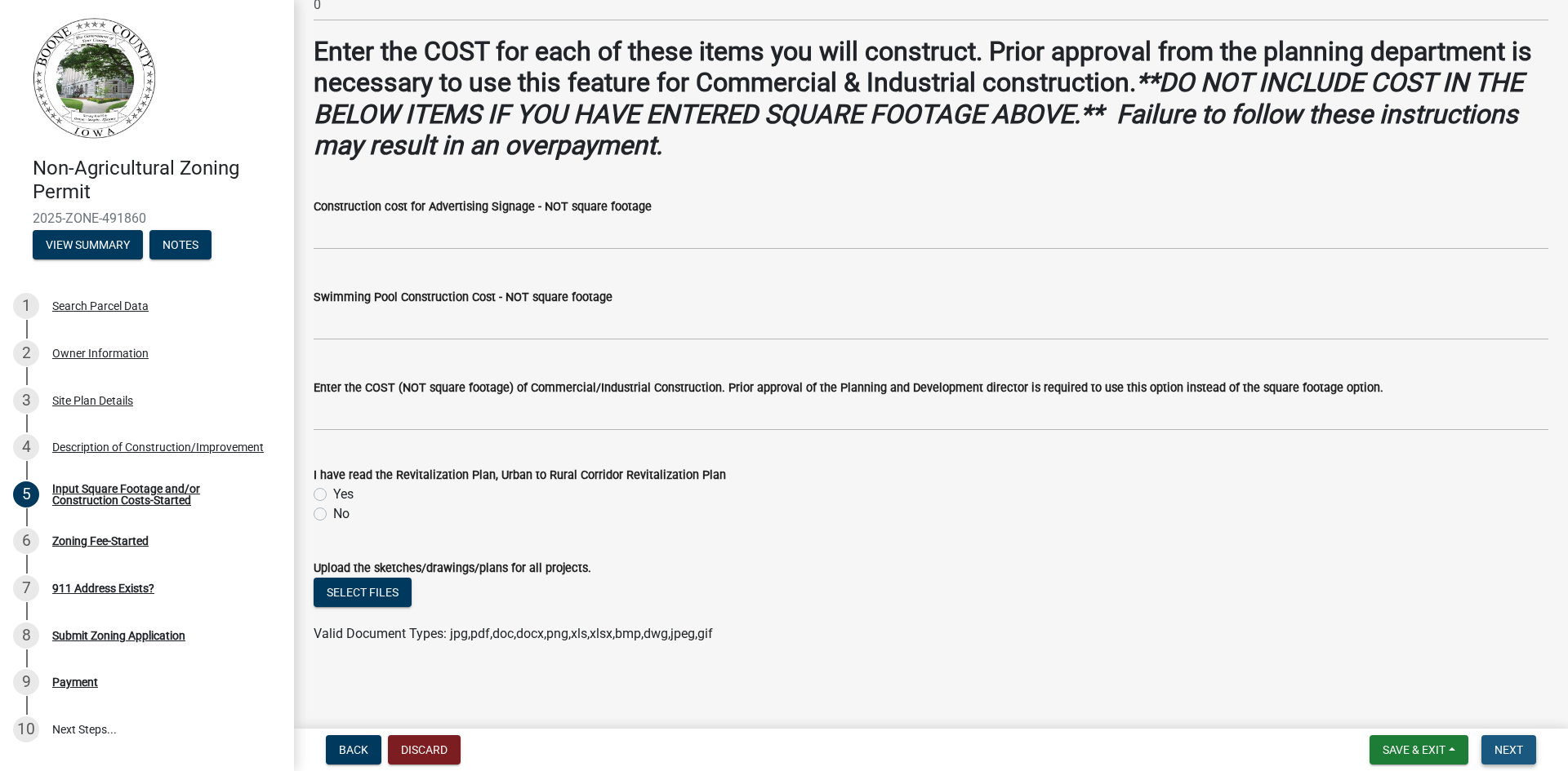
click at [1517, 745] on span "Next" at bounding box center [1509, 750] width 28 height 13
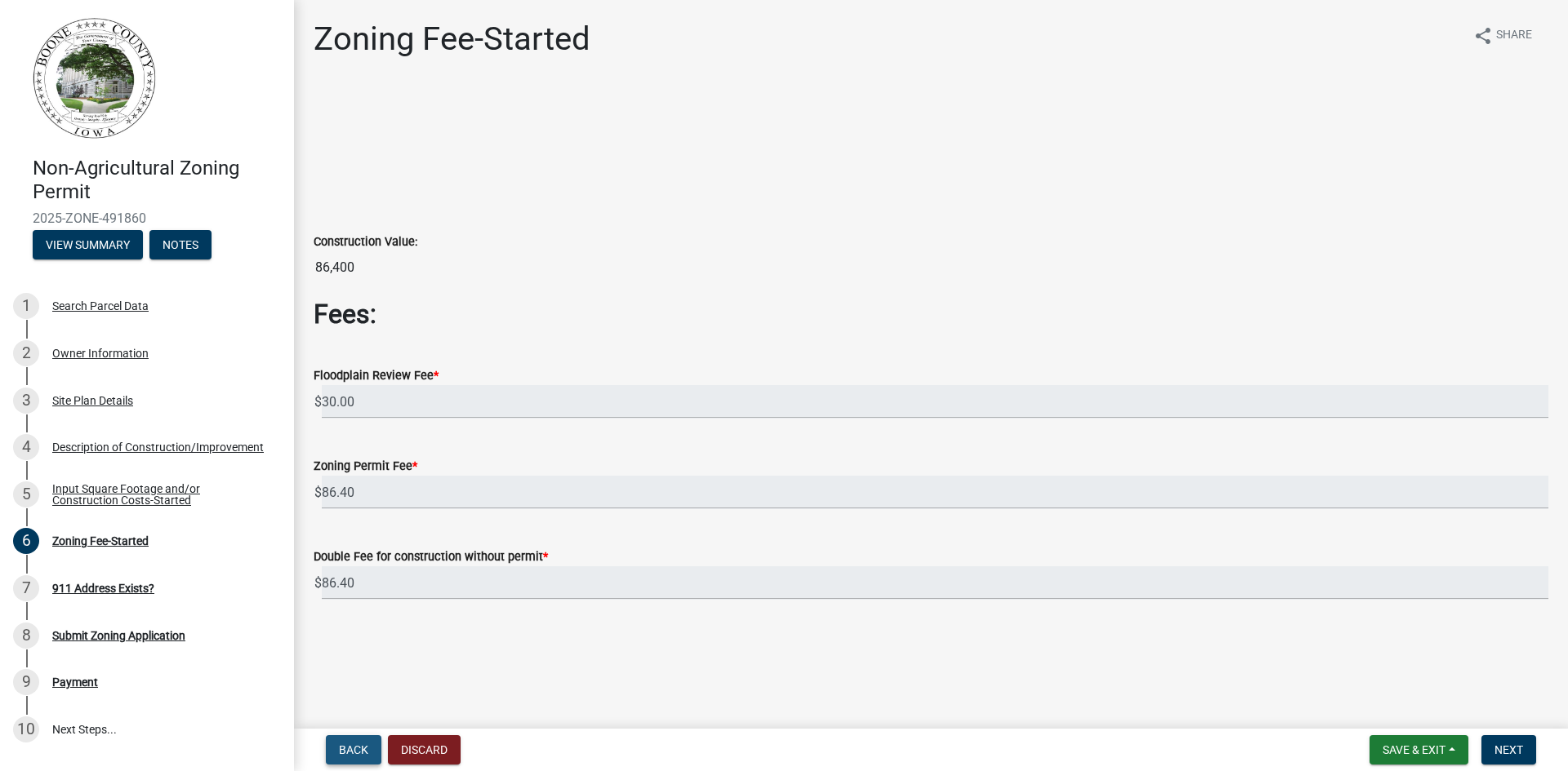
click at [369, 755] on button "Back" at bounding box center [353, 749] width 56 height 29
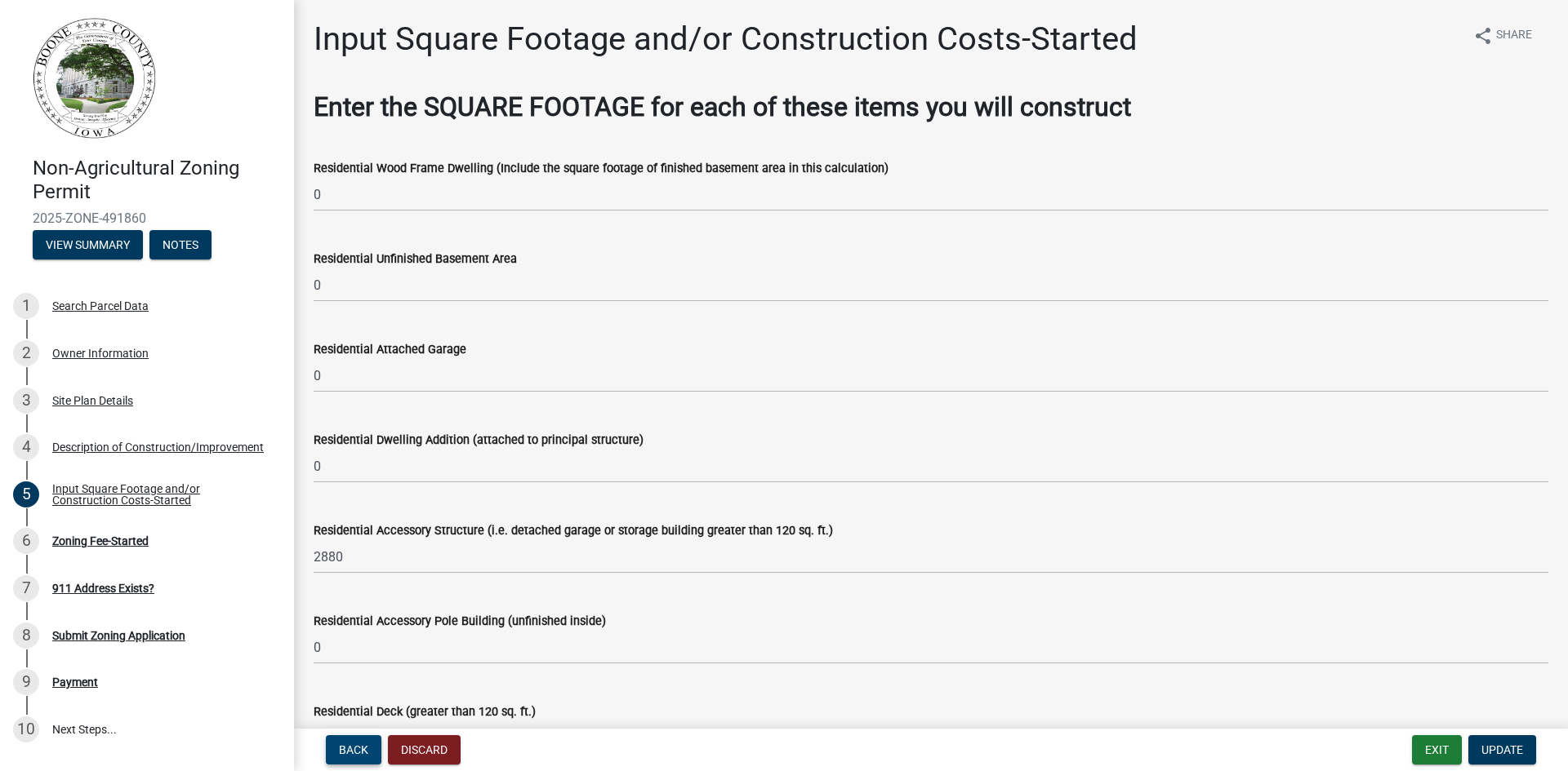
click at [369, 755] on button "Back" at bounding box center [353, 749] width 56 height 29
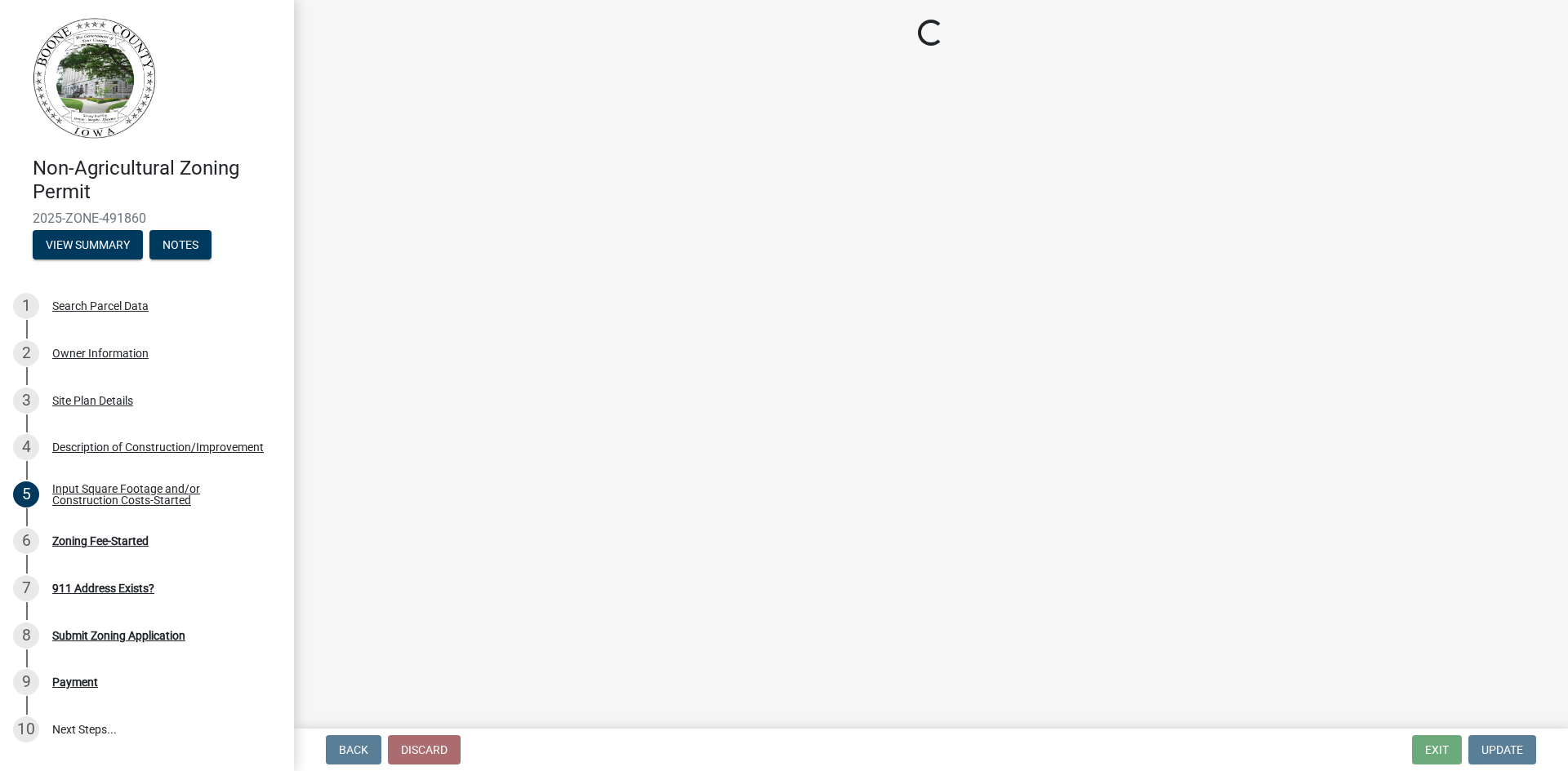
select select "01e8e1f9-3f2c-406e-ab60-ab2566a009f6"
select select "11cf4637-fcbf-4a36-af17-97ff4966c2e6"
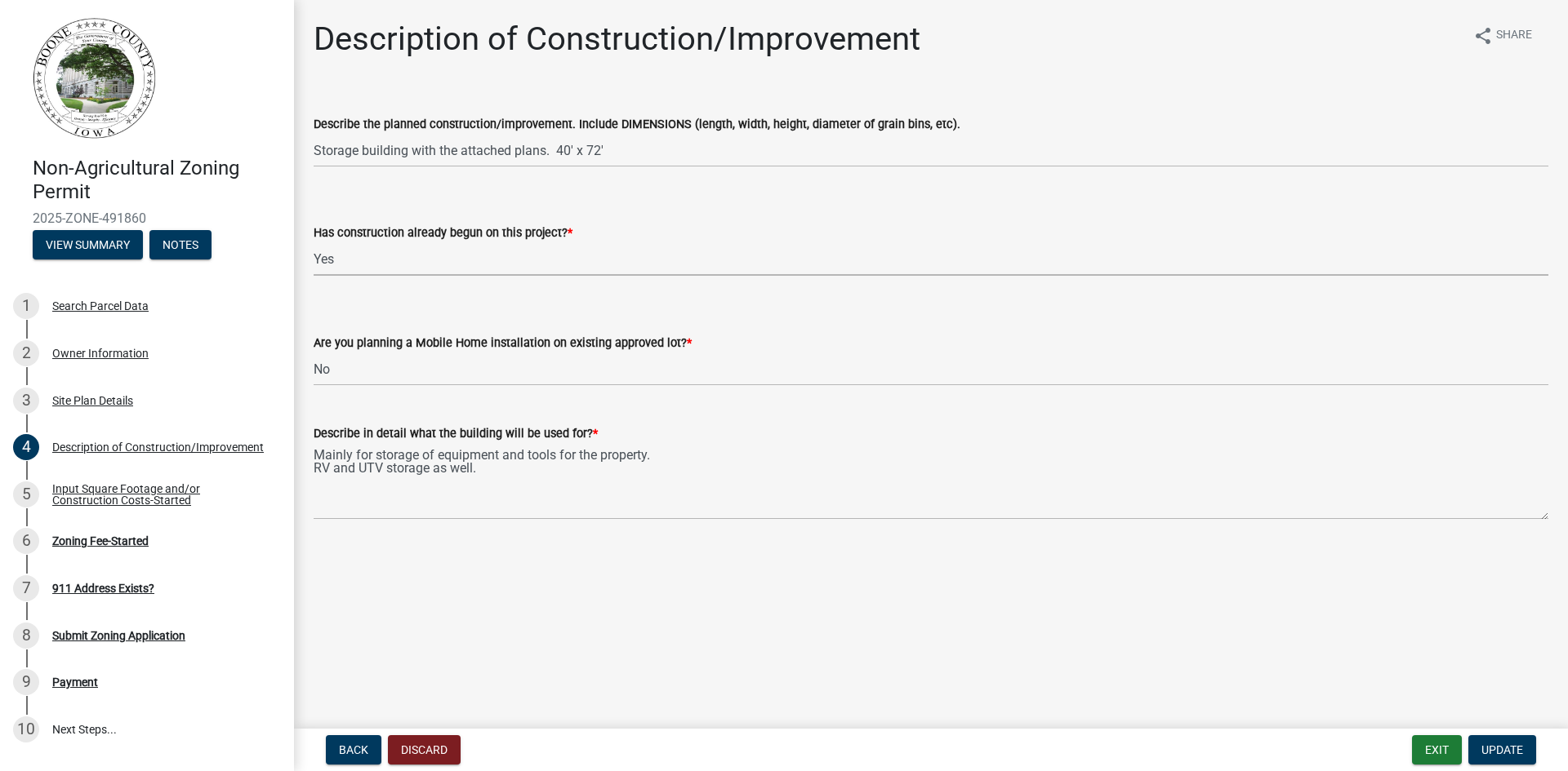
drag, startPoint x: 348, startPoint y: 259, endPoint x: 309, endPoint y: 273, distance: 41.4
click at [324, 262] on select "Select Item... Yes No" at bounding box center [930, 260] width 1235 height 34
click at [314, 243] on select "Select Item... Yes No" at bounding box center [930, 260] width 1235 height 34
select select "780d6c2c-296a-4ca9-89f5-6f46740c66d4"
click at [1524, 750] on button "Update" at bounding box center [1502, 749] width 68 height 29
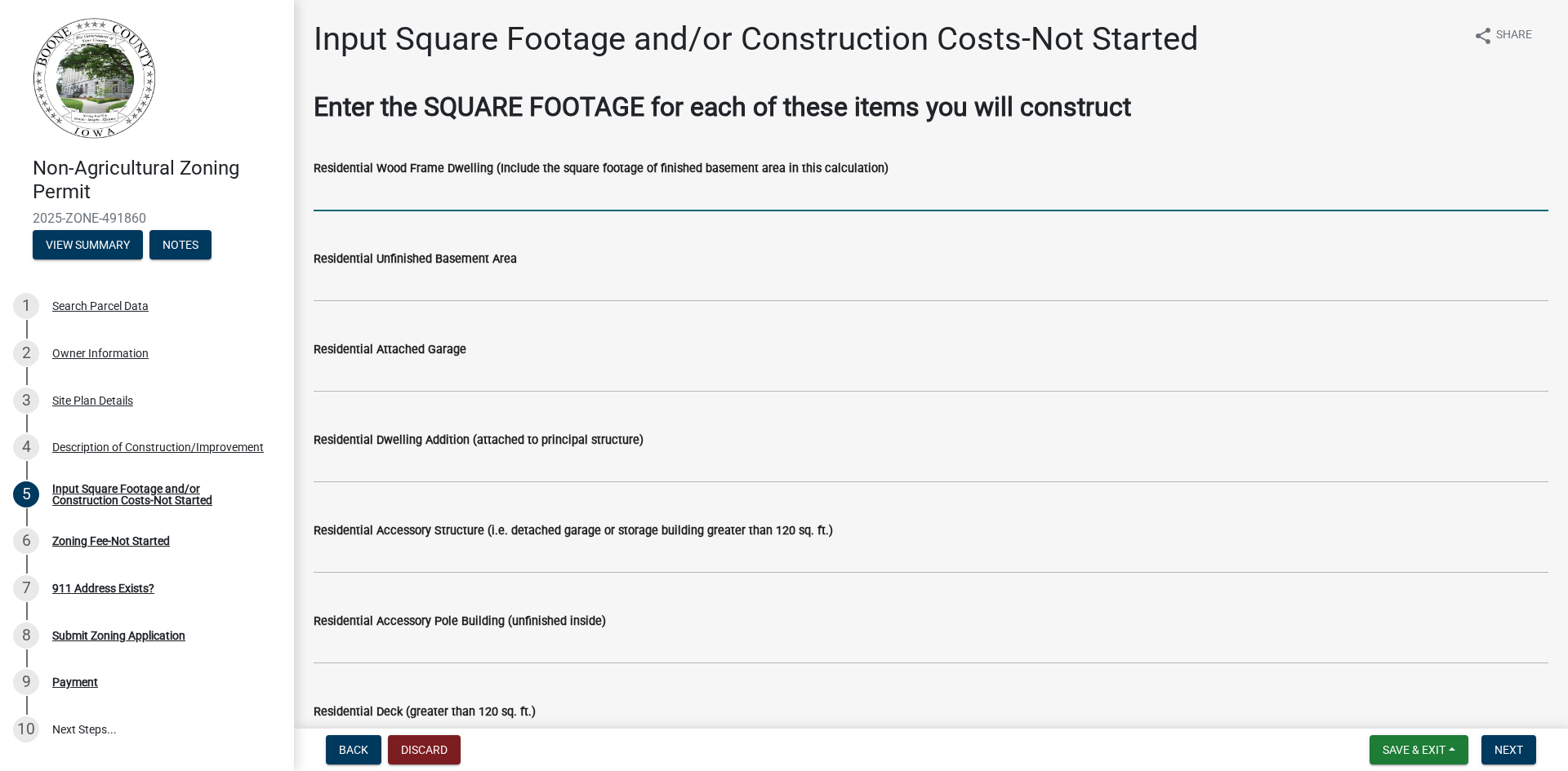
click at [443, 201] on input "text" at bounding box center [930, 195] width 1235 height 34
type input "0"
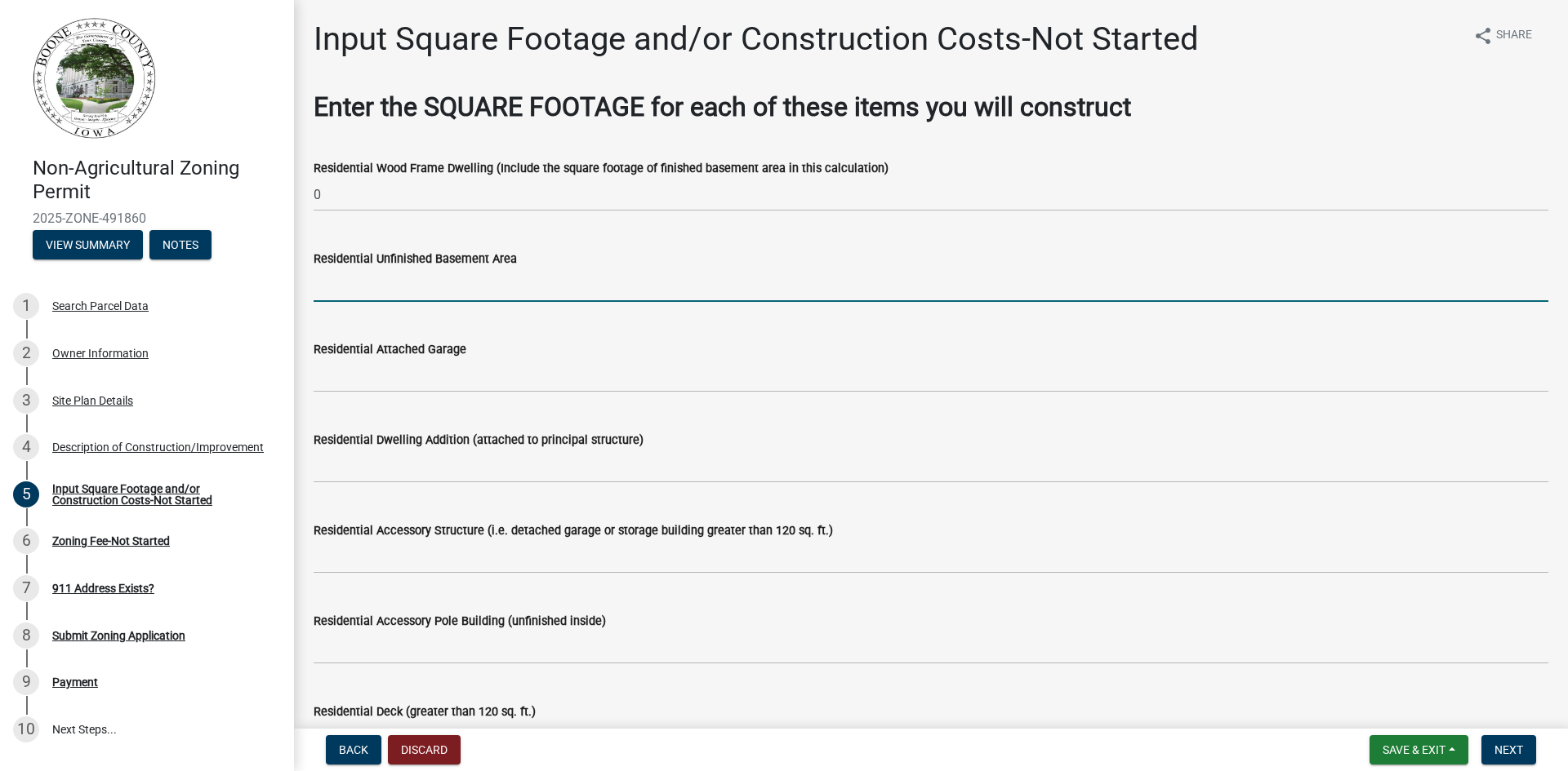
click at [394, 287] on input "text" at bounding box center [930, 285] width 1235 height 34
type input "0"
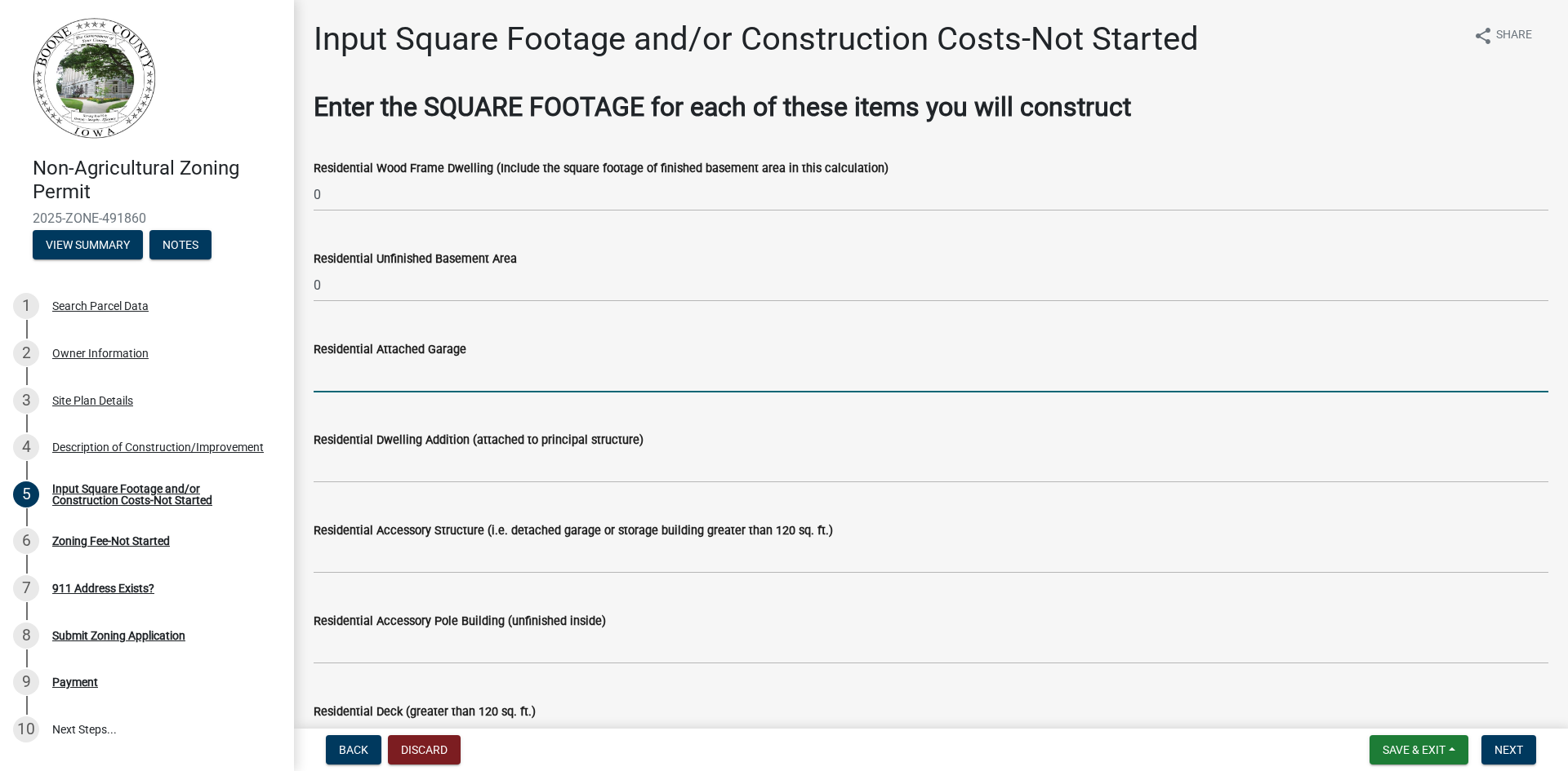
click at [382, 377] on input "text" at bounding box center [930, 377] width 1235 height 34
type input "0"
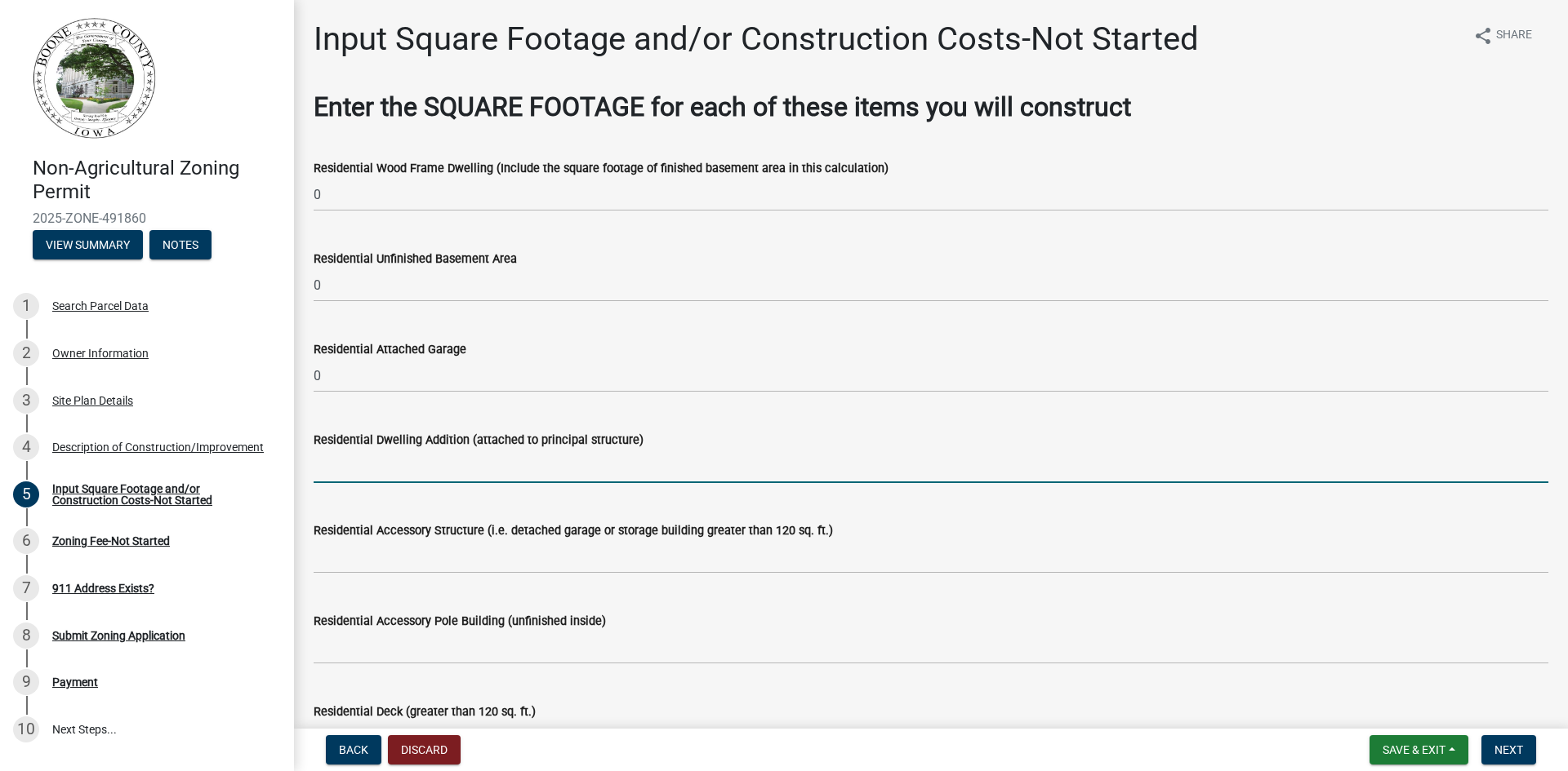
click at [373, 468] on input "text" at bounding box center [930, 467] width 1235 height 34
type input "0"
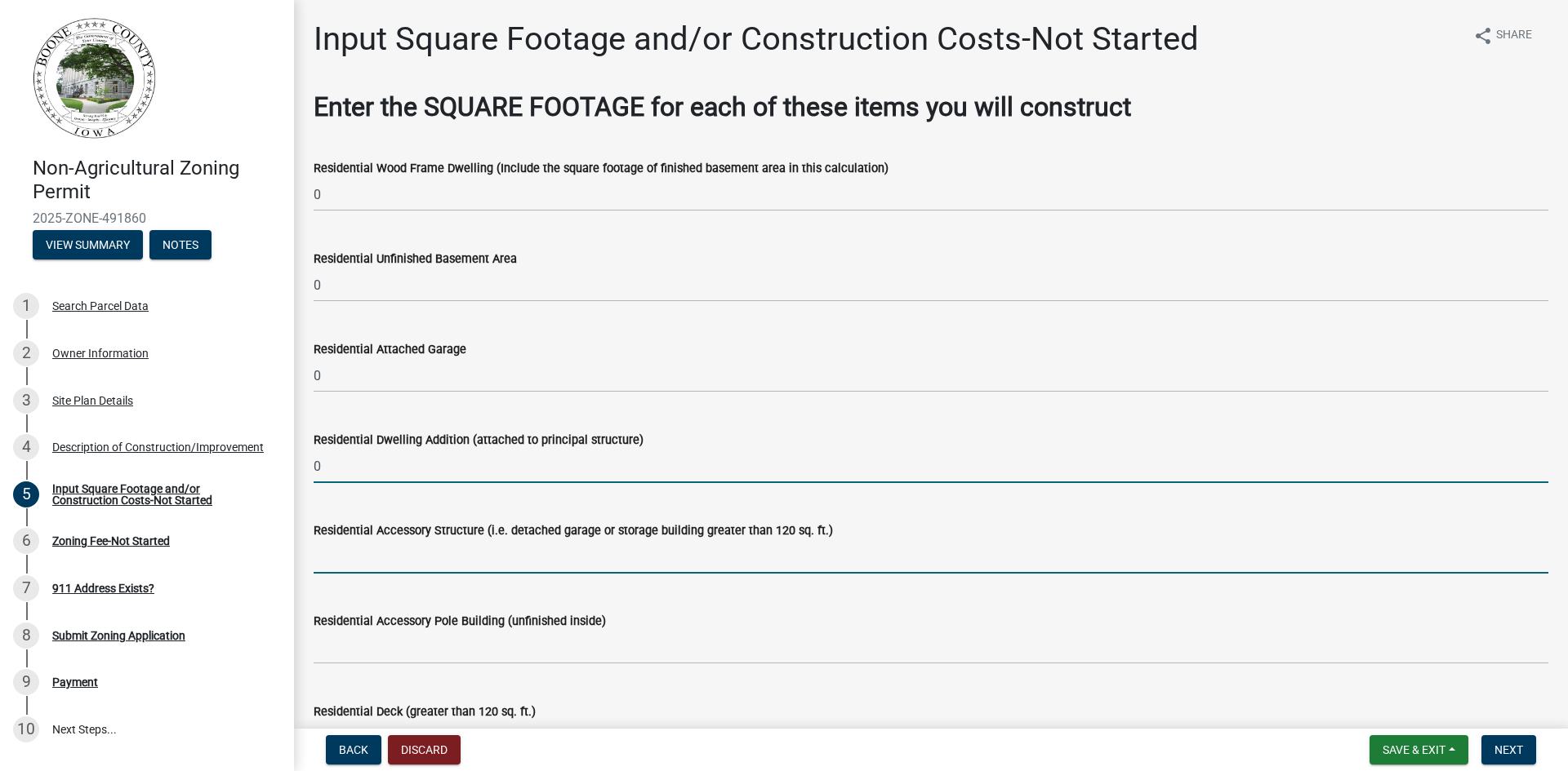
click at [391, 562] on input "text" at bounding box center [930, 557] width 1235 height 34
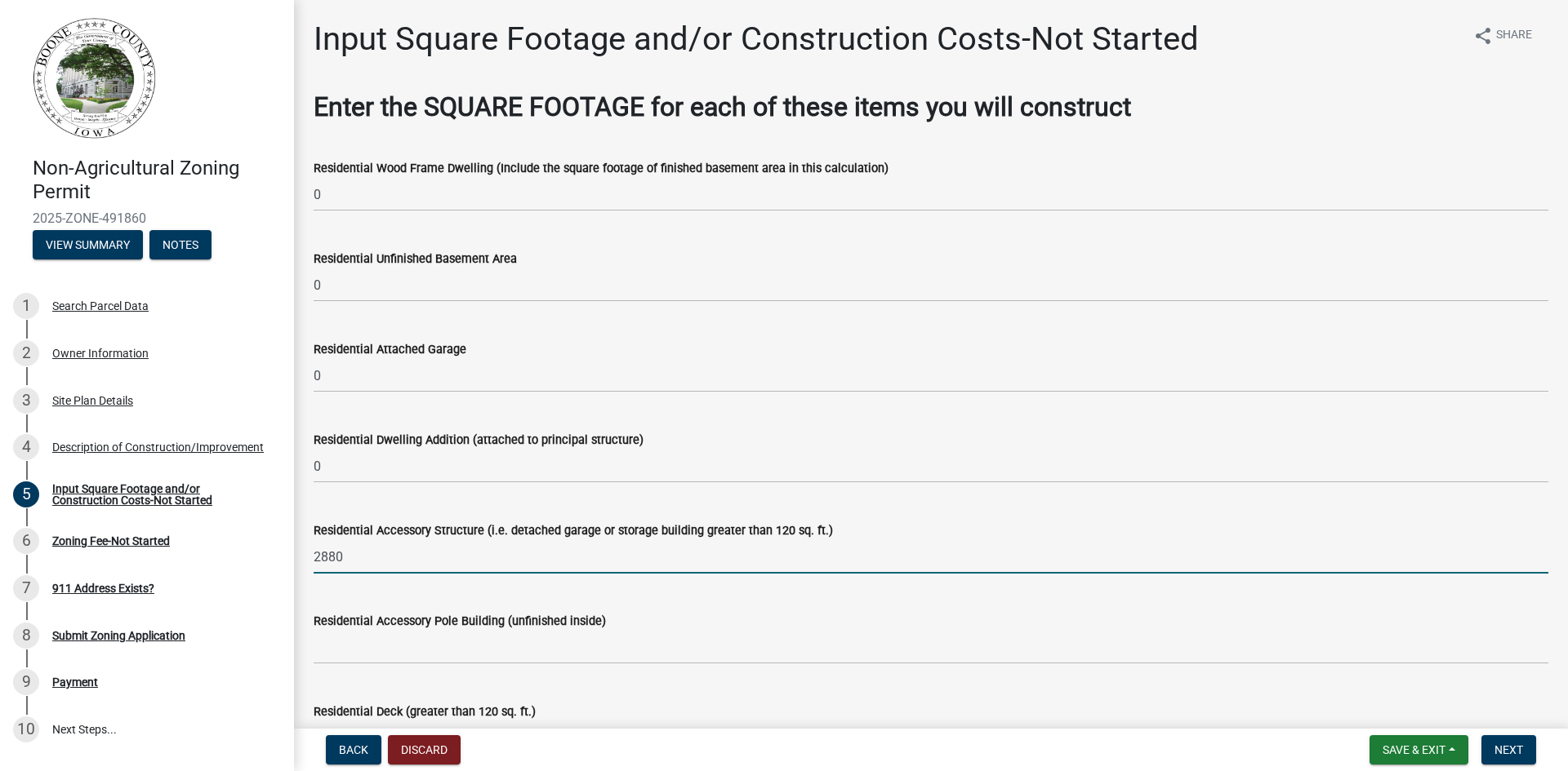
type input "2880"
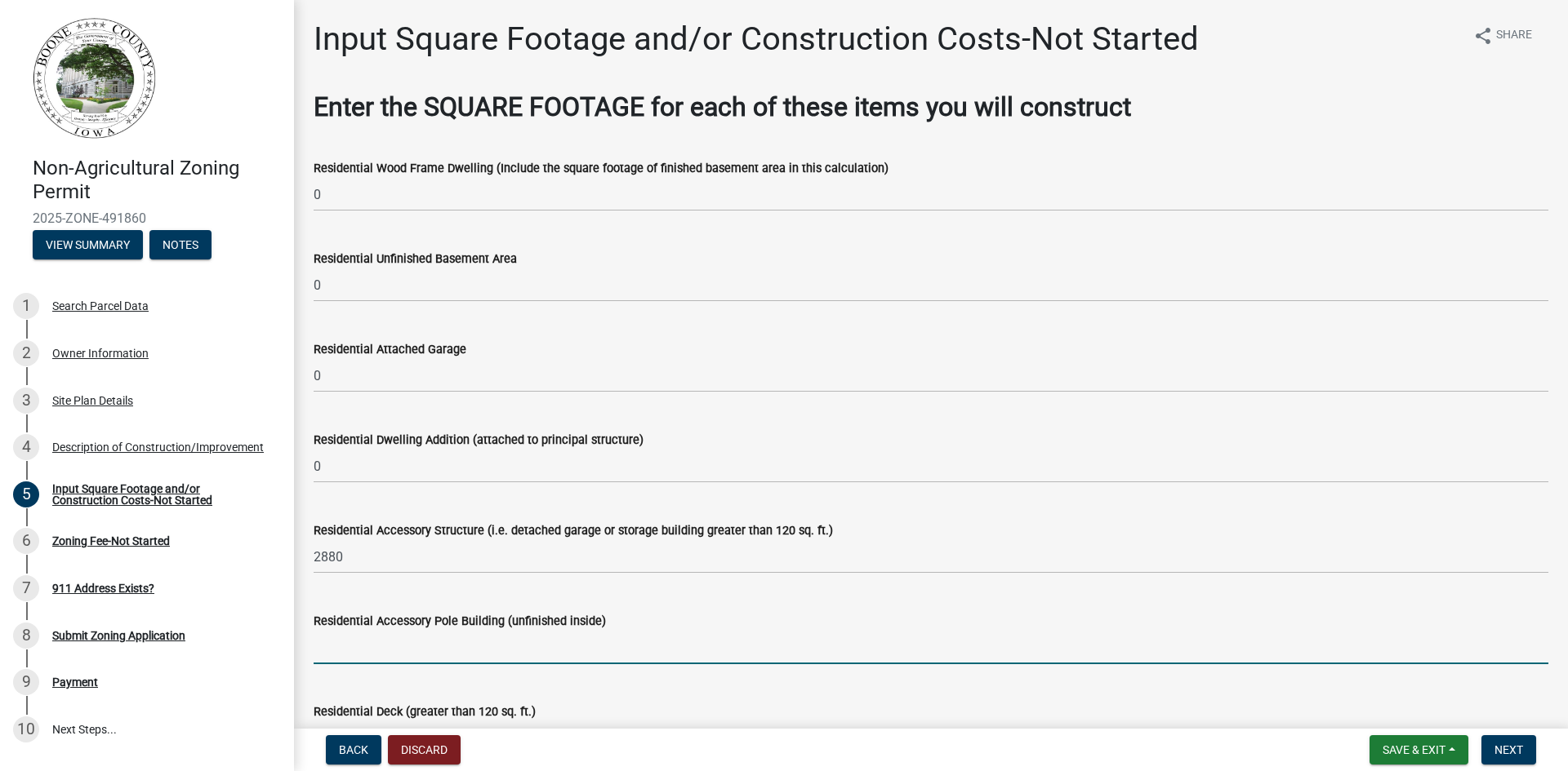
click at [406, 646] on input "text" at bounding box center [930, 648] width 1235 height 34
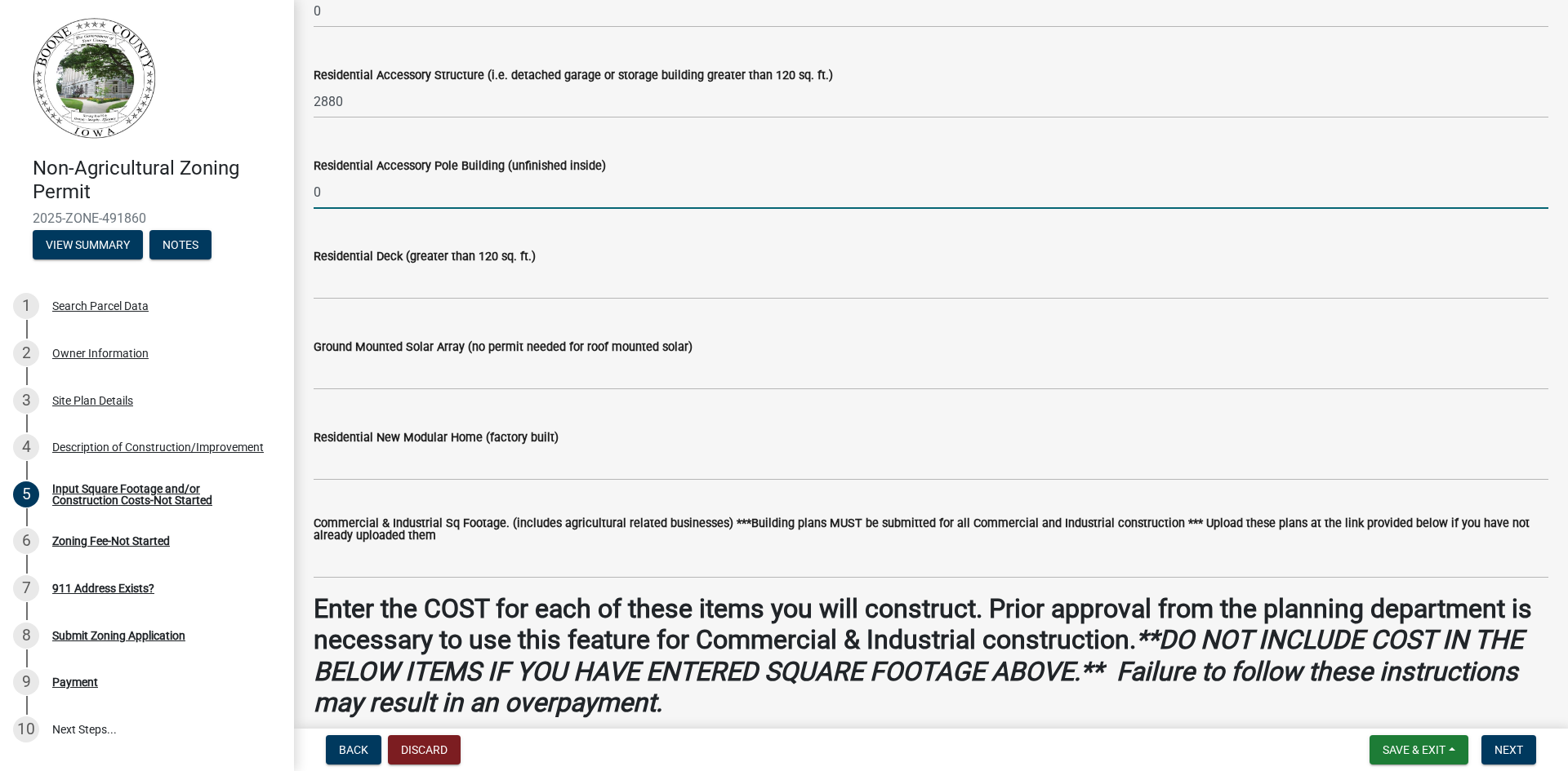
scroll to position [490, 0]
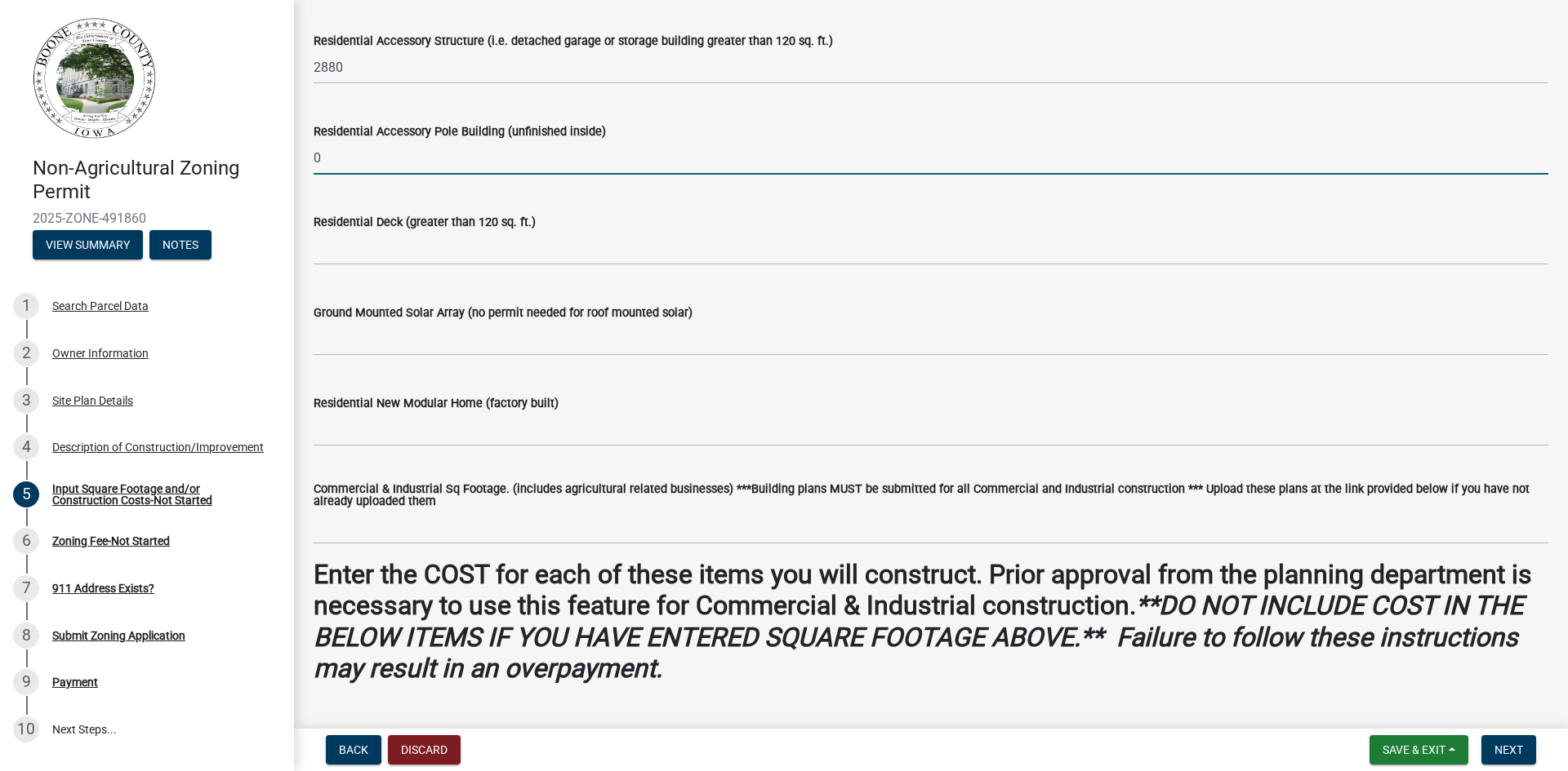
type input "0"
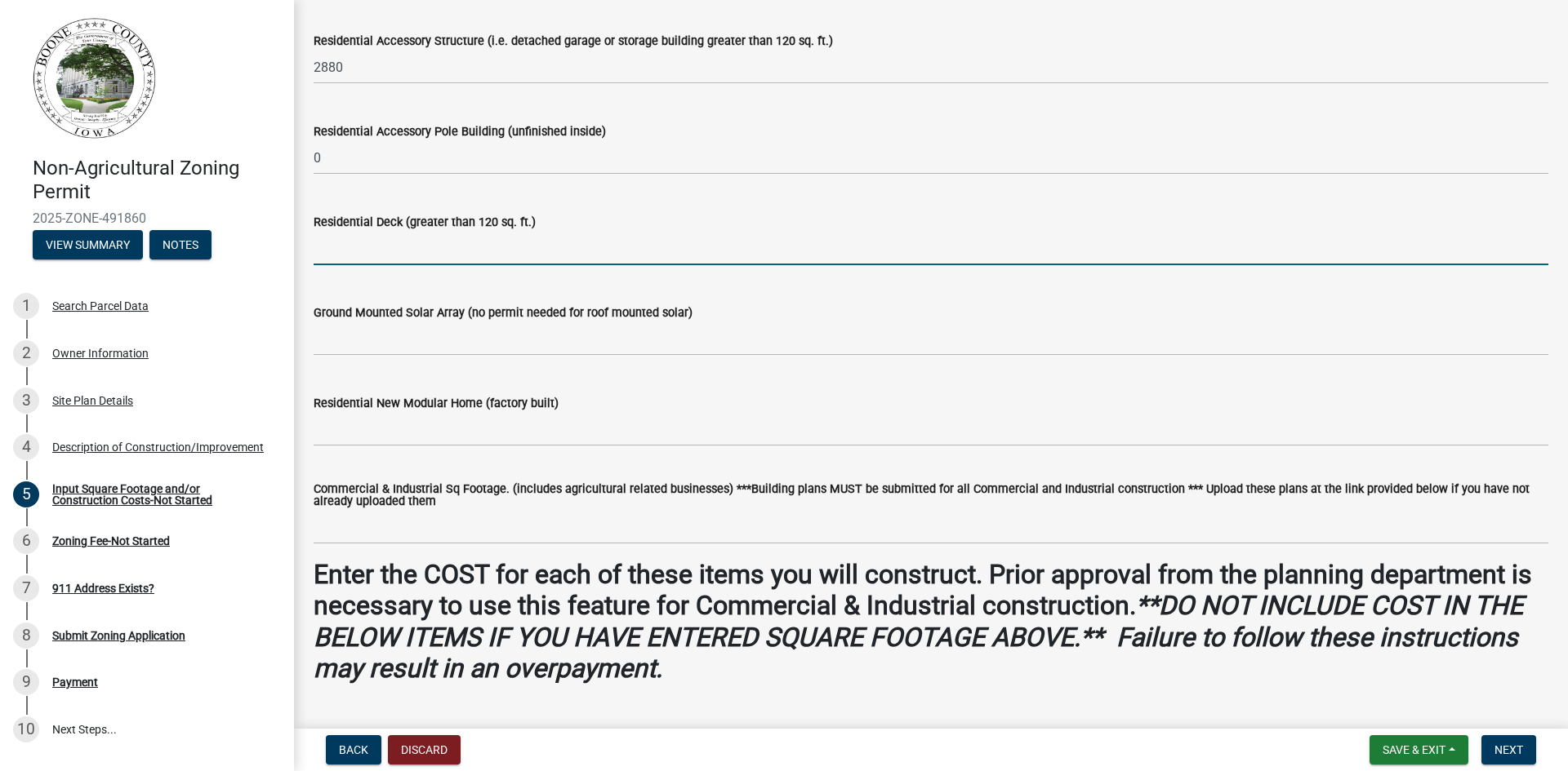
click at [381, 264] on input "text" at bounding box center [930, 249] width 1235 height 34
type input "0"
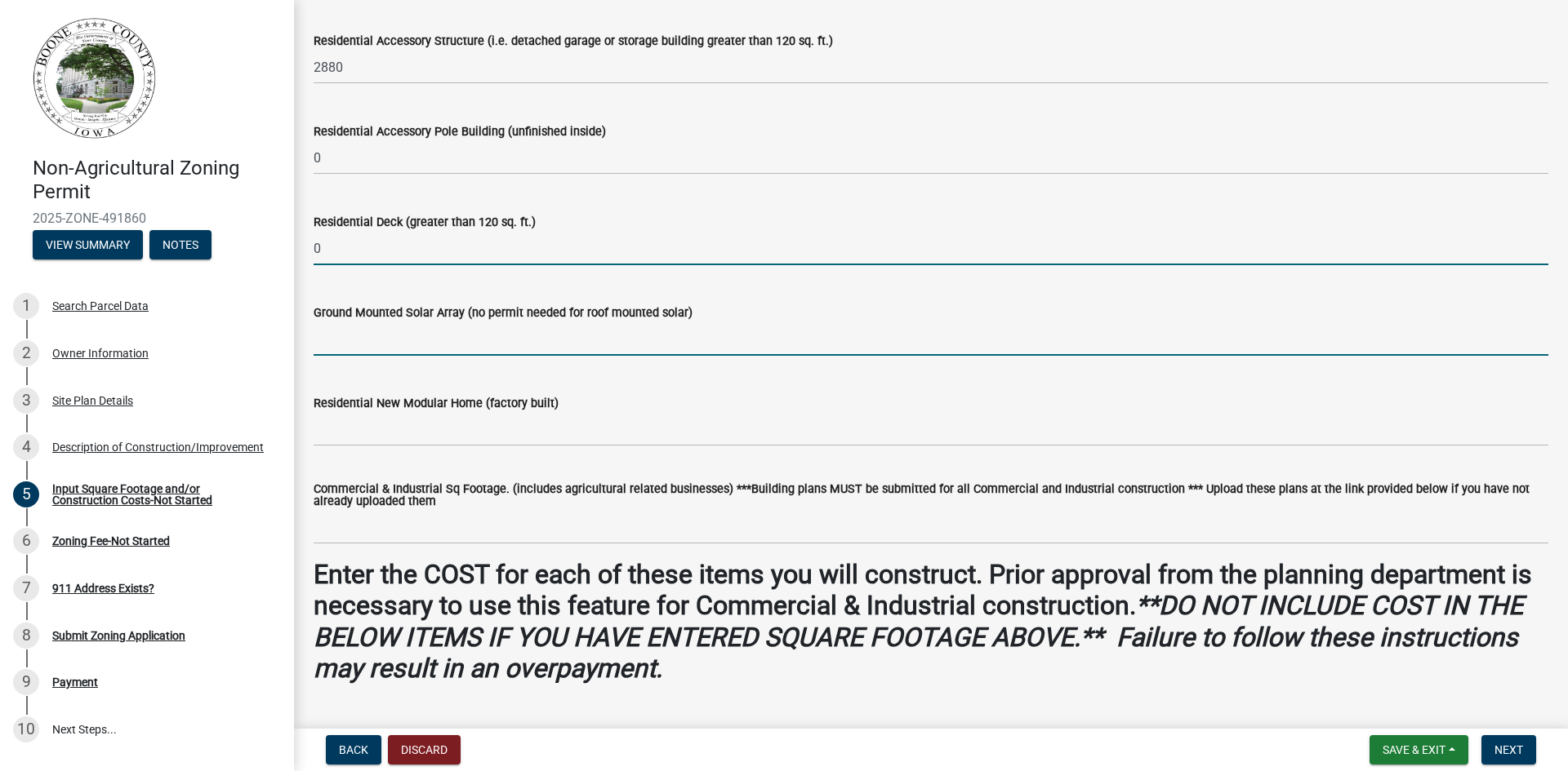
click at [357, 349] on input "text" at bounding box center [930, 339] width 1235 height 34
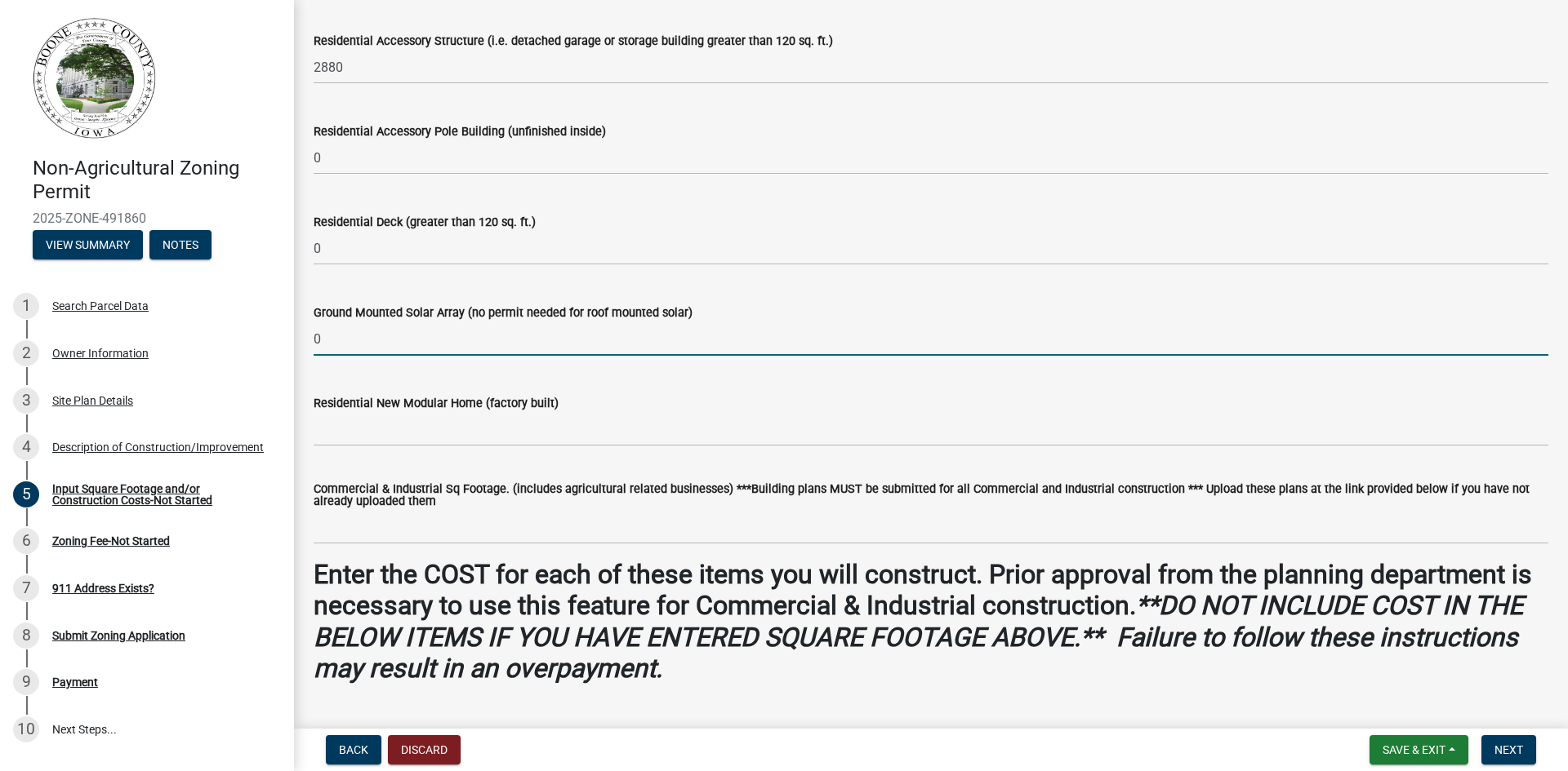
type input "0"
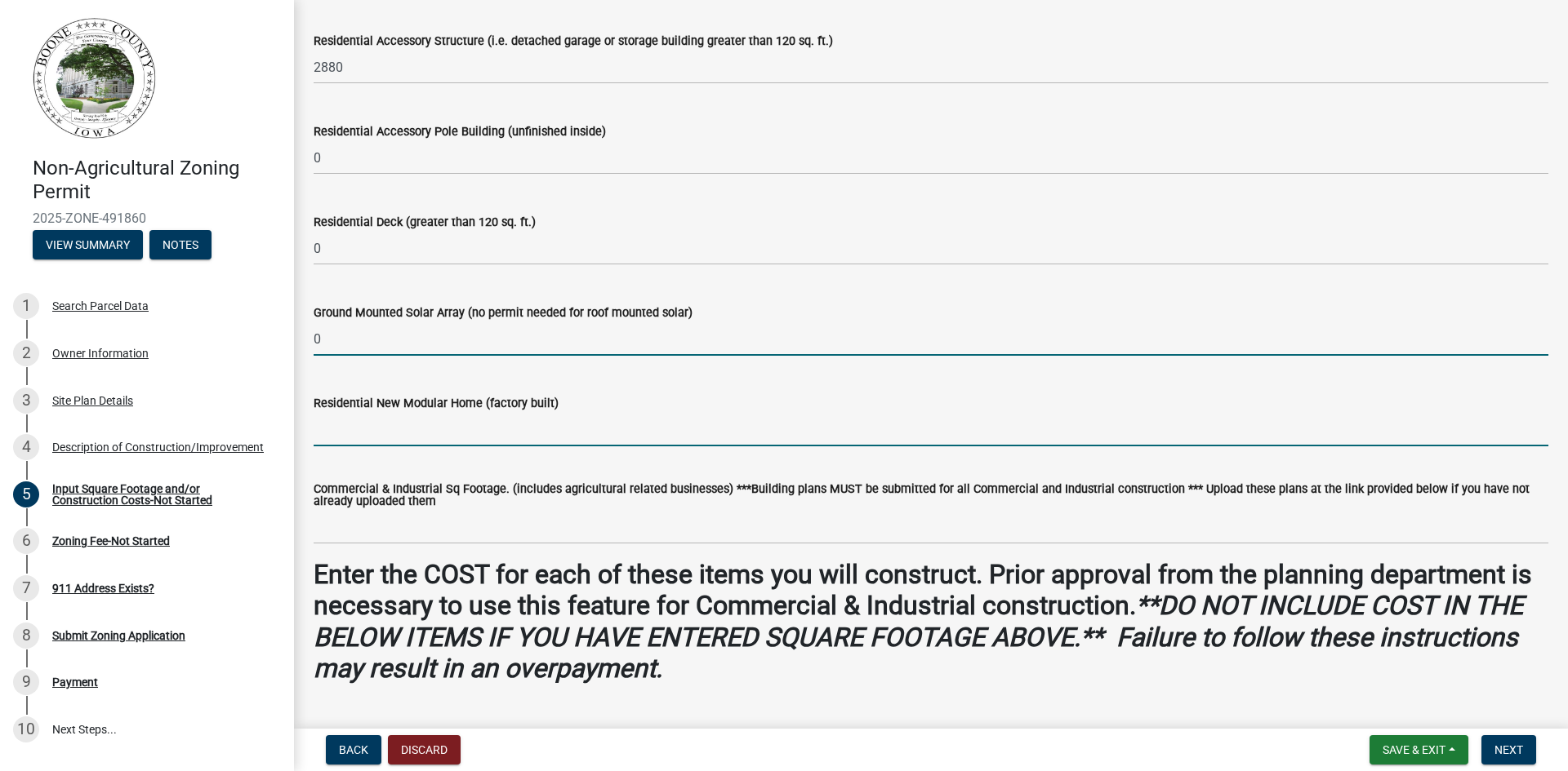
click at [356, 434] on input "text" at bounding box center [930, 430] width 1235 height 34
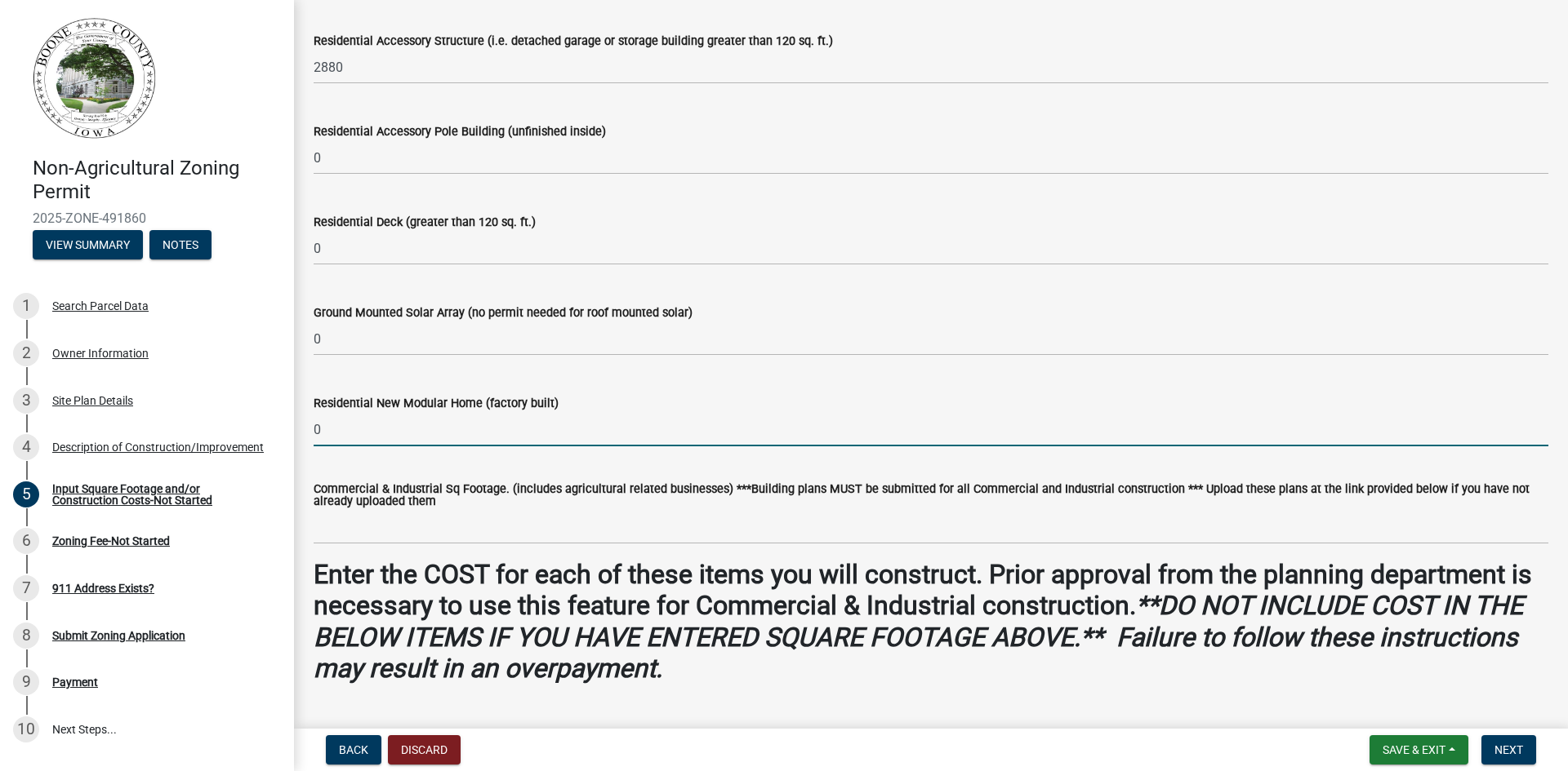
type input "0"
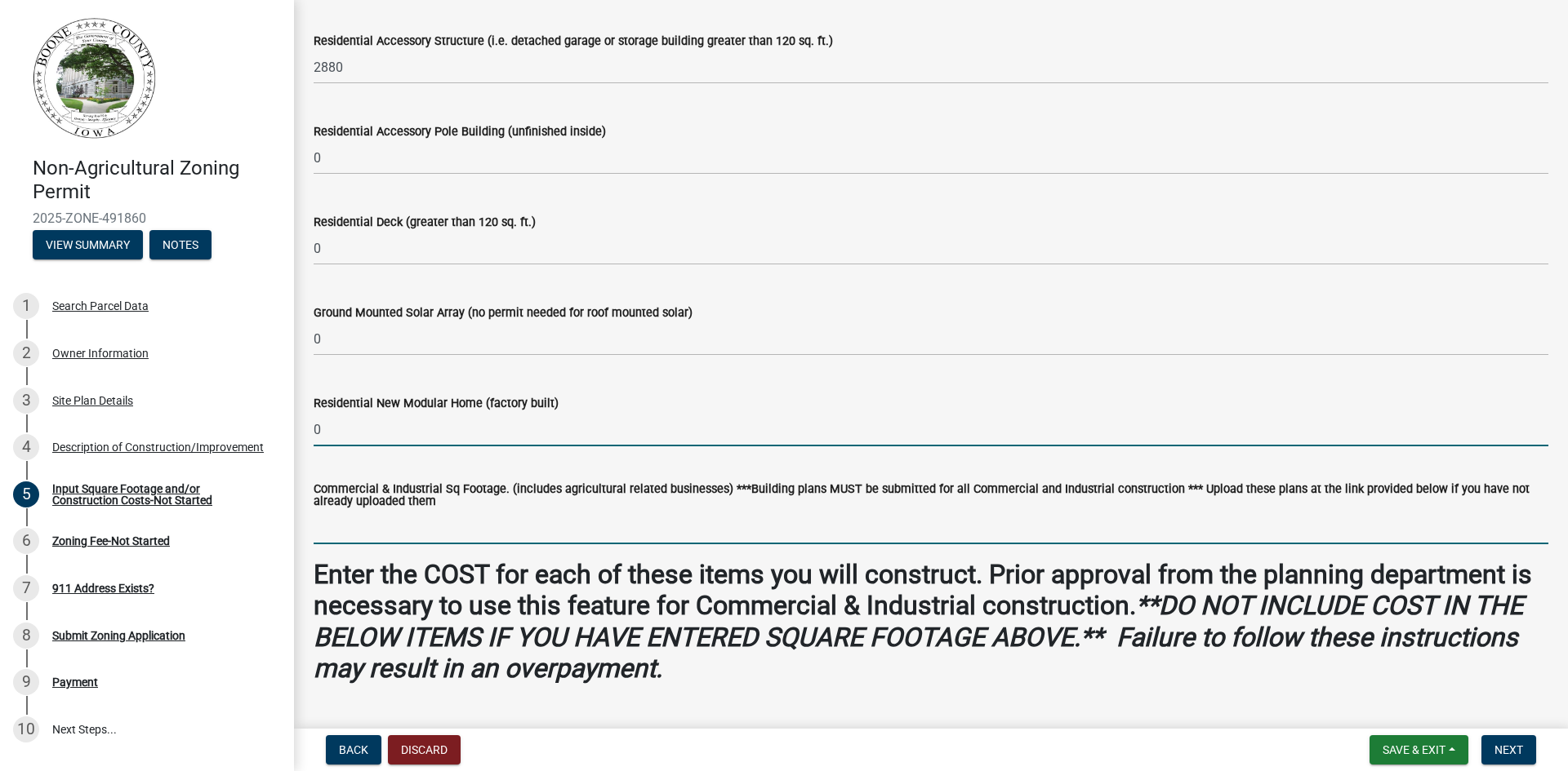
click at [366, 535] on input "text" at bounding box center [930, 528] width 1235 height 34
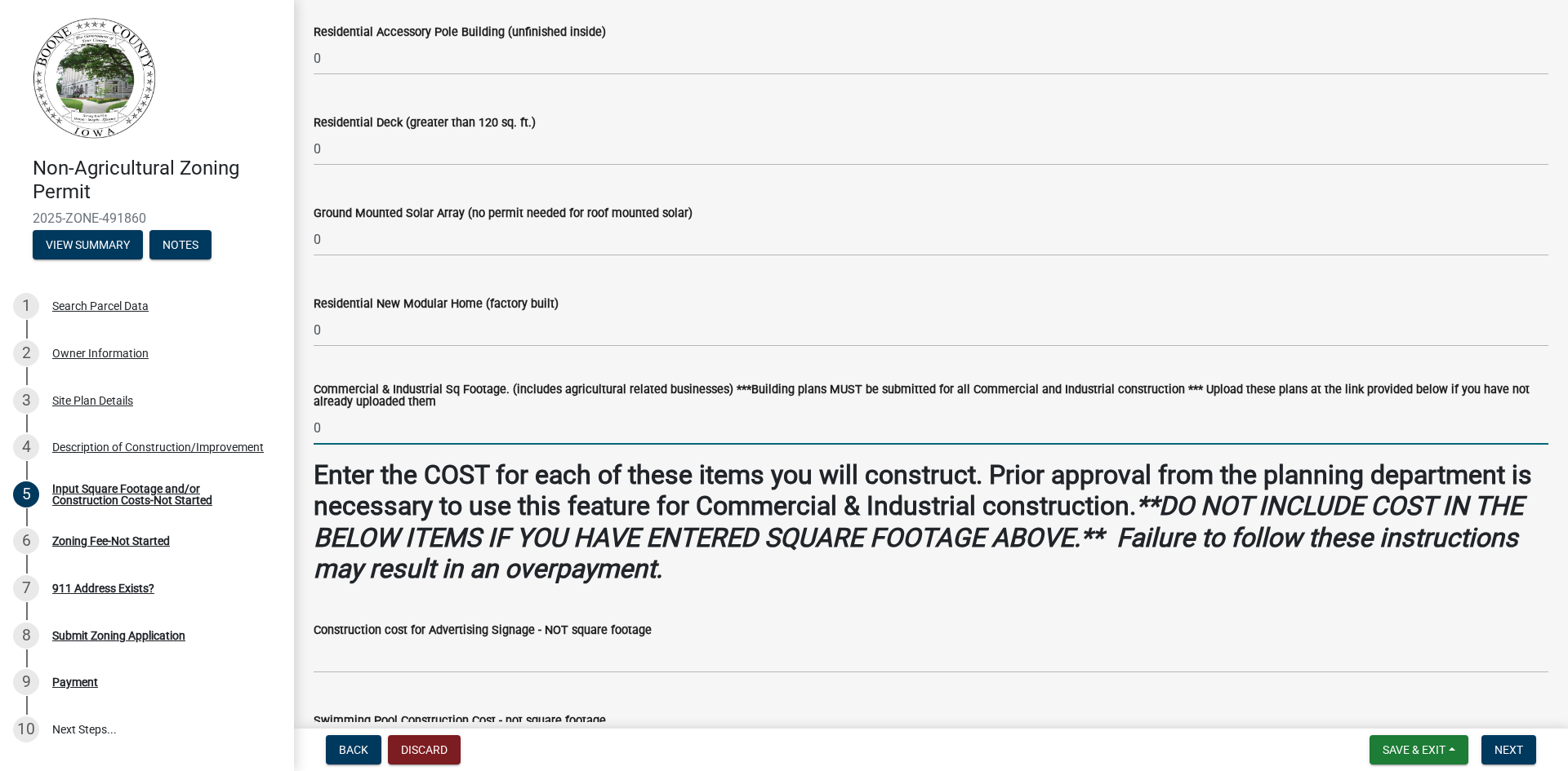
scroll to position [734, 0]
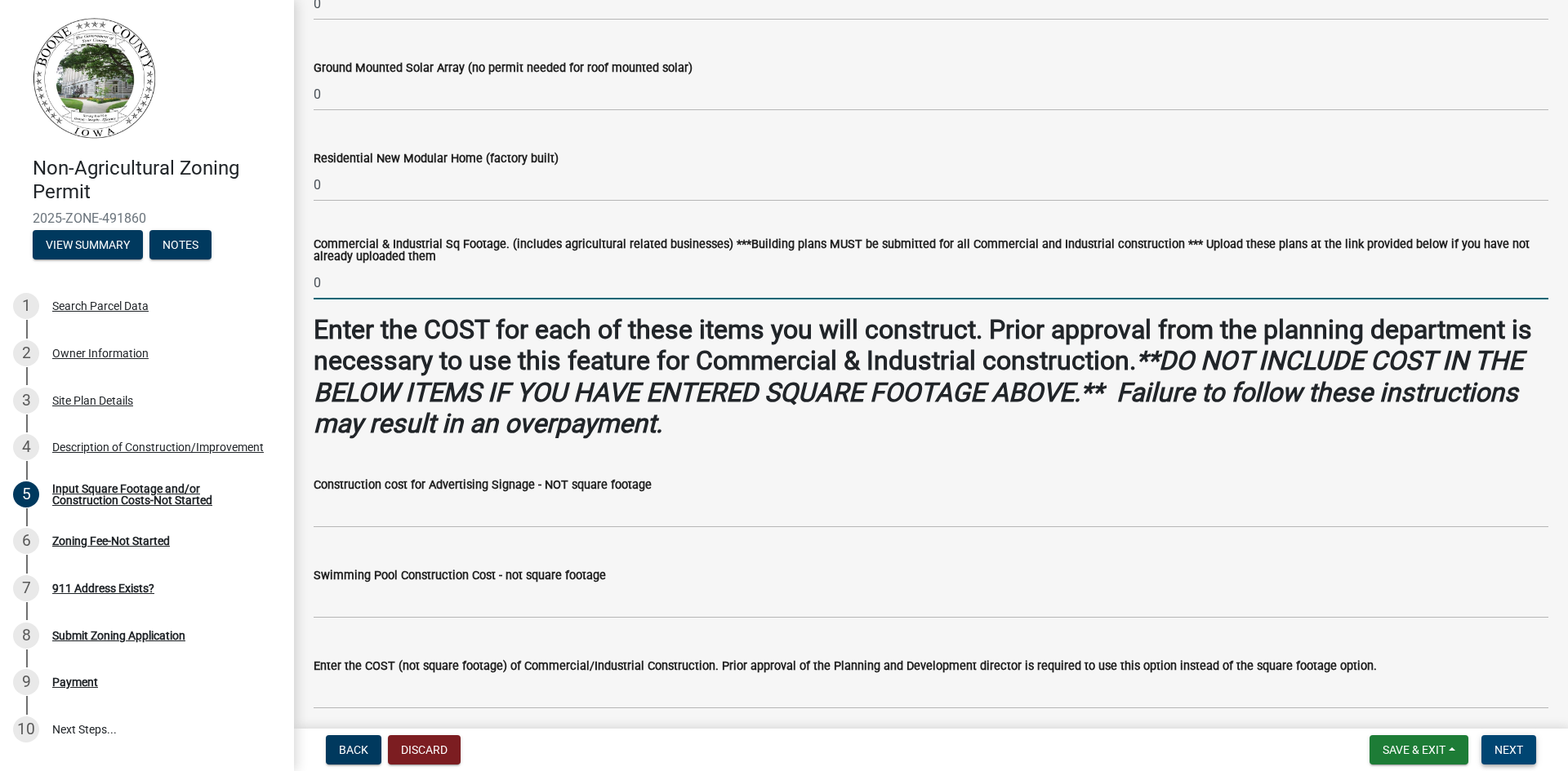
type input "0"
click at [1504, 747] on span "Next" at bounding box center [1509, 750] width 28 height 13
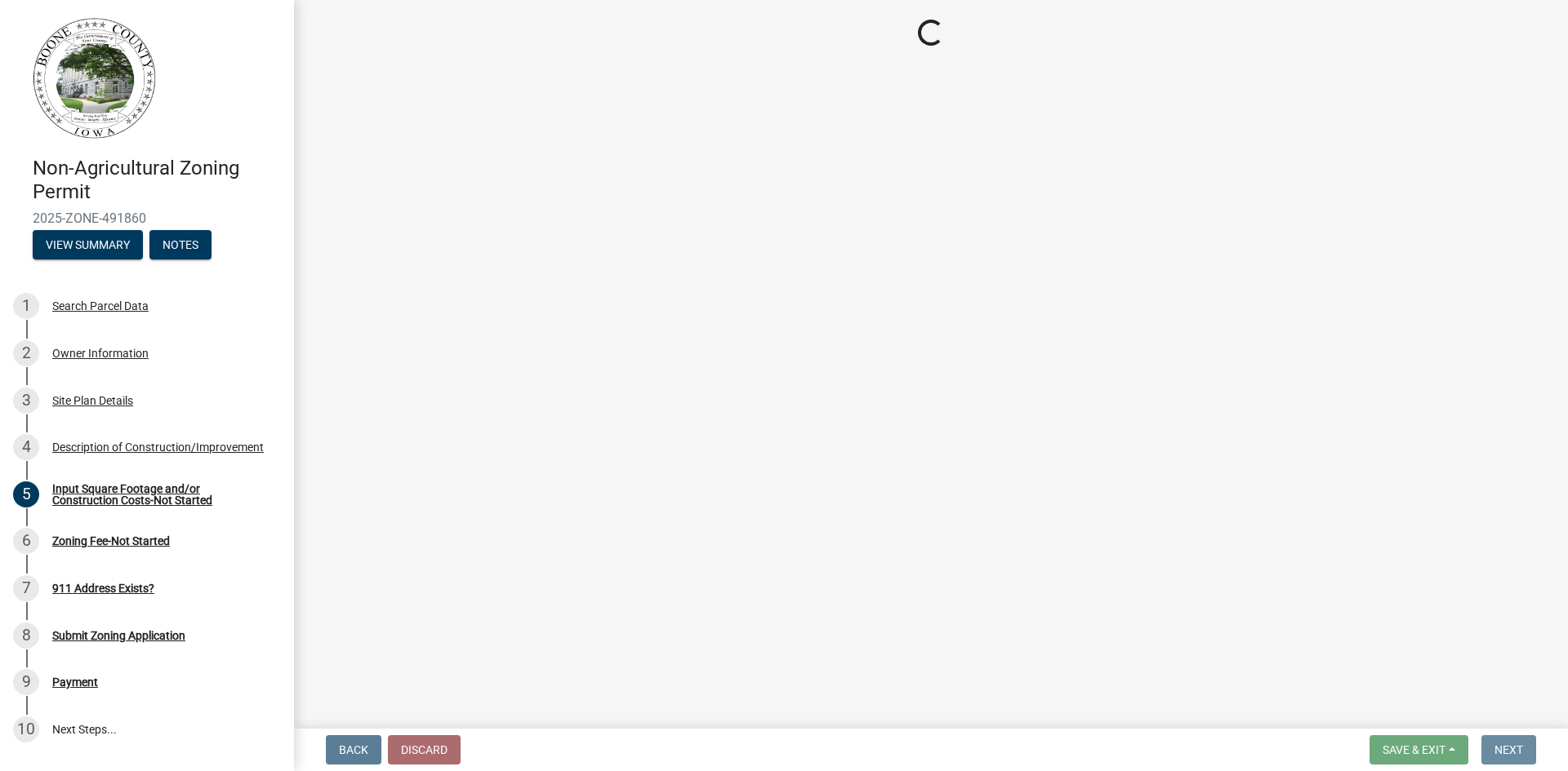
scroll to position [0, 0]
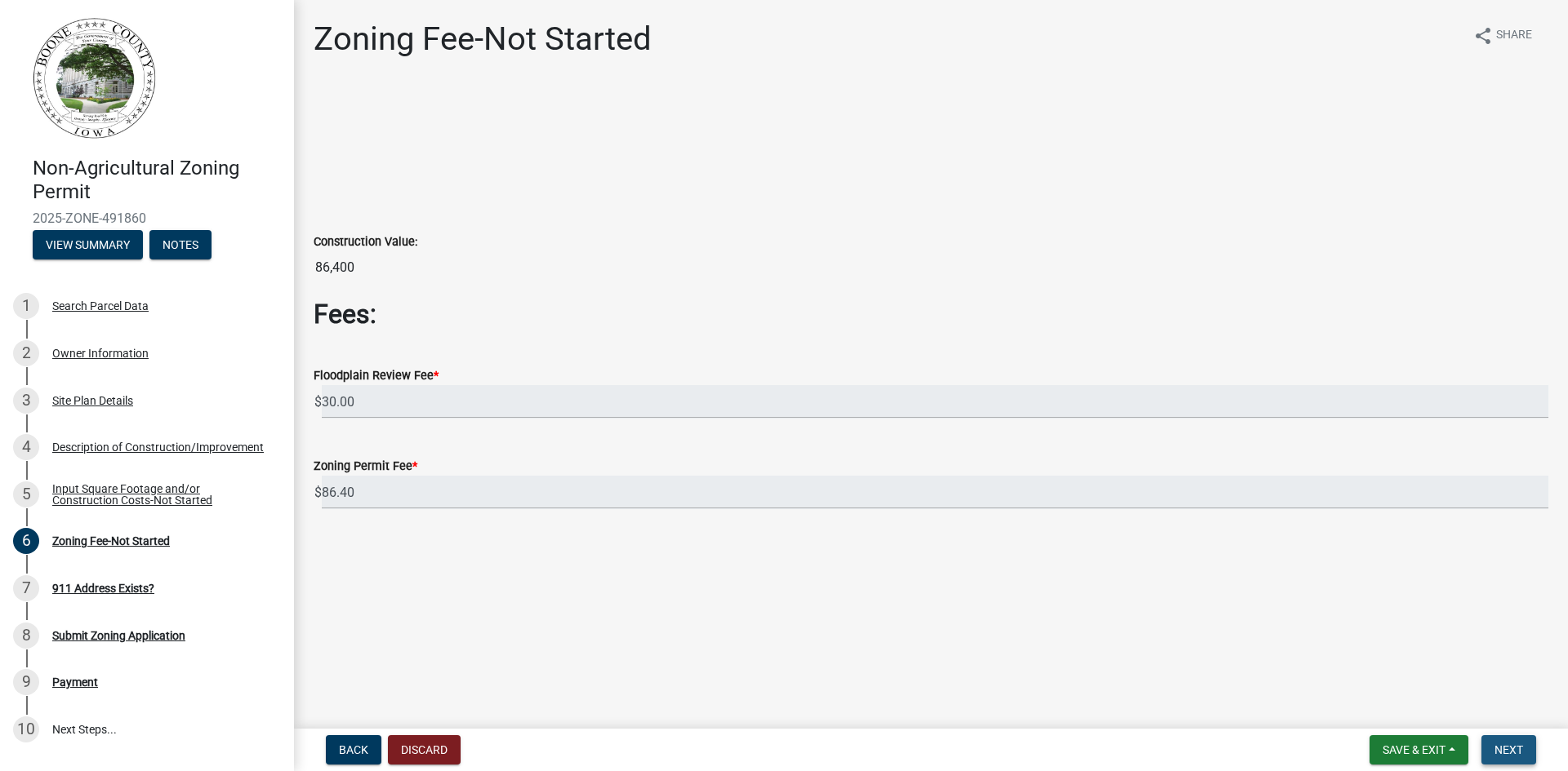
click at [1505, 752] on span "Next" at bounding box center [1509, 750] width 28 height 13
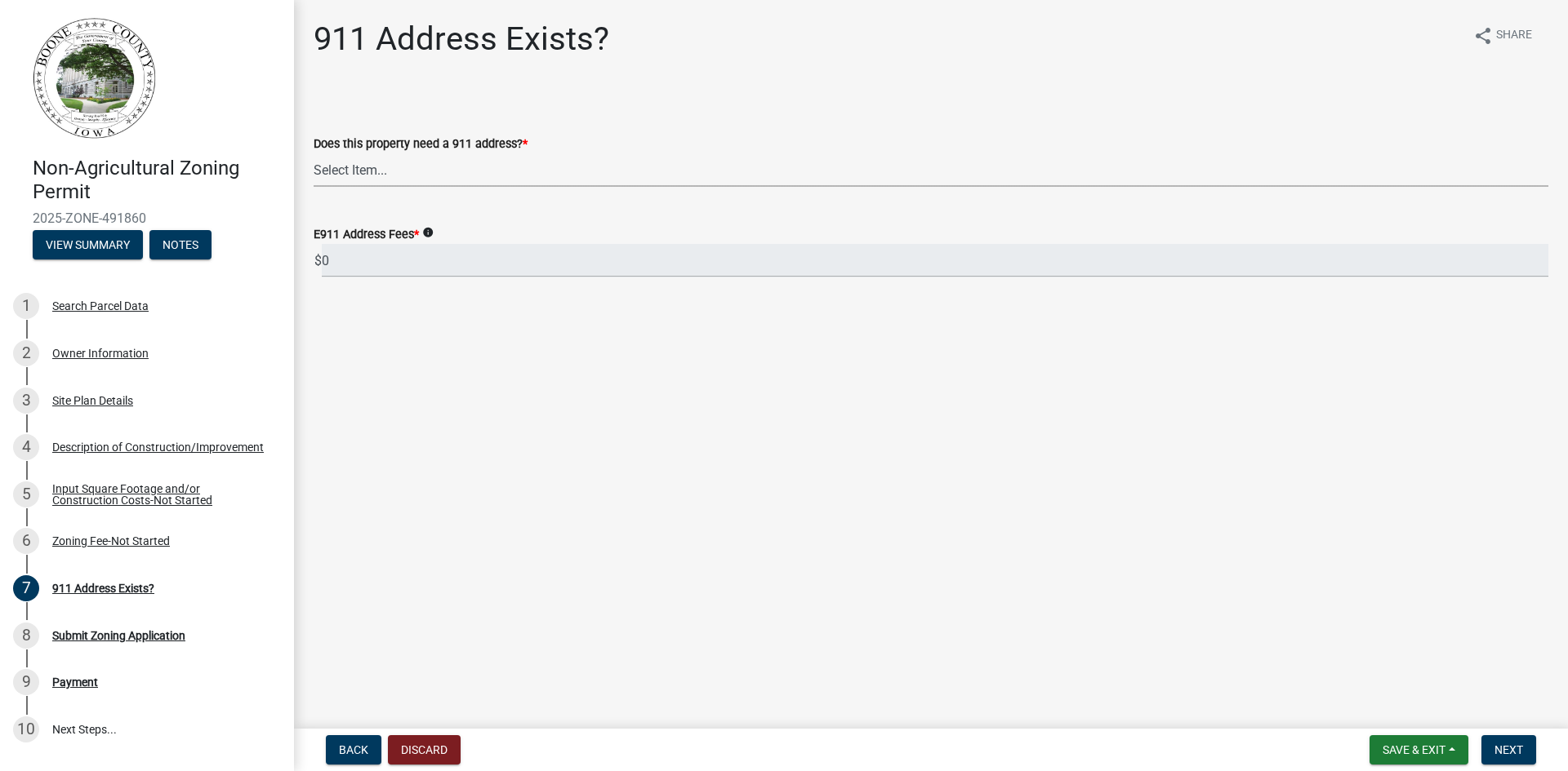
click at [363, 172] on select "Select Item... Property already has a 911 address Request a new 911 address, si…" at bounding box center [930, 170] width 1235 height 34
click at [314, 153] on select "Select Item... Property already has a 911 address Request a new 911 address, si…" at bounding box center [930, 170] width 1235 height 34
select select "f1813c40-ff51-4f8e-a09d-ea2142ee239a"
click at [1502, 749] on span "Next" at bounding box center [1509, 750] width 28 height 13
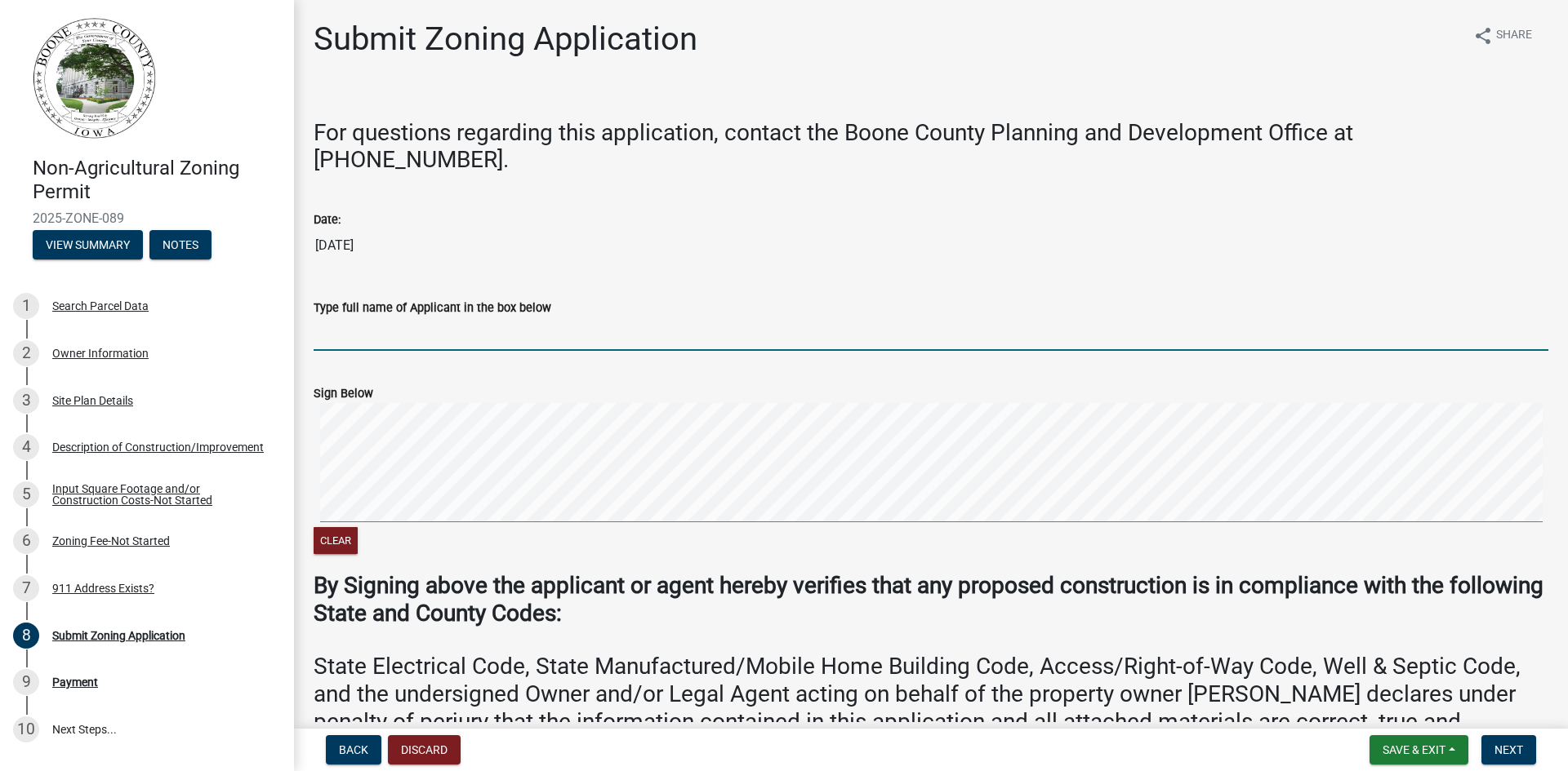
click at [378, 317] on input "Type full name of Applicant in the box below" at bounding box center [930, 334] width 1235 height 34
type input "[PERSON_NAME]"
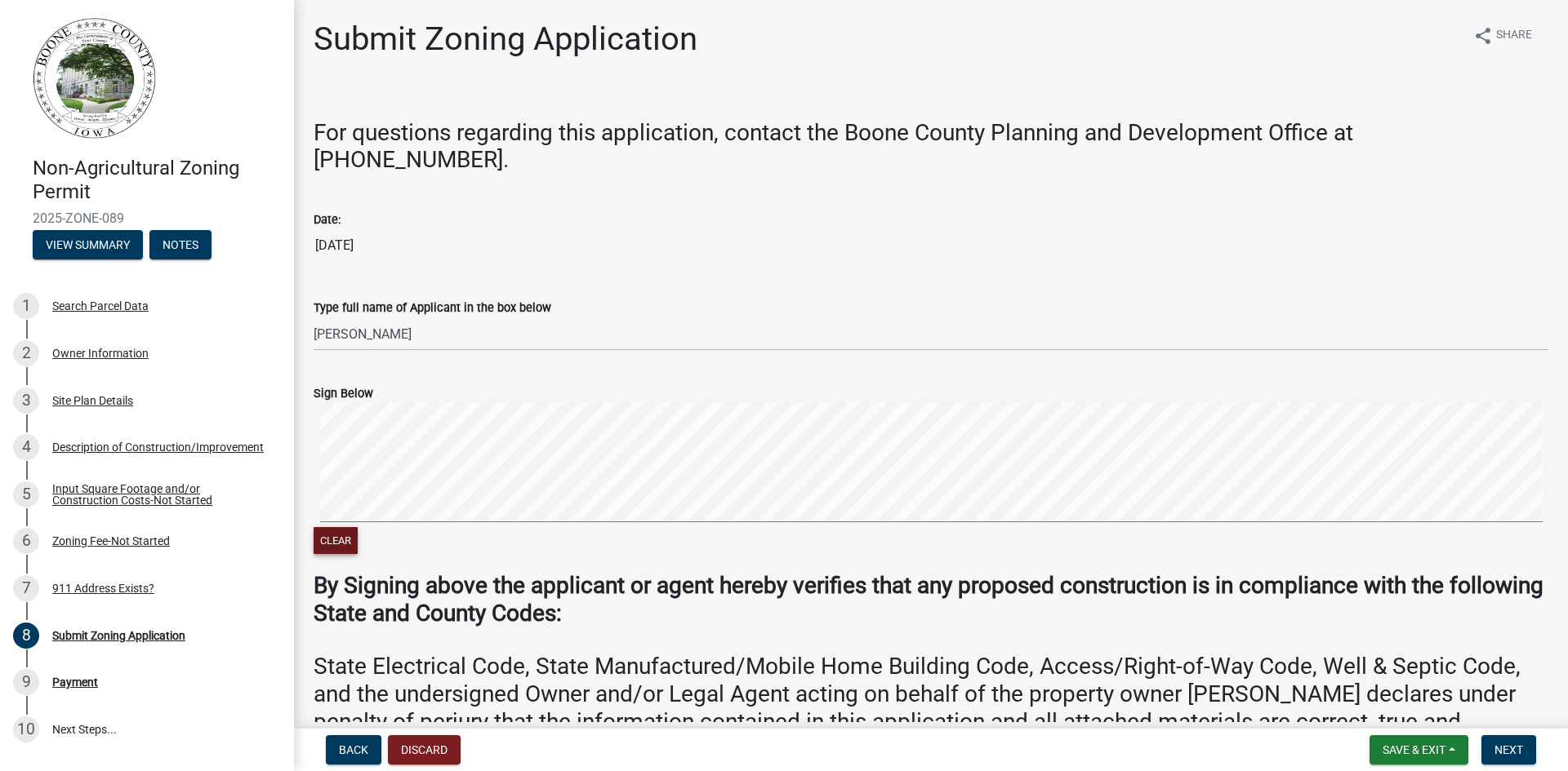
click at [872, 521] on div "Clear" at bounding box center [930, 480] width 1235 height 155
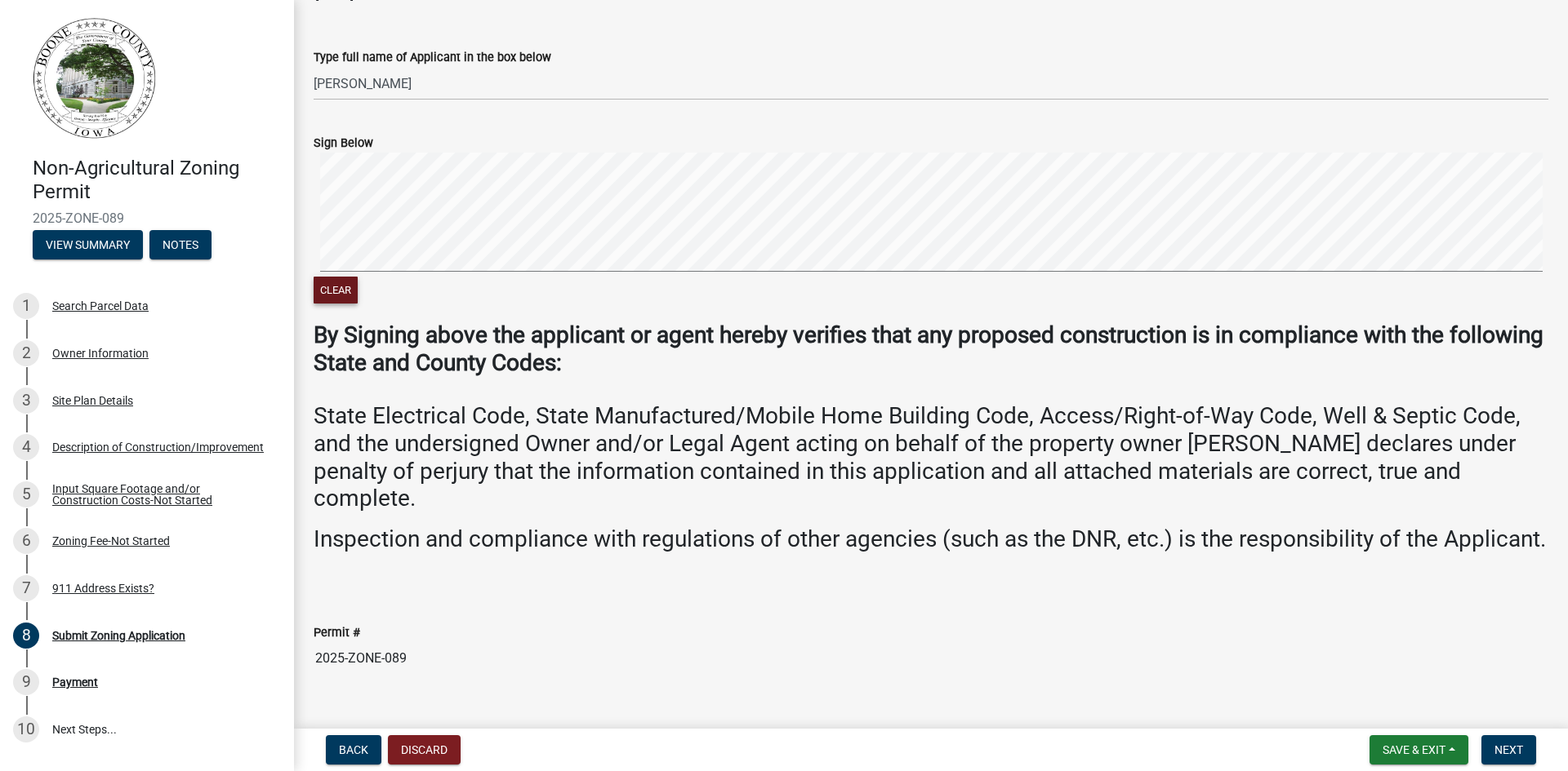
scroll to position [252, 0]
click at [1508, 747] on span "Next" at bounding box center [1509, 750] width 28 height 13
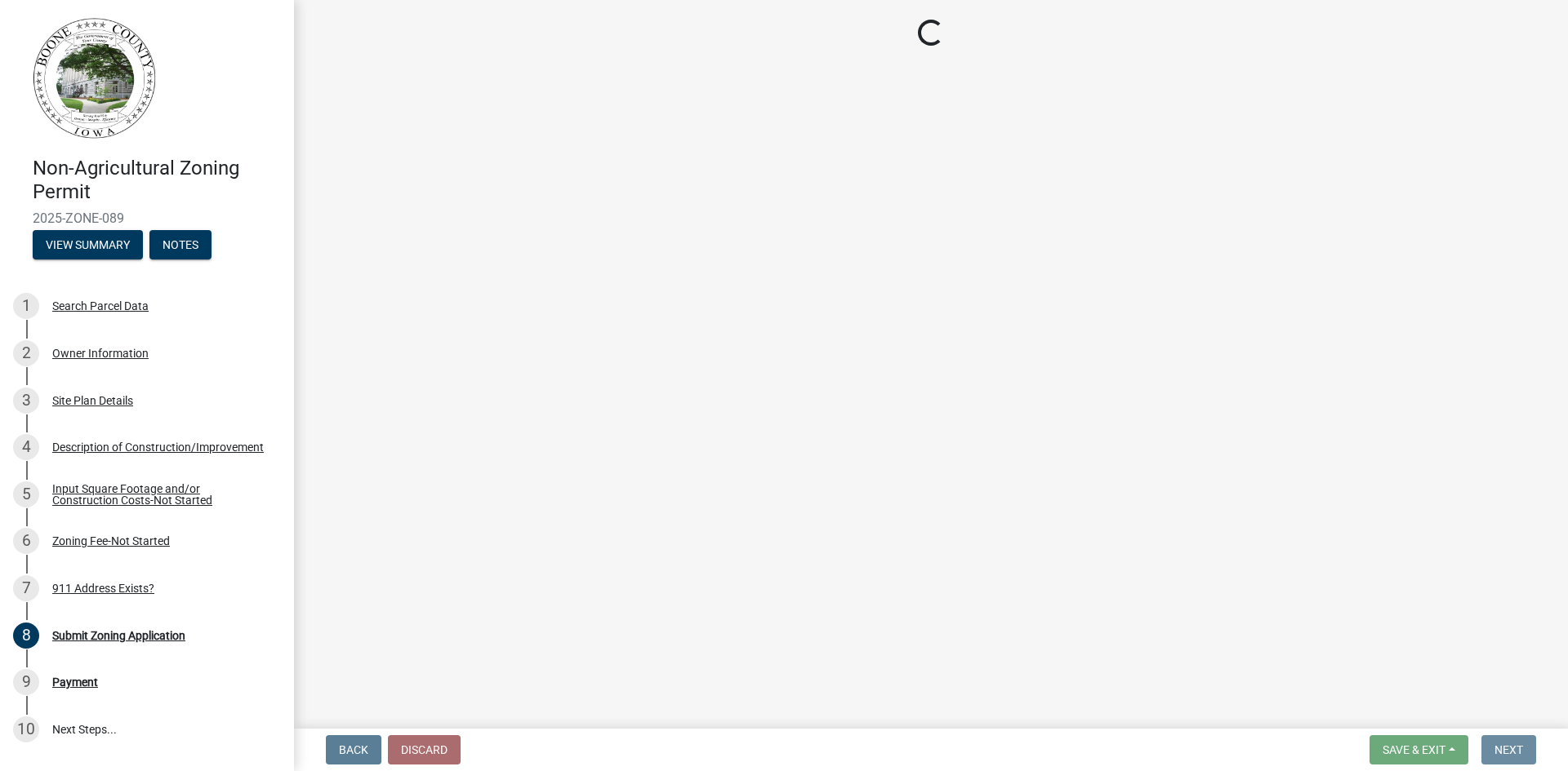
scroll to position [0, 0]
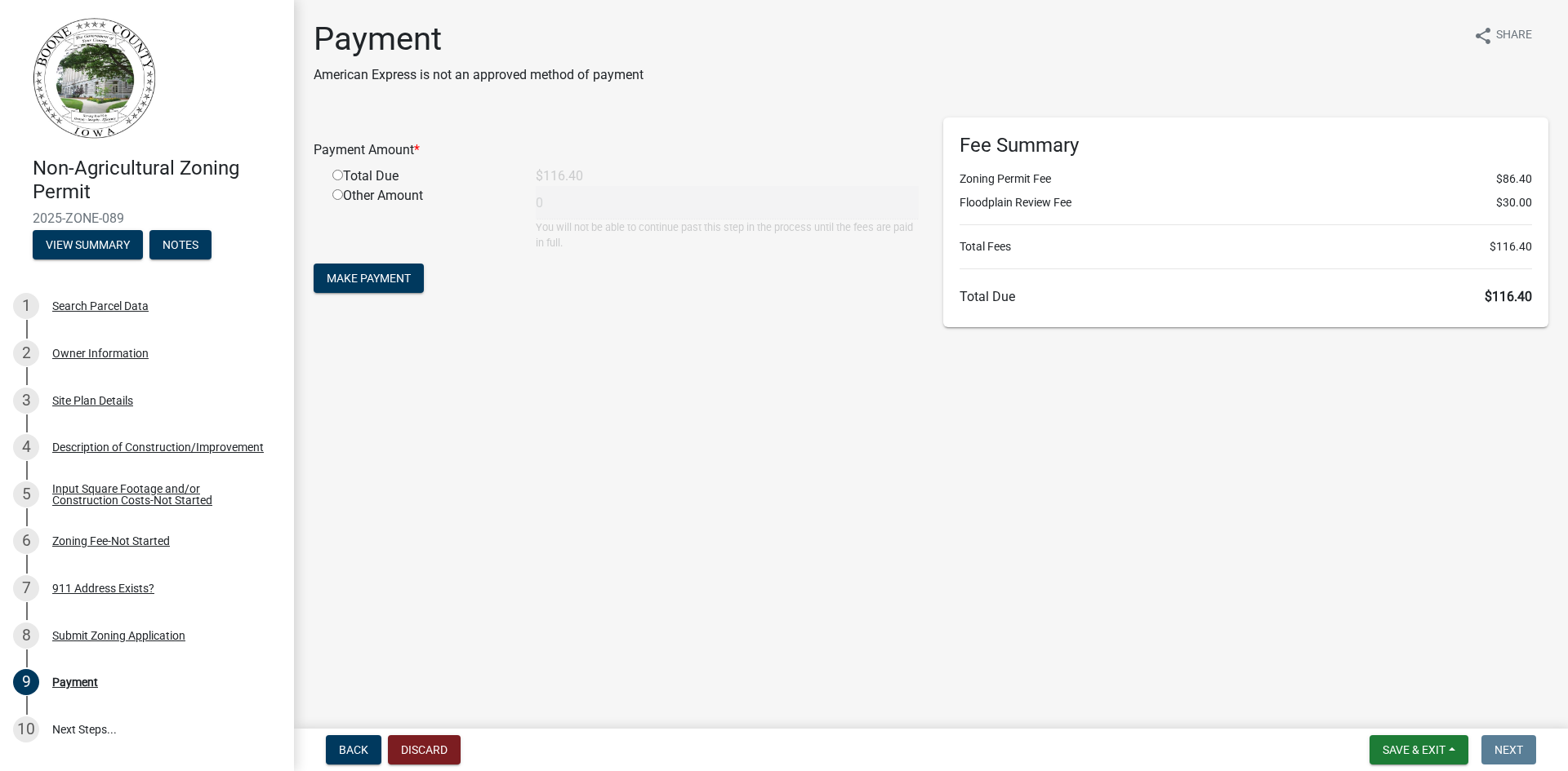
click at [341, 175] on input "radio" at bounding box center [337, 174] width 10 height 10
radio input "true"
type input "116.4"
click at [391, 278] on span "Make Payment" at bounding box center [368, 279] width 84 height 13
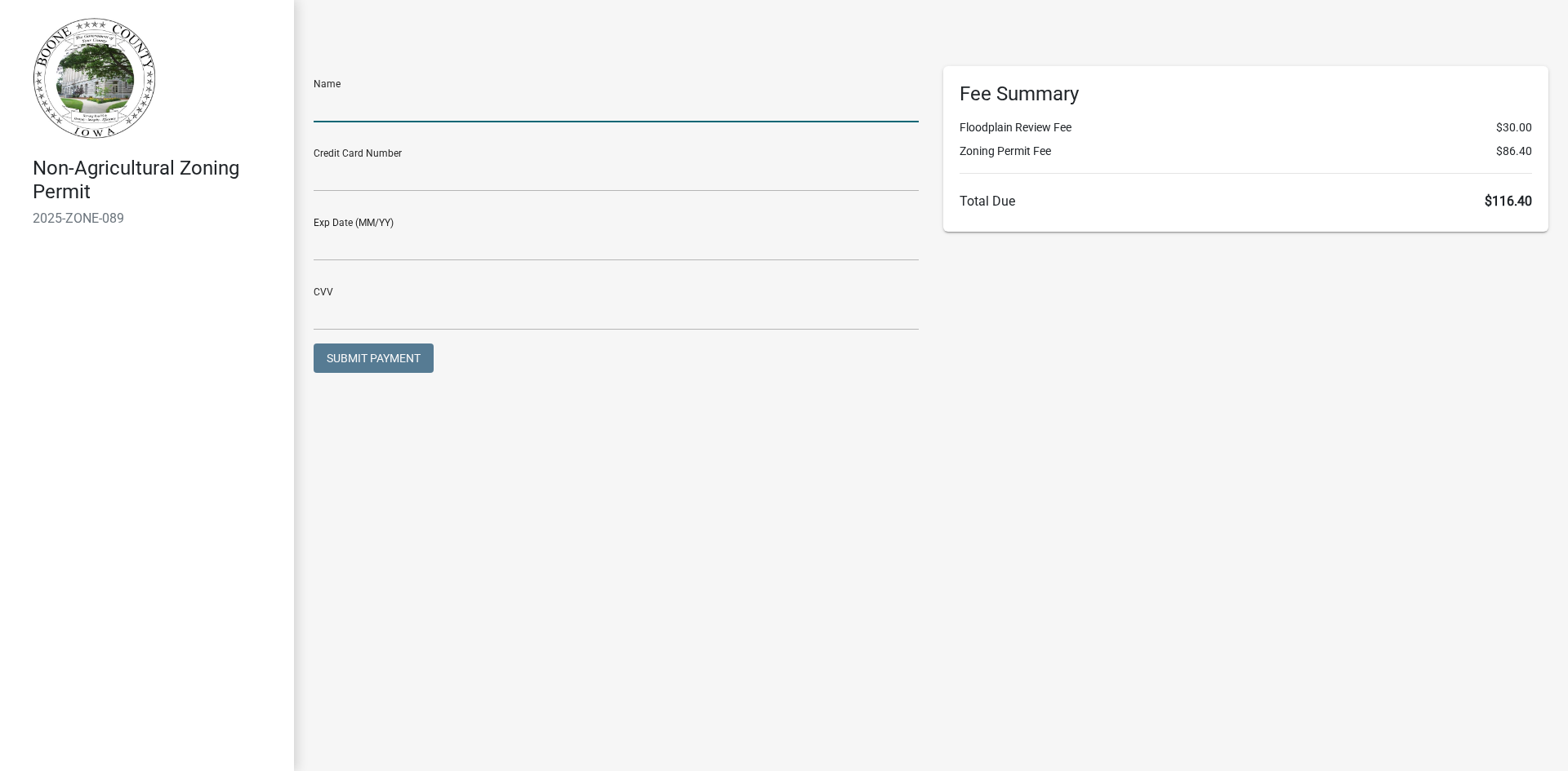
click at [364, 109] on input "text" at bounding box center [616, 106] width 605 height 34
type input "Tyson Krause"
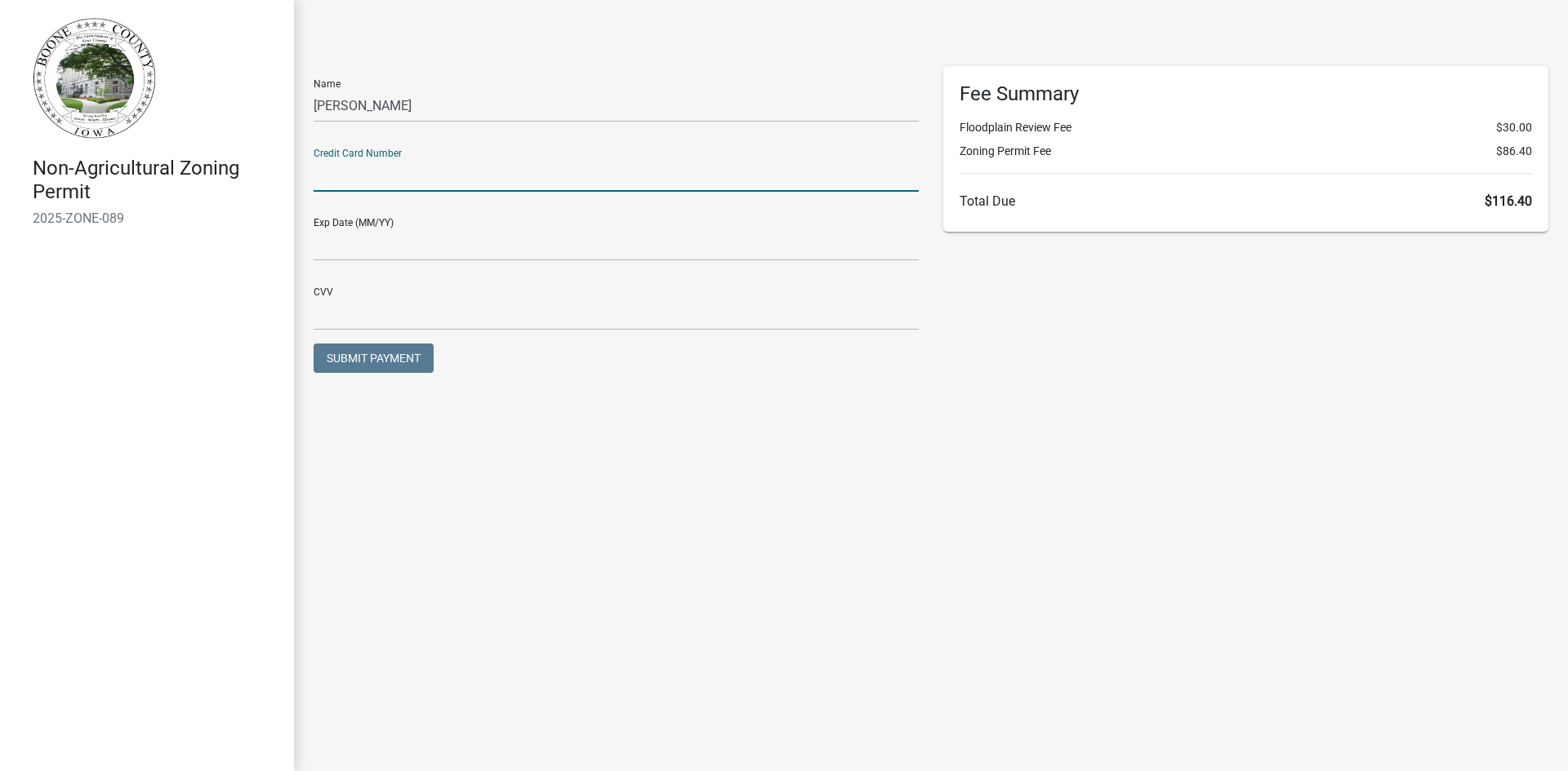
click at [451, 173] on input "text" at bounding box center [616, 175] width 605 height 34
type input "4388576203473528"
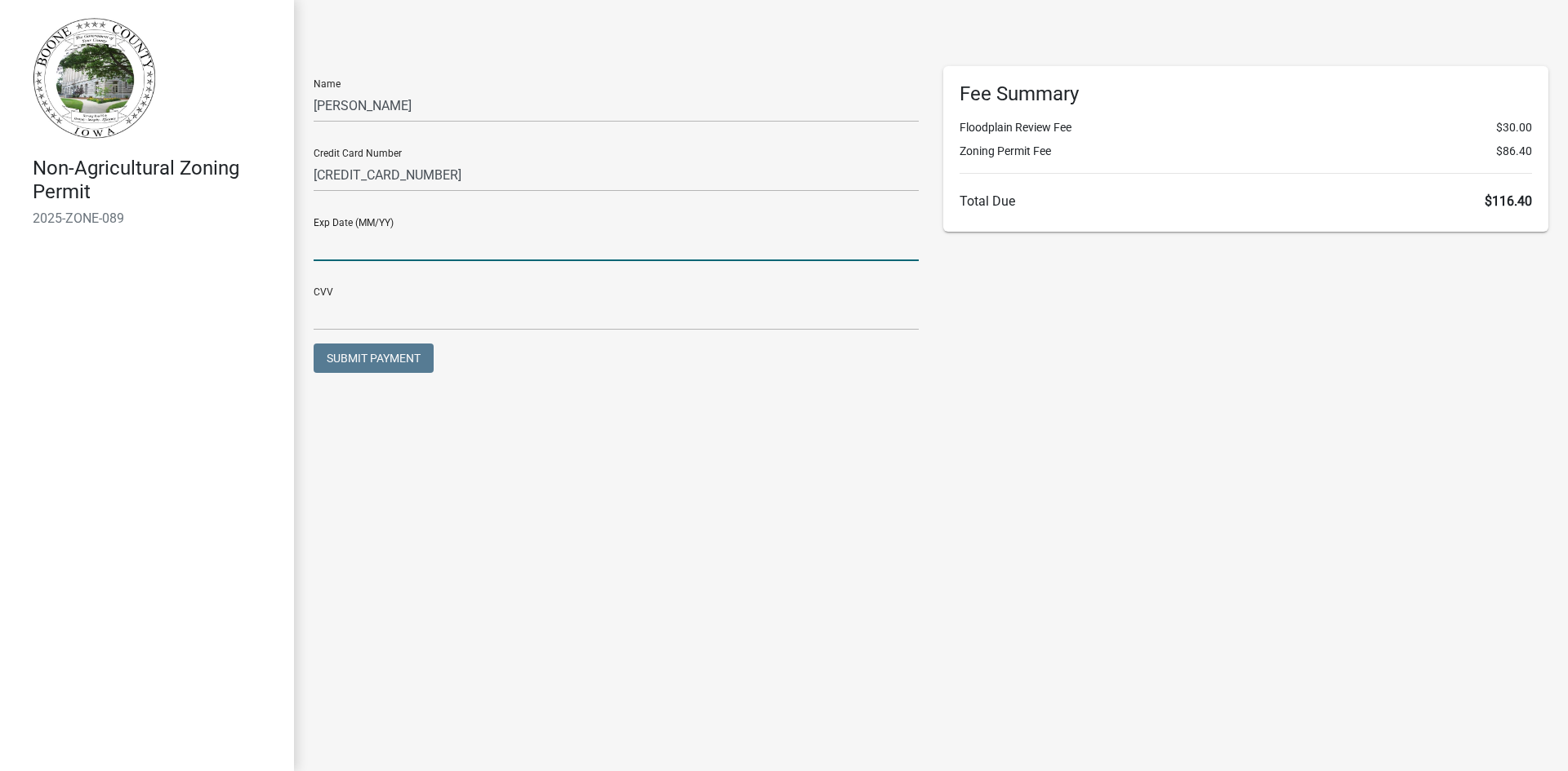
type input "07/30"
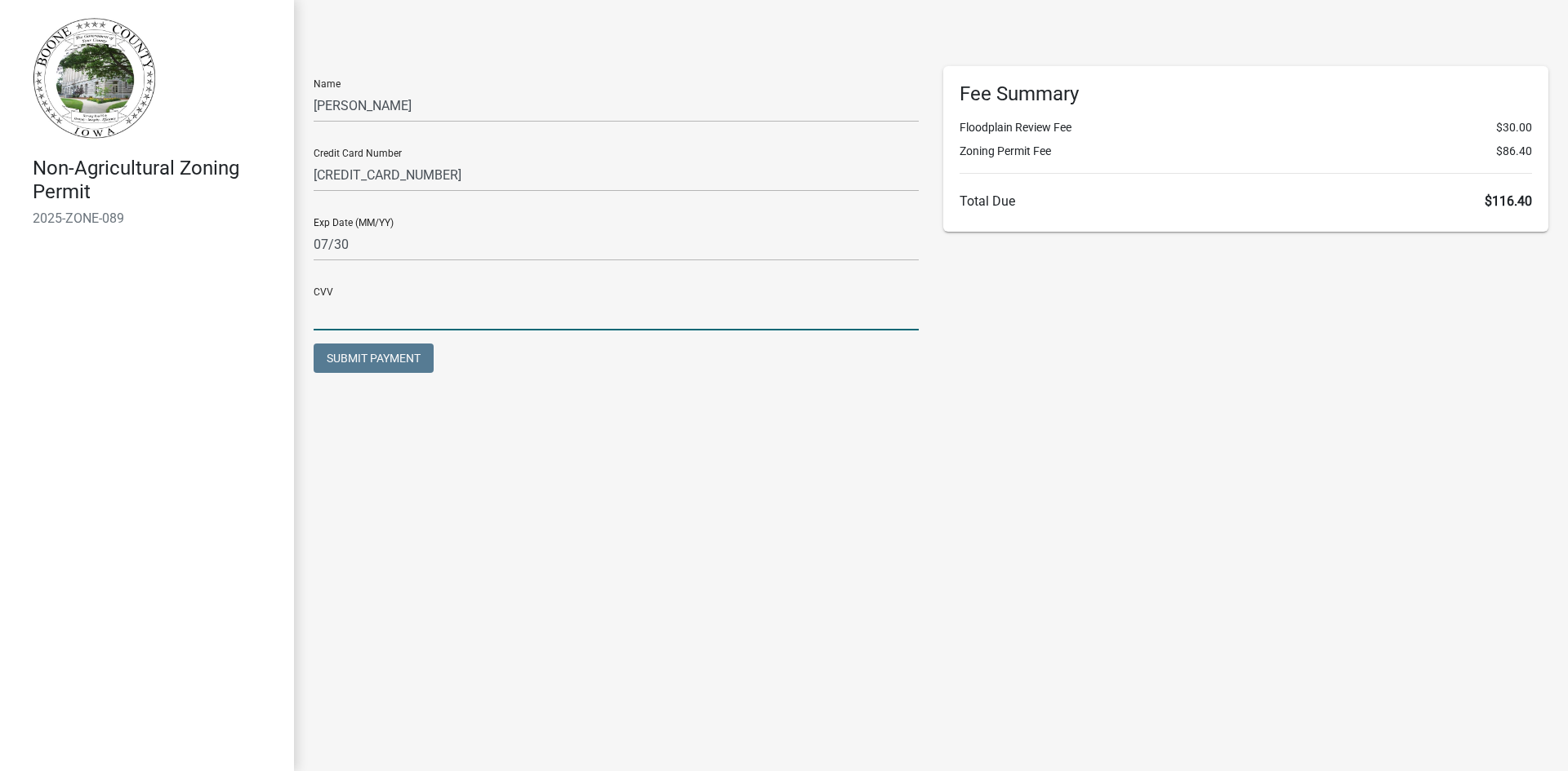
type input "769"
click at [401, 357] on span "Submit Payment" at bounding box center [374, 359] width 94 height 13
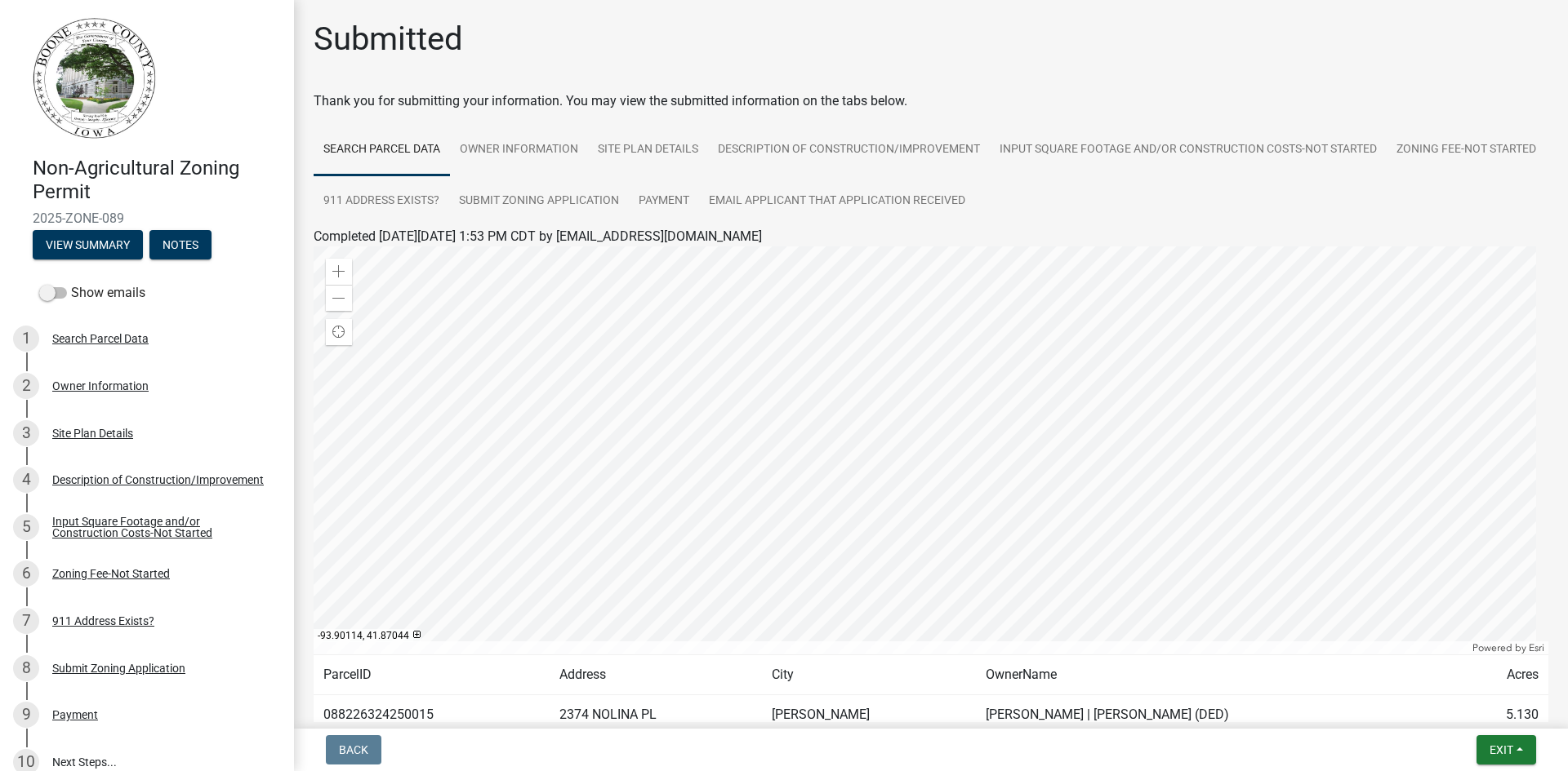
click at [712, 337] on div at bounding box center [930, 451] width 1235 height 409
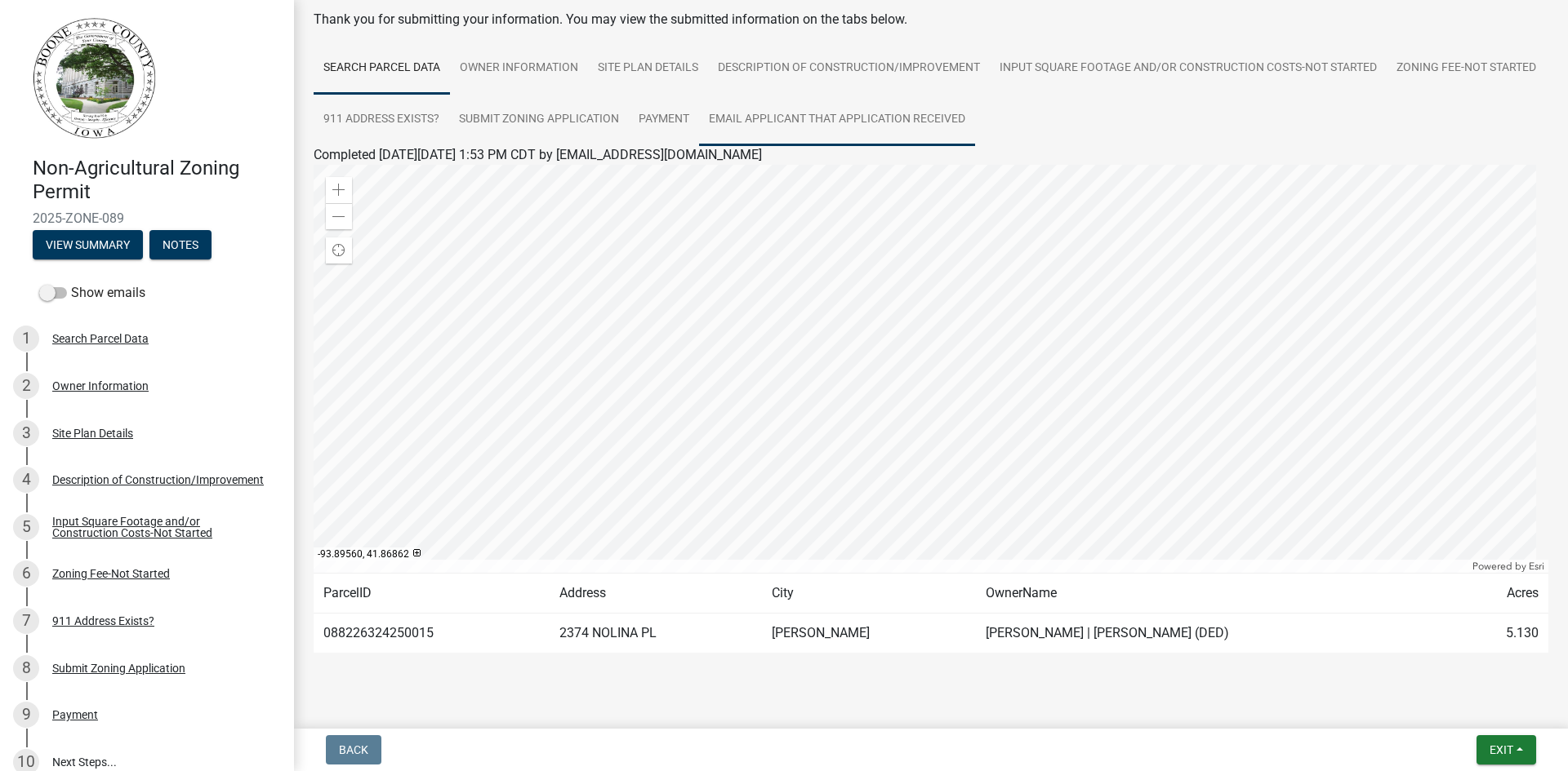
scroll to position [108, 0]
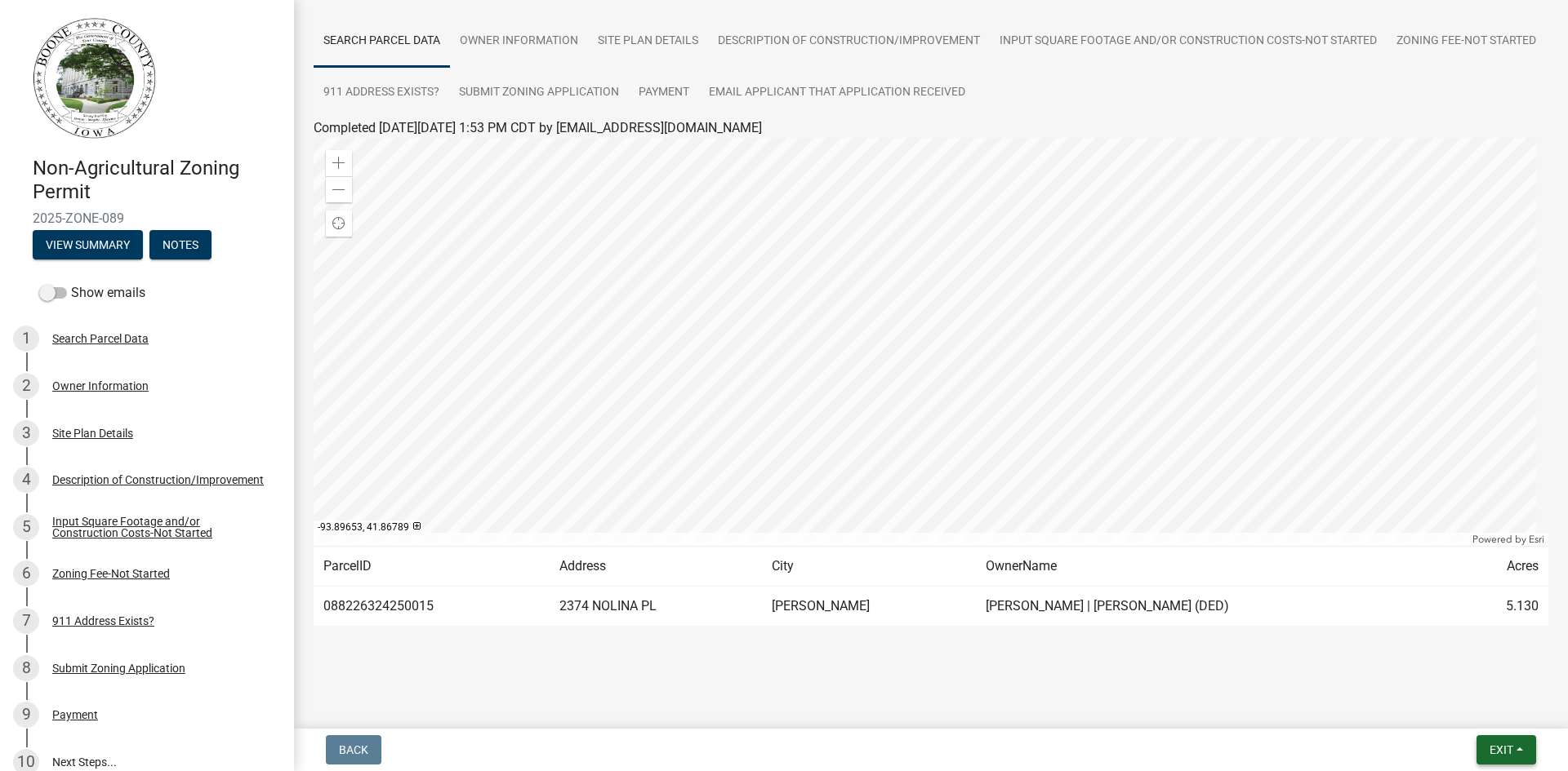
click at [1506, 746] on span "Exit" at bounding box center [1501, 750] width 24 height 13
click at [1430, 670] on button "Save" at bounding box center [1470, 668] width 131 height 40
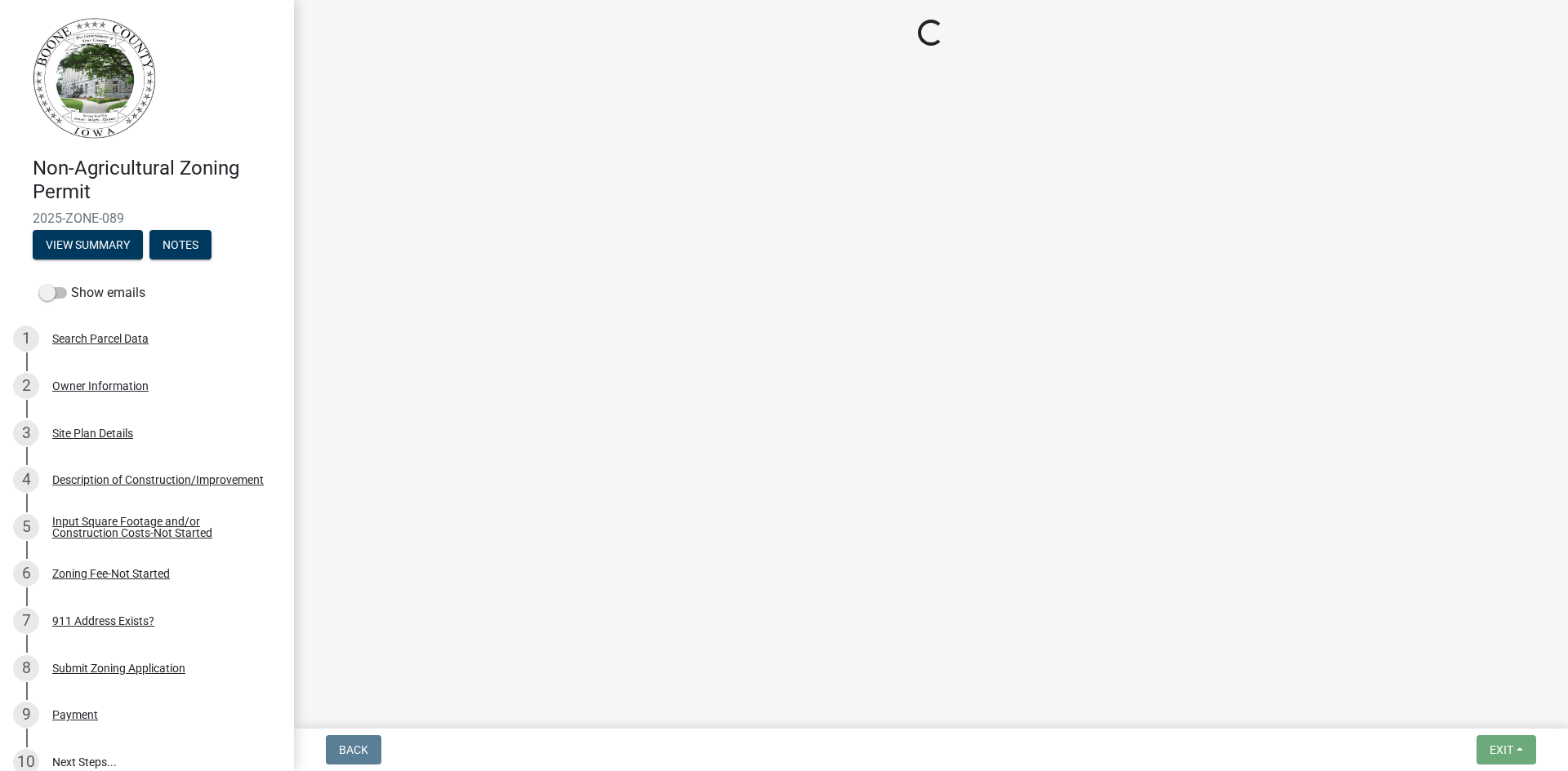
scroll to position [0, 0]
